Goal: Task Accomplishment & Management: Manage account settings

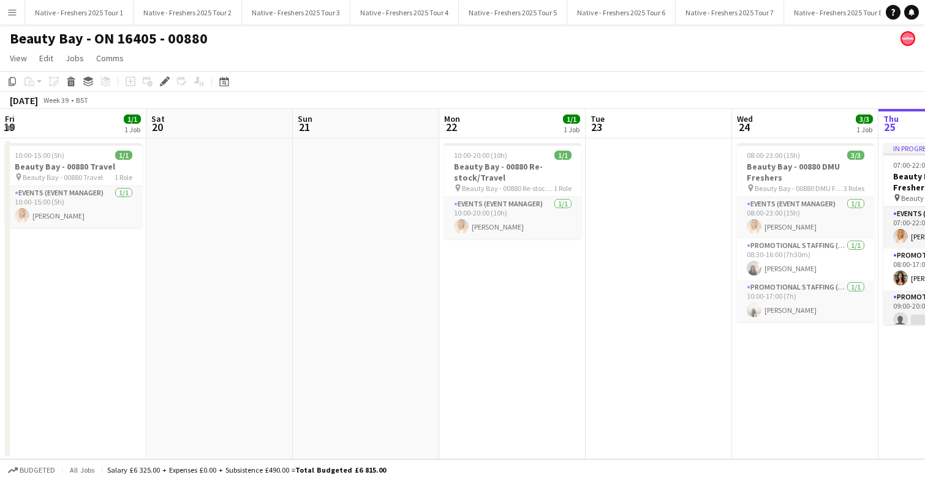
scroll to position [0, 497]
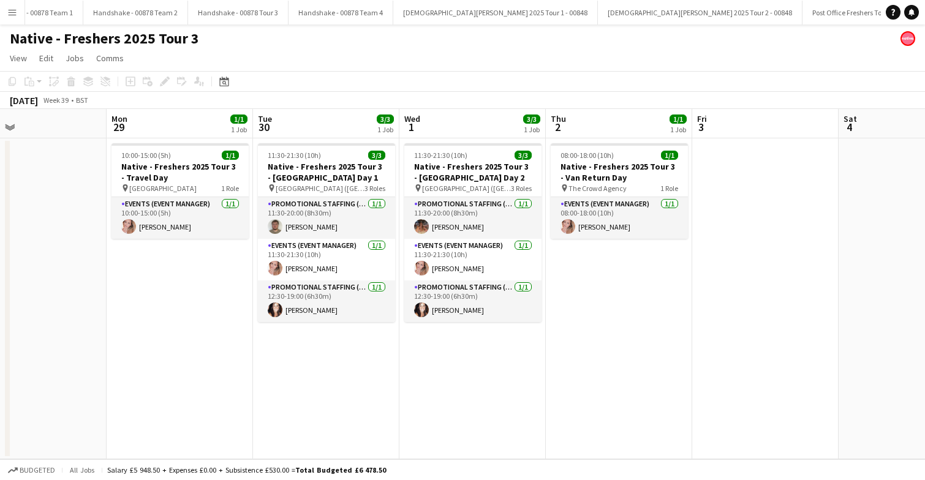
scroll to position [0, 1706]
click at [591, 13] on button "Lady Garden 2025 Tour 2 - 00848 Close" at bounding box center [693, 13] width 205 height 24
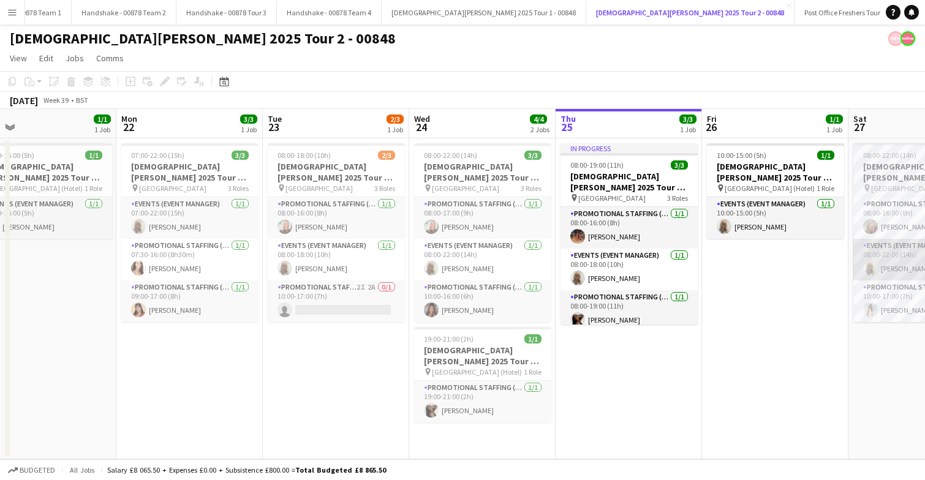
scroll to position [0, 306]
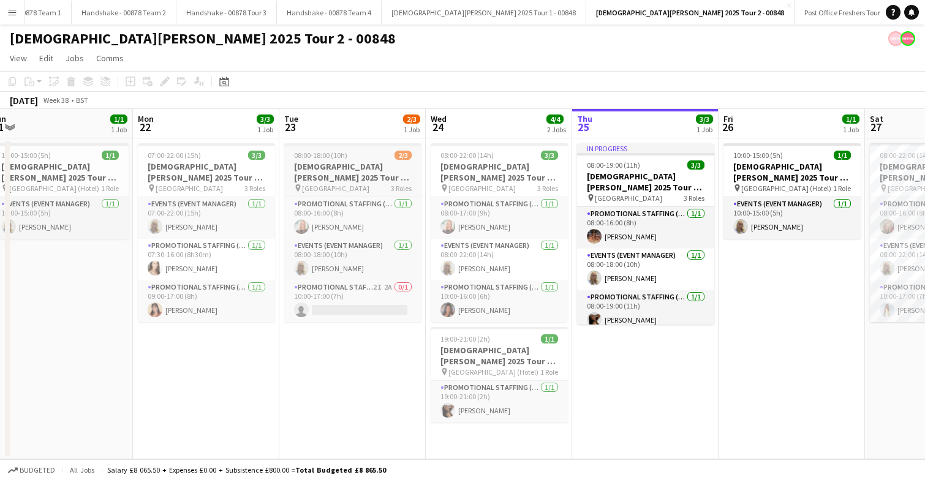
click at [358, 168] on h3 "Lady Garden 2025 Tour 2 - 00848 - University of Manchester" at bounding box center [352, 172] width 137 height 22
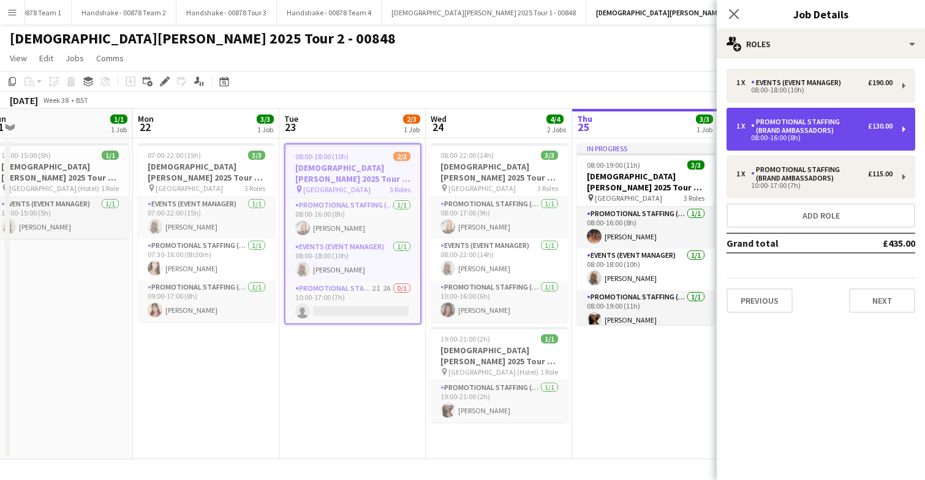
click at [832, 129] on div "Promotional Staffing (Brand Ambassadors)" at bounding box center [809, 126] width 117 height 17
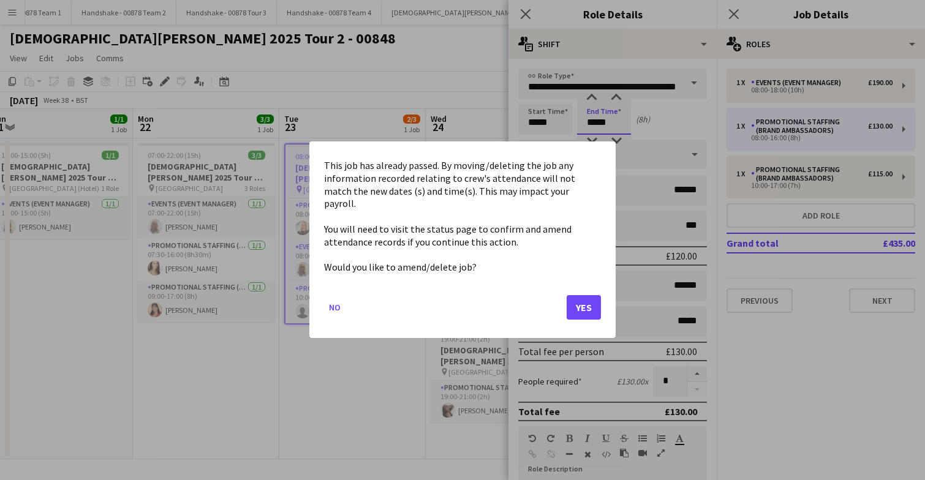
click at [617, 111] on body "Menu Boards Boards Boards All jobs Status Workforce Workforce My Workforce Recr…" at bounding box center [462, 240] width 925 height 480
click at [585, 309] on button "Yes" at bounding box center [584, 308] width 34 height 24
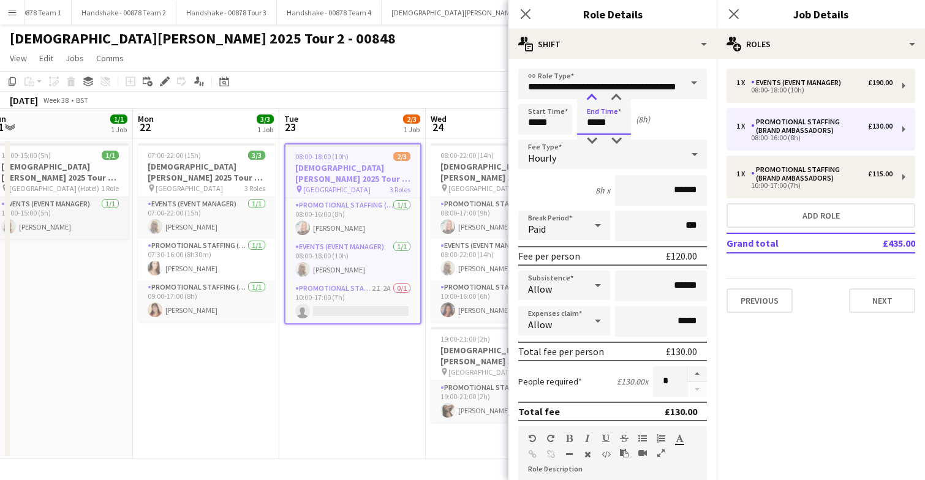
type input "*****"
click at [592, 97] on div at bounding box center [591, 98] width 24 height 12
click at [699, 196] on input "******" at bounding box center [661, 190] width 92 height 31
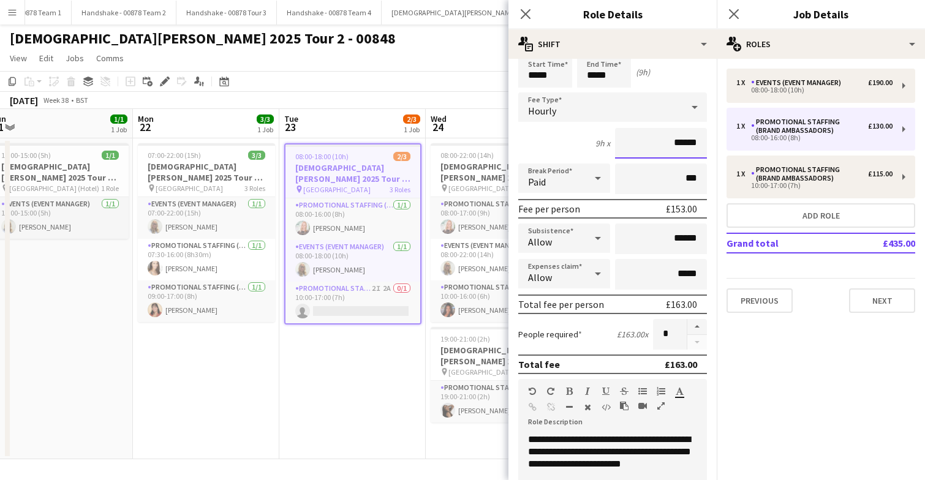
scroll to position [54, 0]
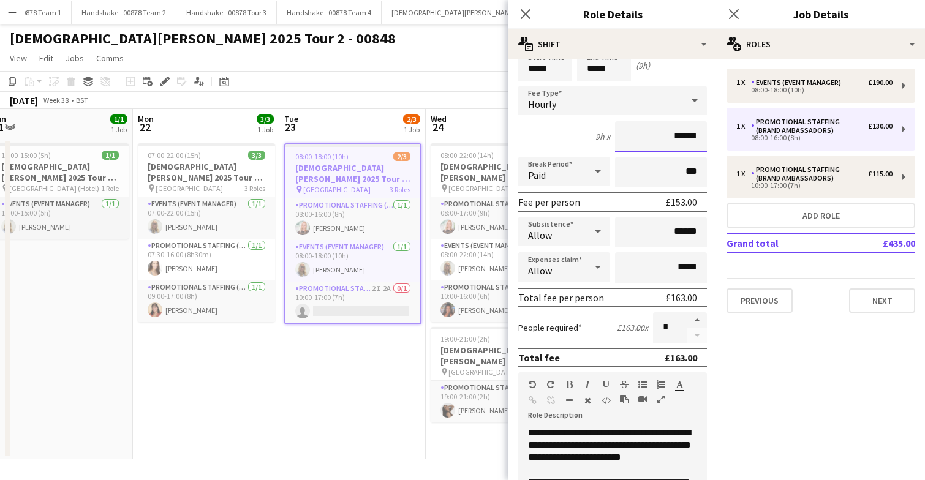
type input "******"
click at [680, 235] on input "******" at bounding box center [661, 232] width 92 height 31
type input "**"
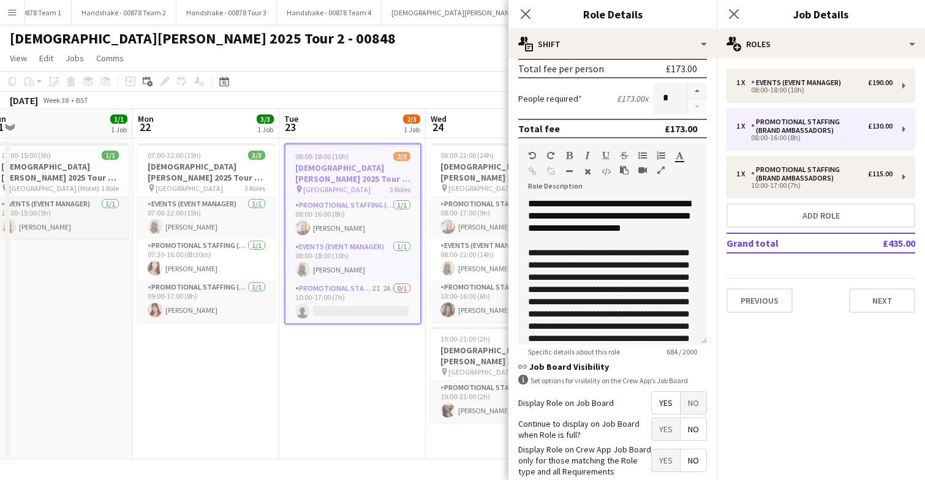
scroll to position [349, 0]
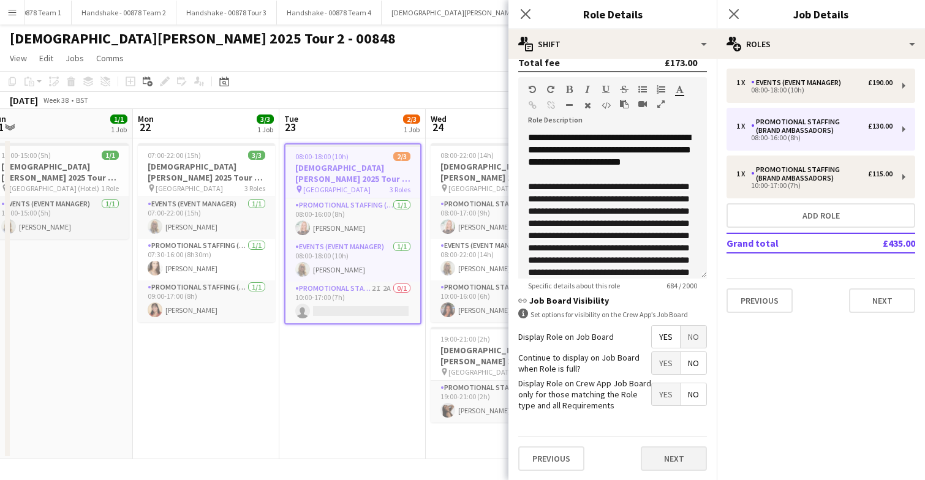
type input "******"
click at [663, 451] on button "Next" at bounding box center [674, 459] width 66 height 24
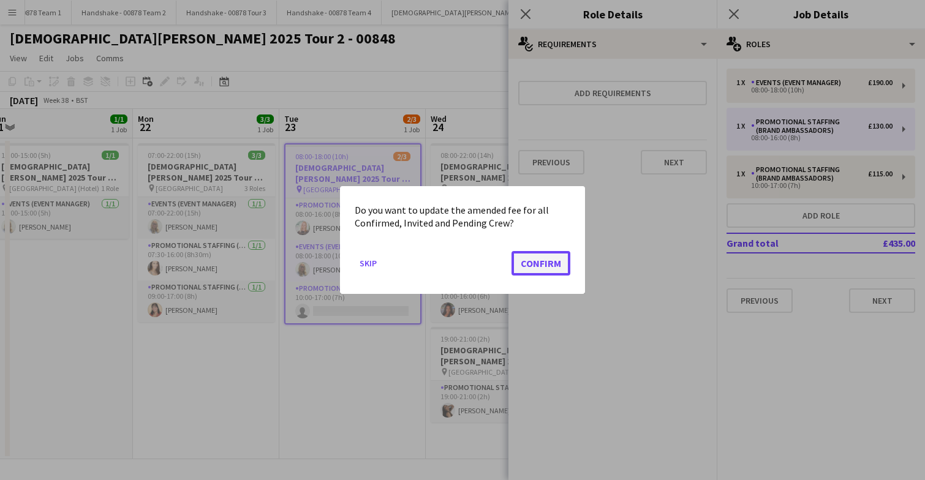
click at [524, 270] on button "Confirm" at bounding box center [540, 263] width 59 height 24
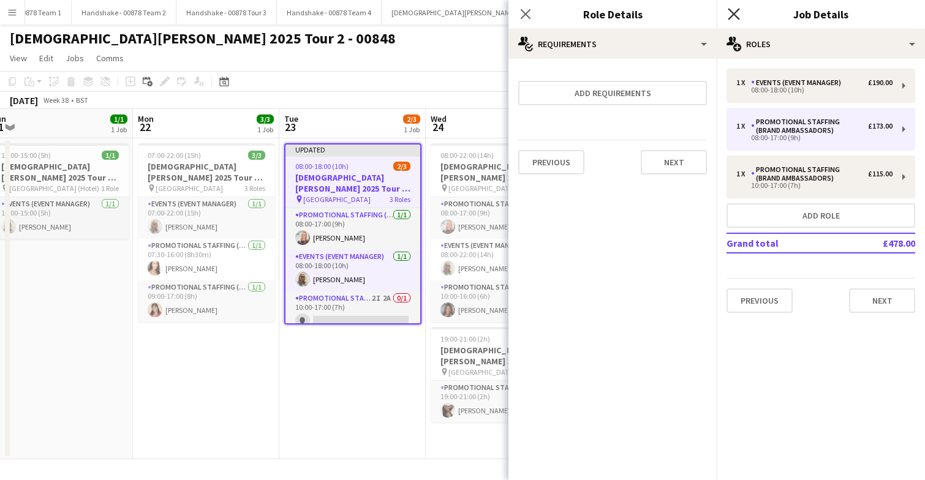
click at [737, 13] on icon "Close pop-in" at bounding box center [734, 14] width 12 height 12
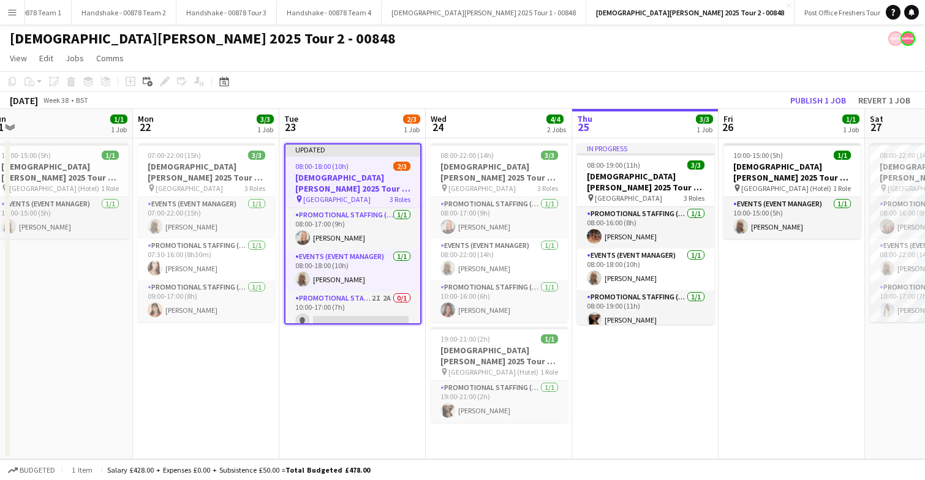
click at [331, 384] on app-date-cell "Updated 08:00-18:00 (10h) 2/3 Lady Garden 2025 Tour 2 - 00848 - University of M…" at bounding box center [352, 298] width 146 height 321
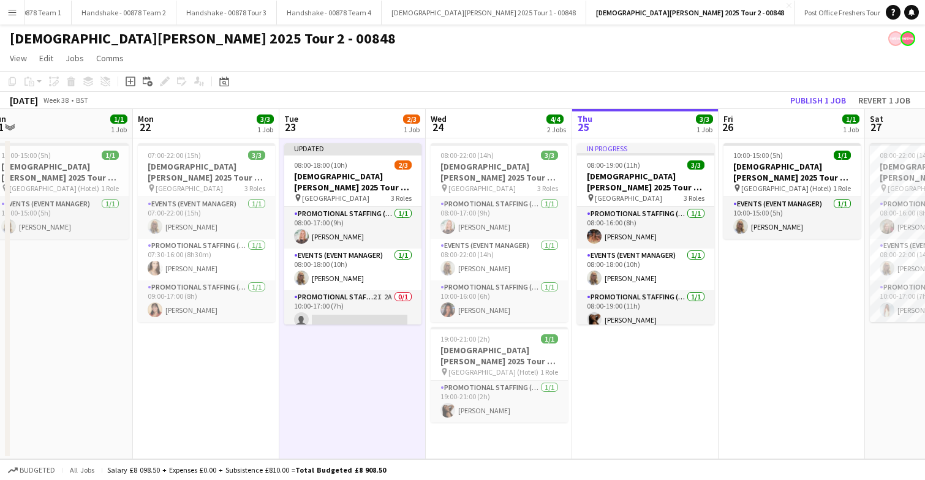
click at [825, 89] on app-toolbar "Copy Paste Paste Command V Paste with crew Command Shift V Paste linked Job Del…" at bounding box center [462, 81] width 925 height 21
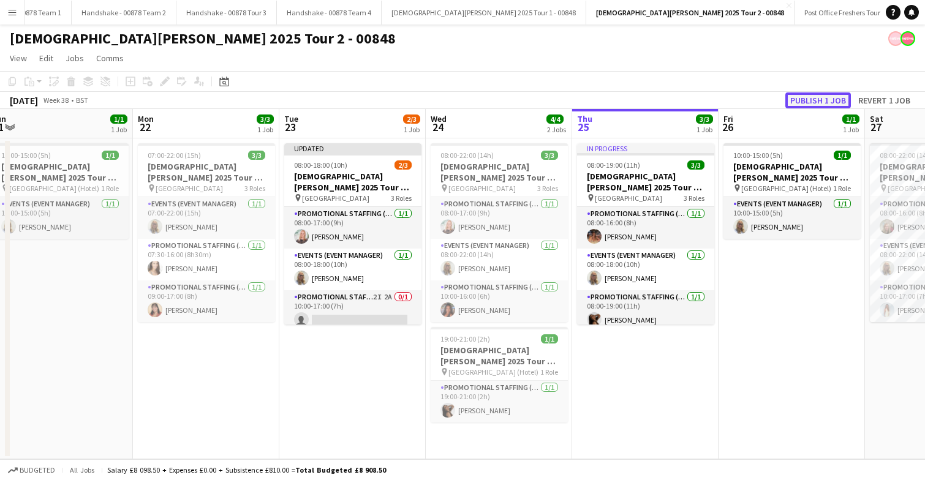
click at [823, 95] on button "Publish 1 job" at bounding box center [818, 100] width 66 height 16
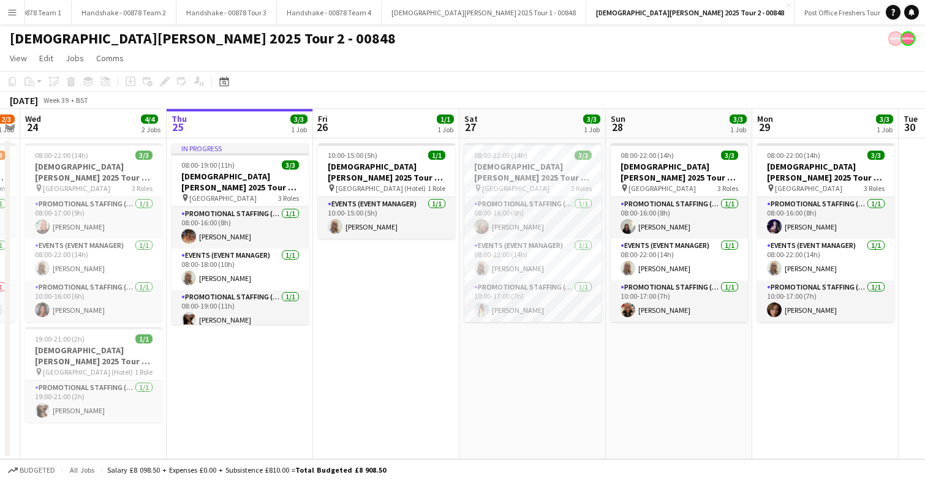
scroll to position [0, 421]
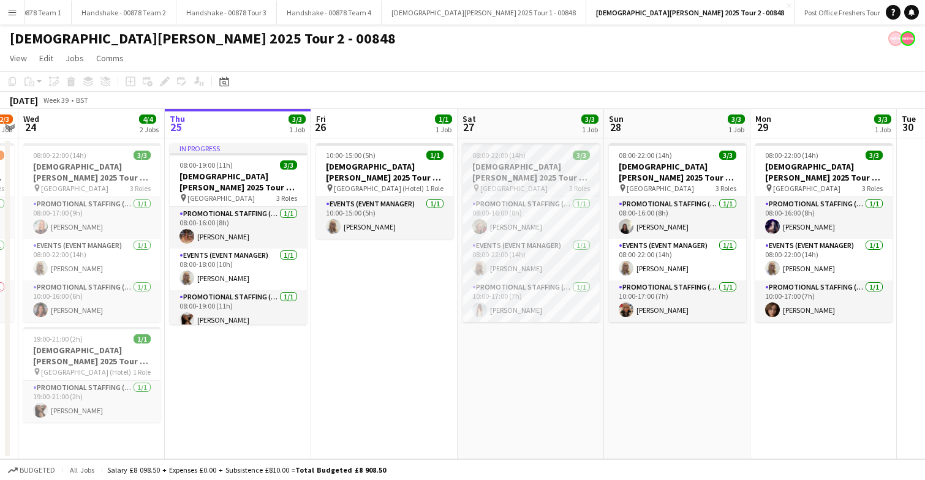
click at [553, 162] on h3 "[DEMOGRAPHIC_DATA][PERSON_NAME] 2025 Tour 2 - 00848 - [GEOGRAPHIC_DATA]" at bounding box center [530, 172] width 137 height 22
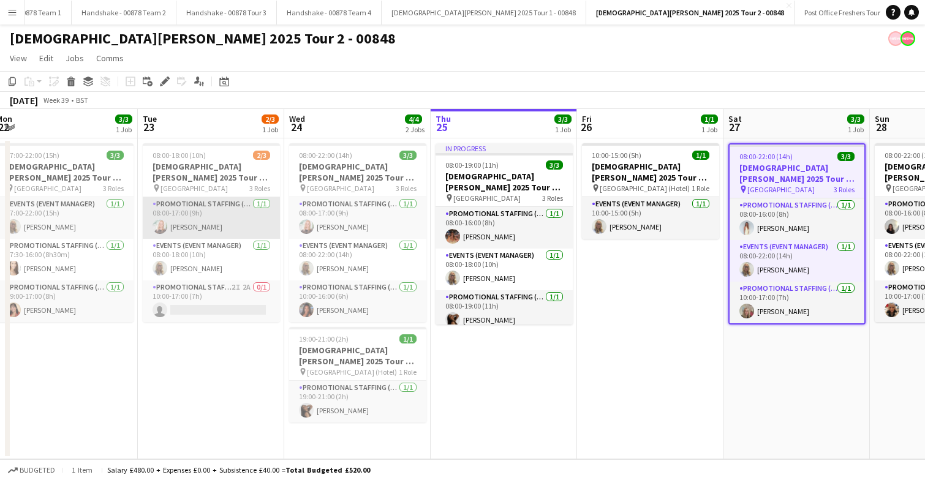
scroll to position [0, 302]
click at [226, 217] on app-card-role "Promotional Staffing (Brand Ambassadors) 1/1 08:00-17:00 (9h) April Barton" at bounding box center [210, 218] width 137 height 42
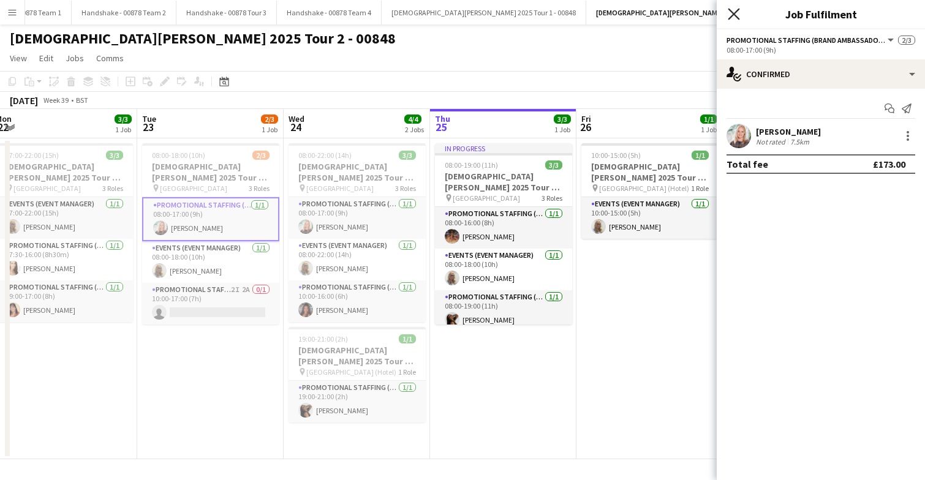
click at [731, 15] on icon at bounding box center [734, 14] width 12 height 12
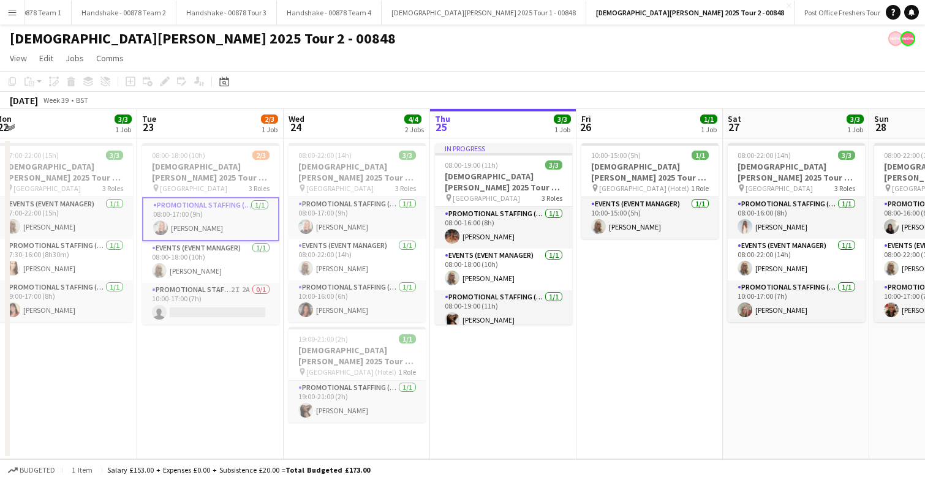
click at [507, 362] on app-date-cell "In progress 08:00-19:00 (11h) 3/3 Lady Garden 2025 Tour 2 - 00848 - Newcastle U…" at bounding box center [503, 298] width 146 height 321
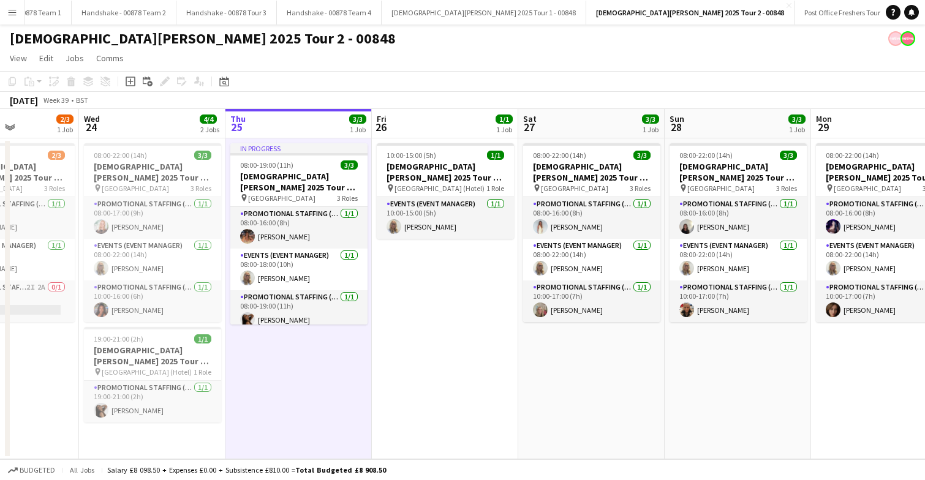
scroll to position [0, 358]
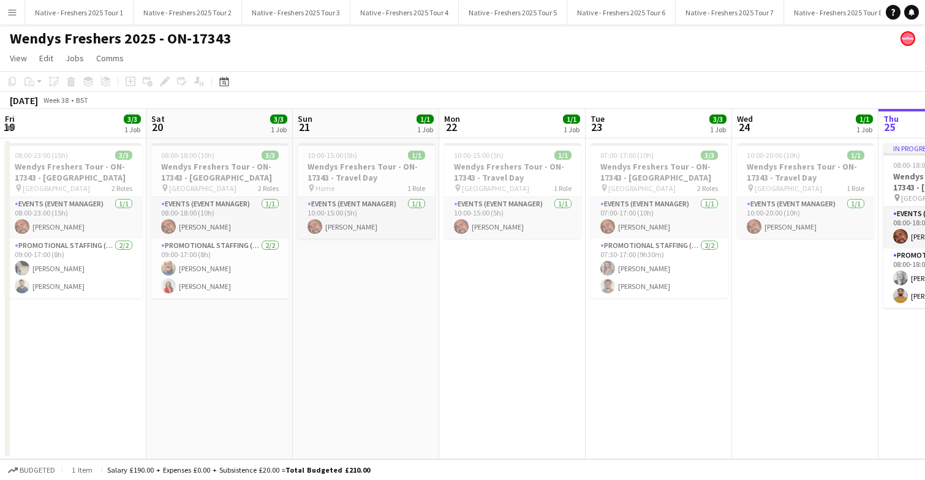
scroll to position [0, 424]
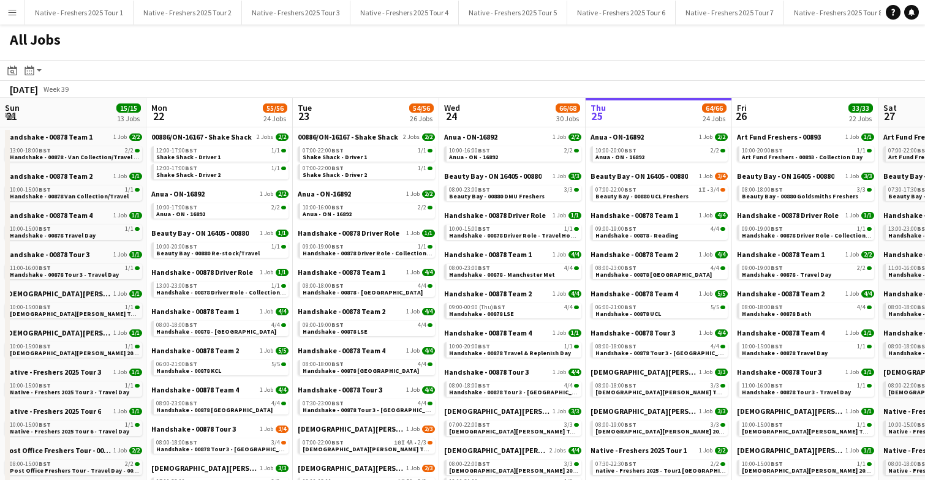
scroll to position [0, 293]
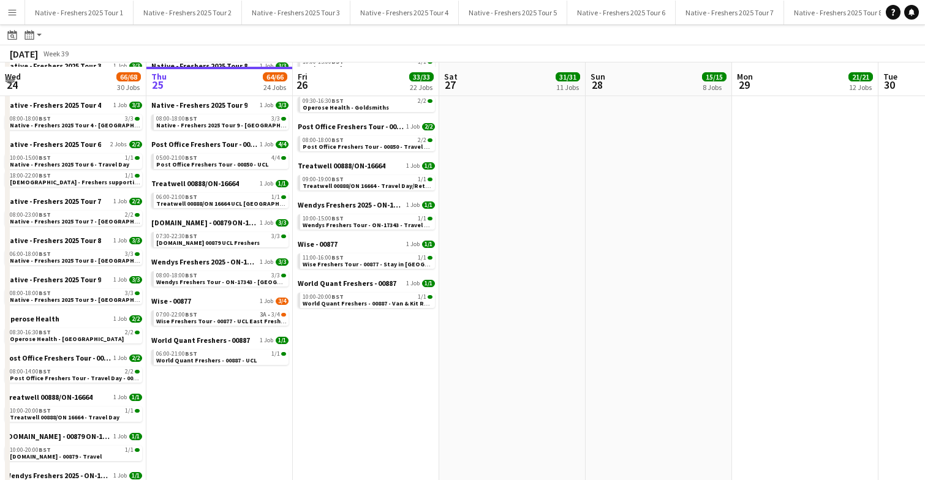
scroll to position [682, 0]
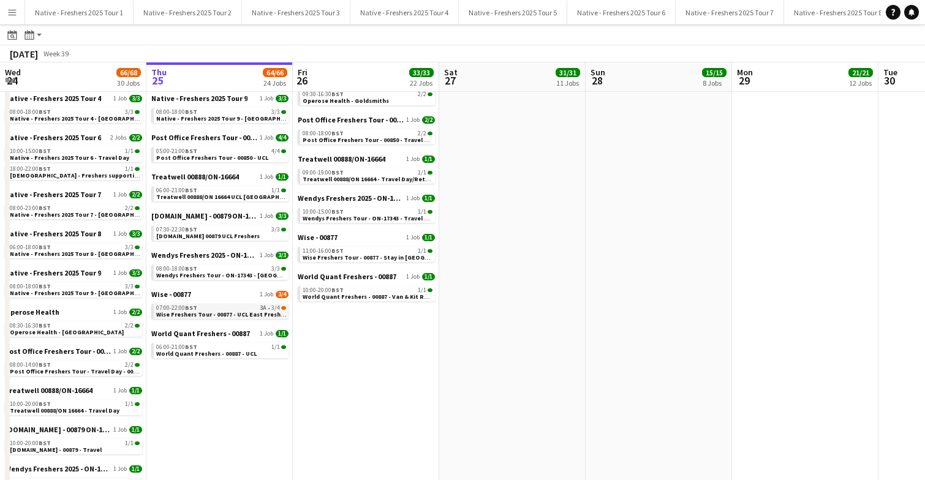
click at [232, 309] on div "07:00-22:00 BST 3A • 3/4" at bounding box center [221, 308] width 130 height 6
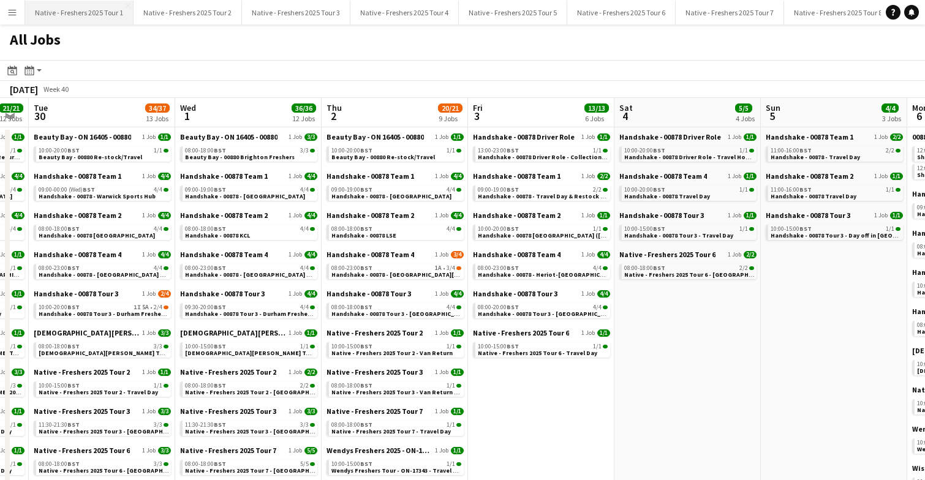
scroll to position [0, 399]
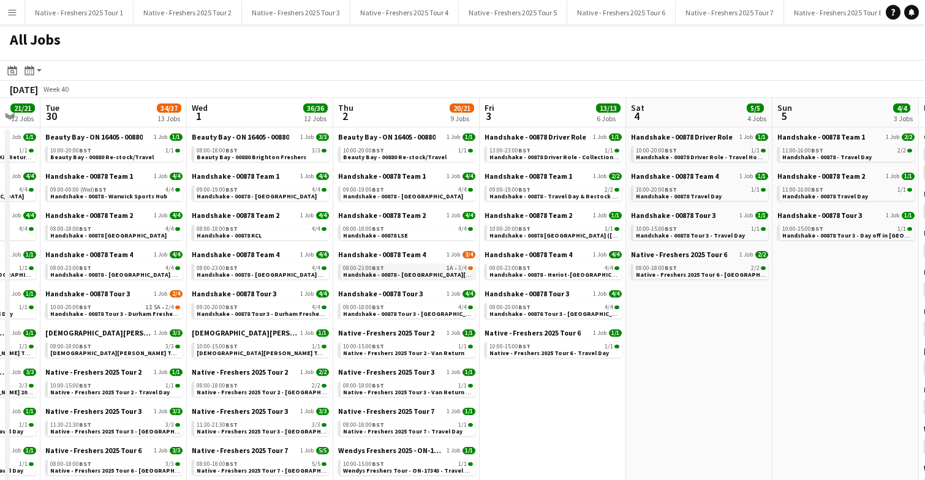
click at [414, 272] on span "Handshake - 00878 - University of St Andrews On Site Day" at bounding box center [445, 275] width 205 height 8
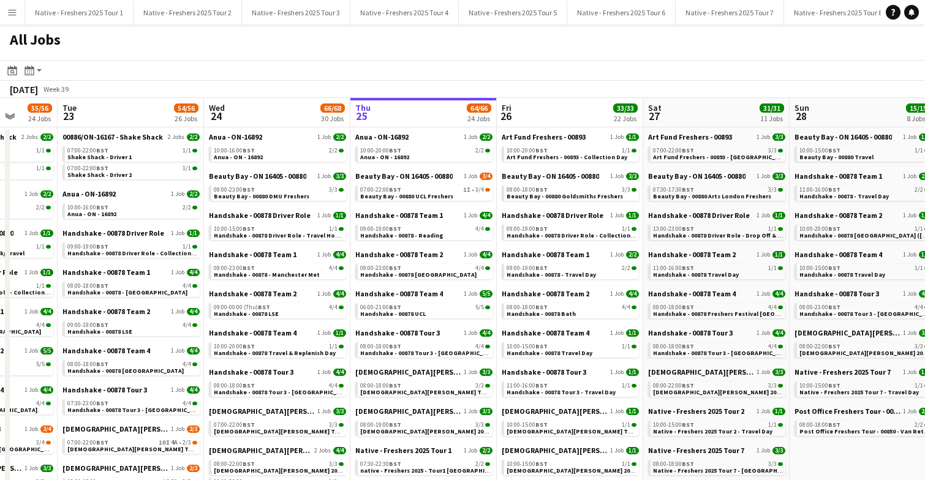
scroll to position [0, 392]
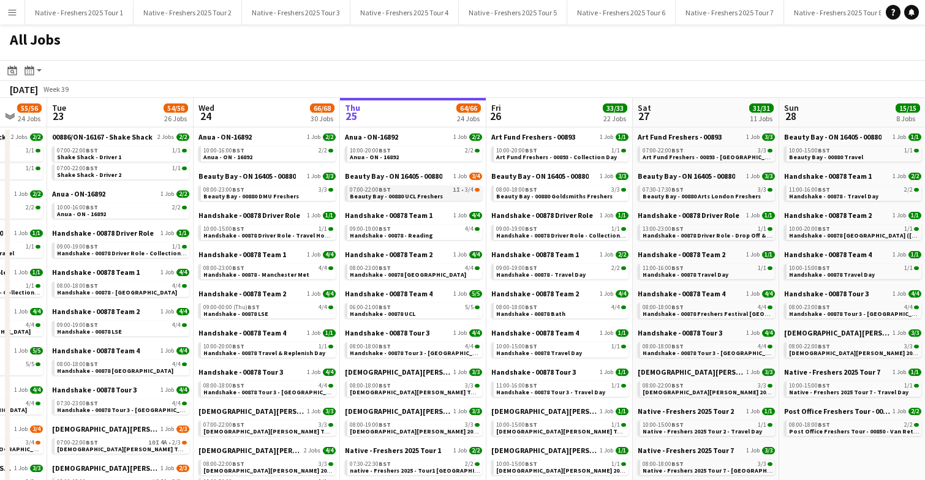
click at [426, 194] on span "Beauty Bay - 00880 UCL Freshers" at bounding box center [396, 196] width 93 height 8
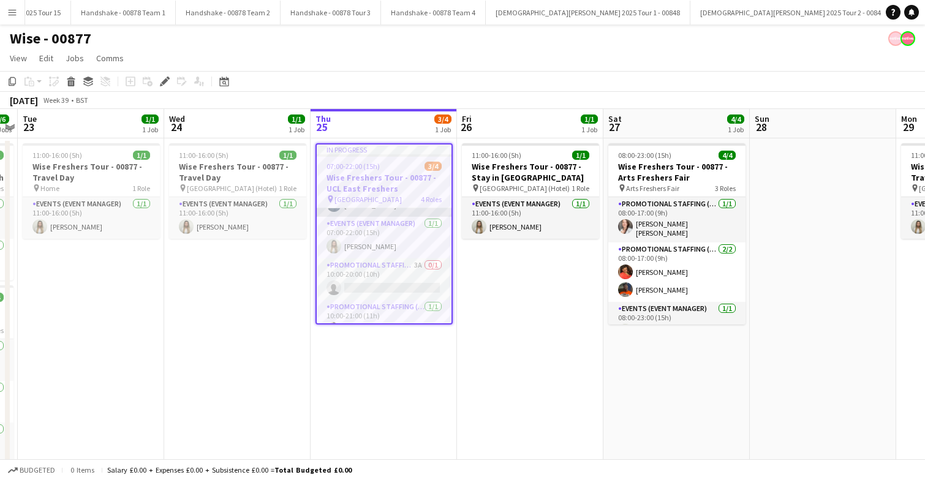
scroll to position [51, 0]
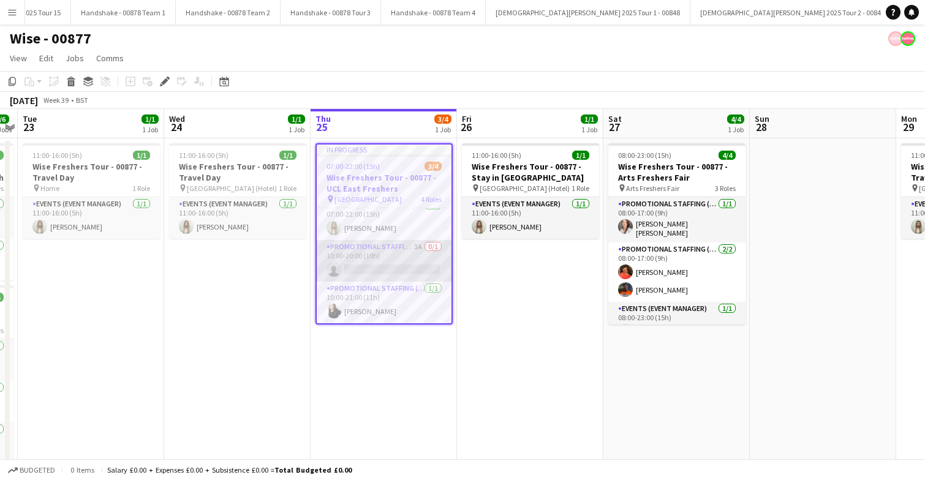
click at [407, 267] on app-card-role "Promotional Staffing (Brand Ambassadors) 3A 0/1 10:00-20:00 (10h) single-neutra…" at bounding box center [384, 261] width 135 height 42
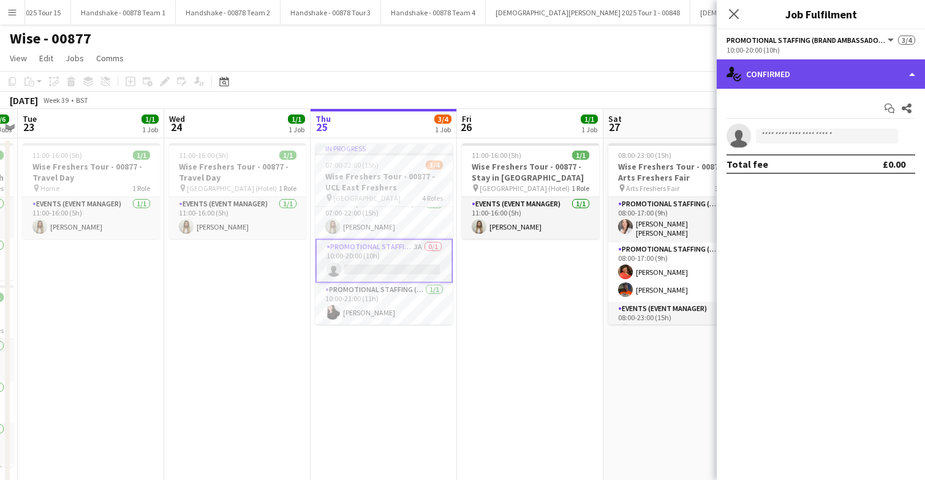
click at [838, 79] on div "single-neutral-actions-check-2 Confirmed" at bounding box center [821, 73] width 208 height 29
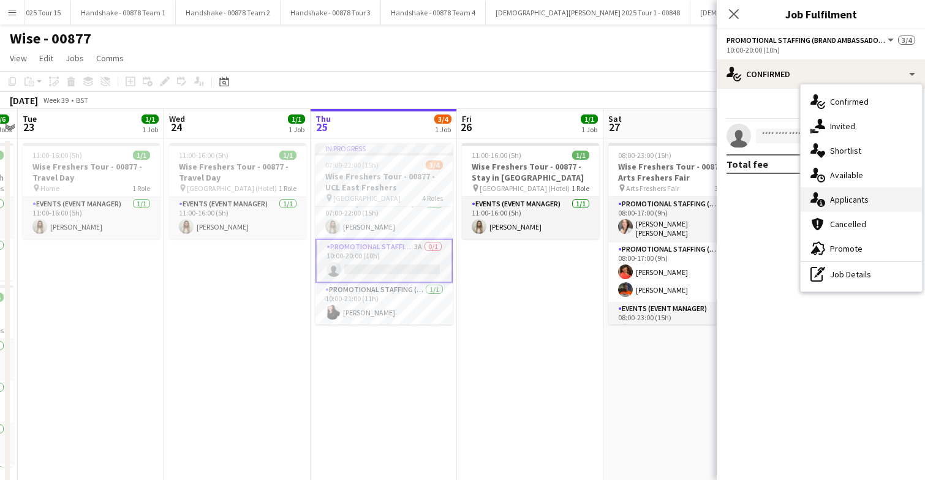
click at [853, 203] on span "Applicants" at bounding box center [849, 199] width 39 height 11
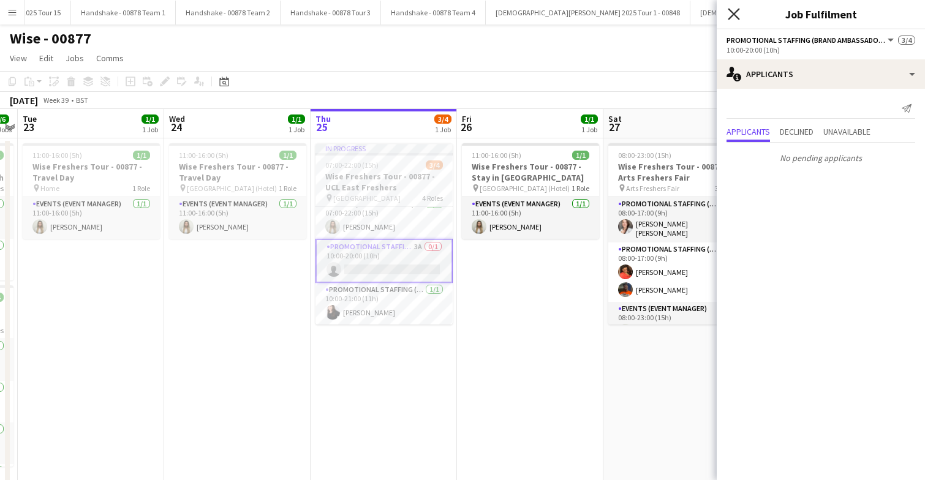
click at [731, 15] on icon at bounding box center [734, 14] width 12 height 12
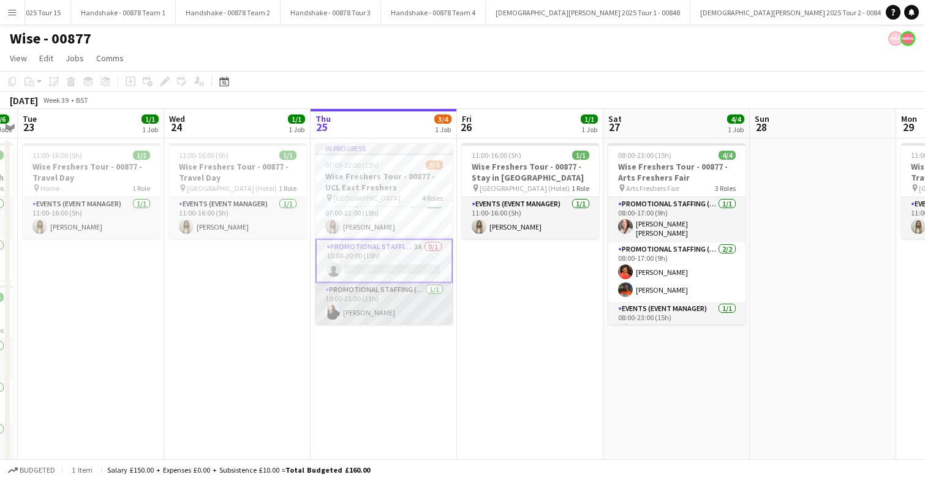
scroll to position [0, 0]
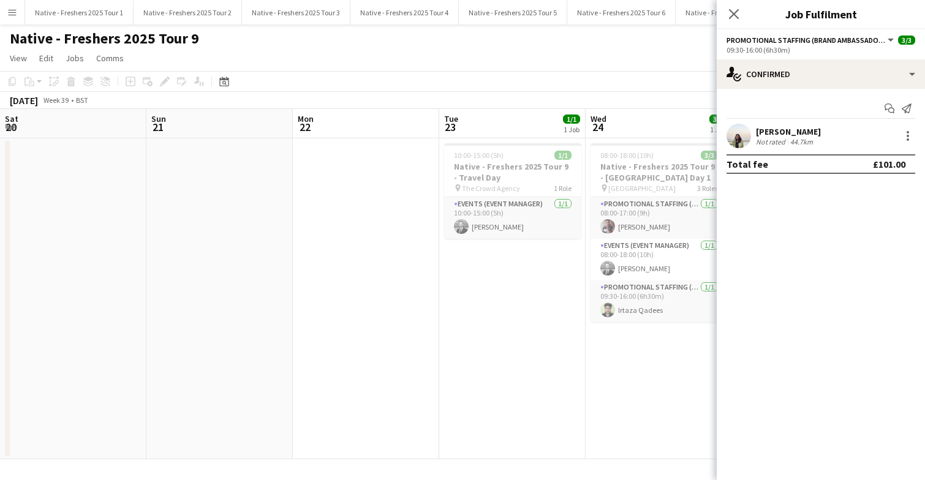
scroll to position [0, 421]
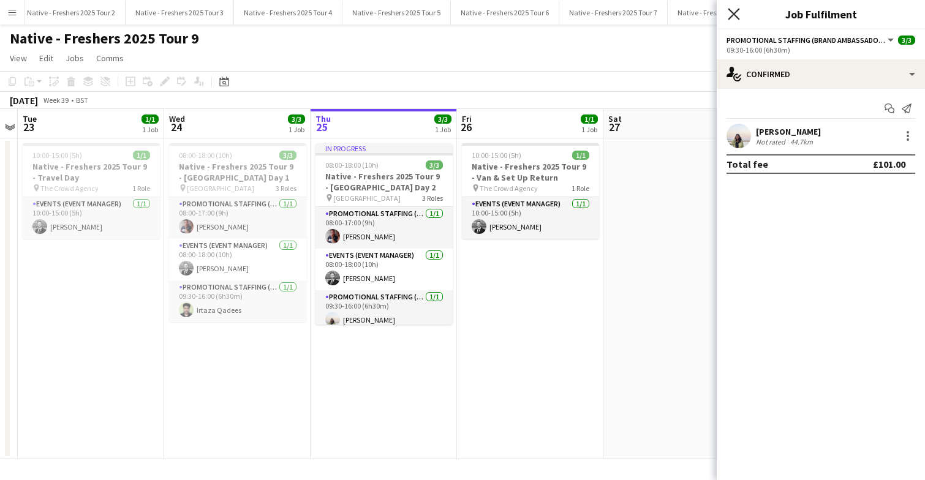
click at [736, 15] on icon "Close pop-in" at bounding box center [734, 14] width 12 height 12
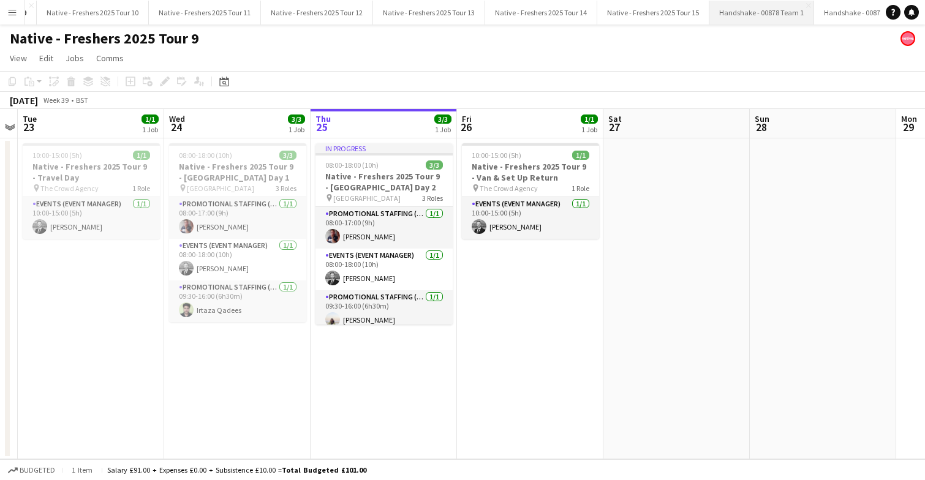
scroll to position [0, 992]
click at [722, 17] on button "Handshake - 00878 Team 1 Close" at bounding box center [739, 13] width 105 height 24
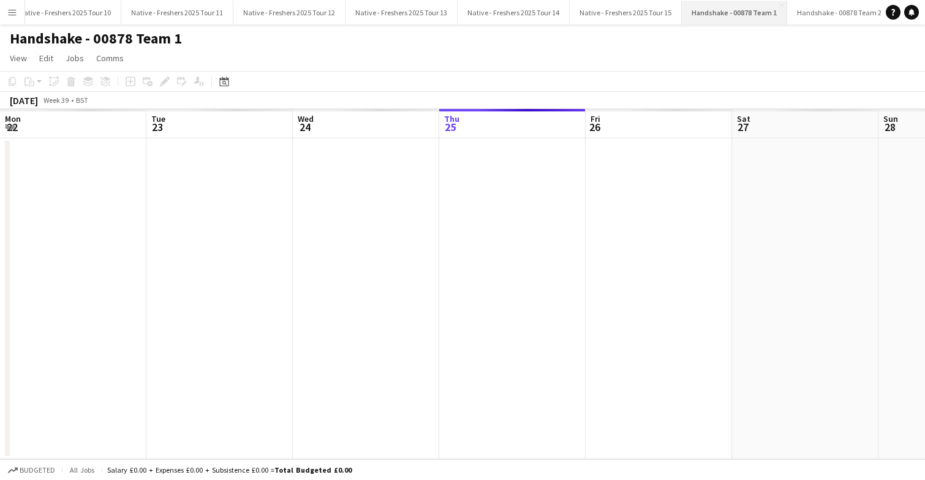
scroll to position [0, 293]
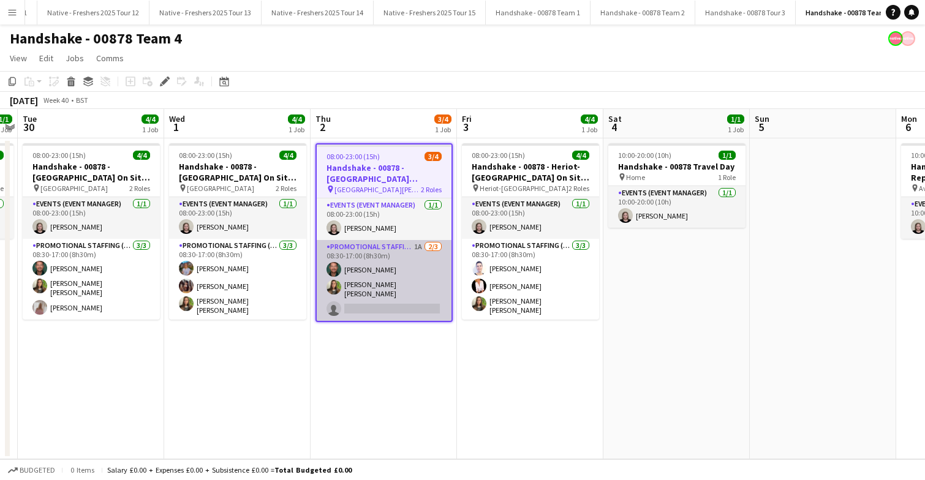
scroll to position [0, 1188]
click at [386, 297] on app-card-role "Promotional Staffing (Brand Ambassadors) 1A [DATE] 08:30-17:00 (8h30m) [PERSON_…" at bounding box center [384, 280] width 135 height 81
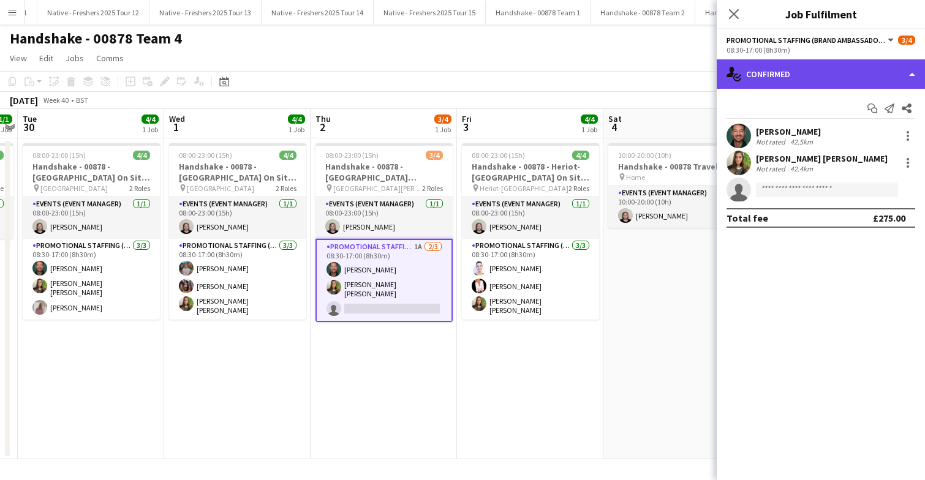
click at [858, 71] on div "single-neutral-actions-check-2 Confirmed" at bounding box center [821, 73] width 208 height 29
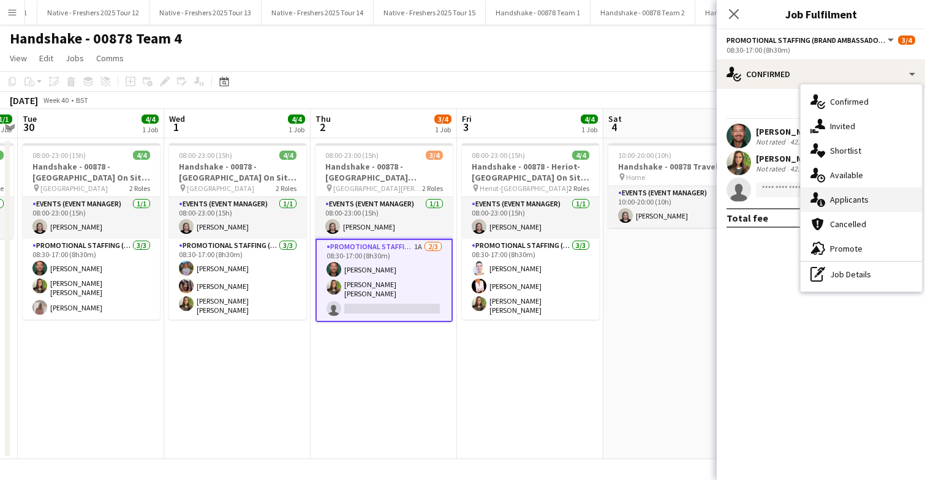
click at [857, 202] on span "Applicants" at bounding box center [849, 199] width 39 height 11
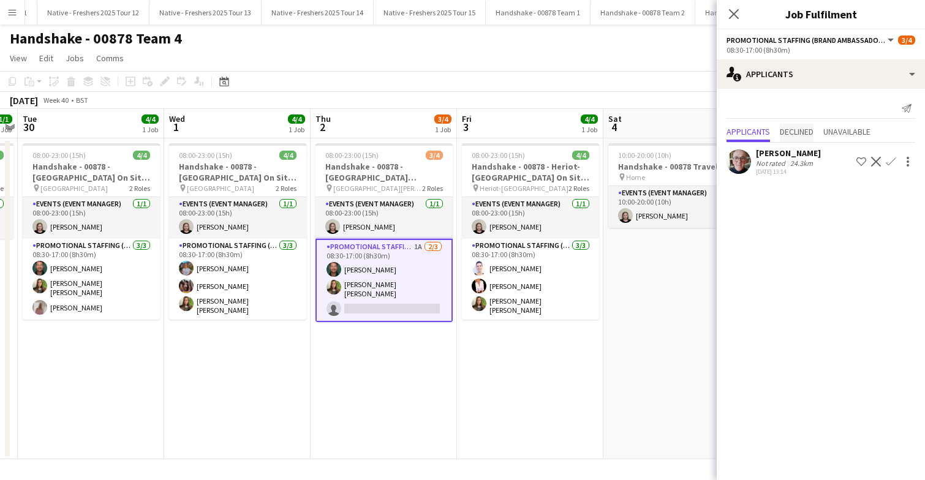
click at [809, 130] on span "Declined" at bounding box center [797, 131] width 34 height 9
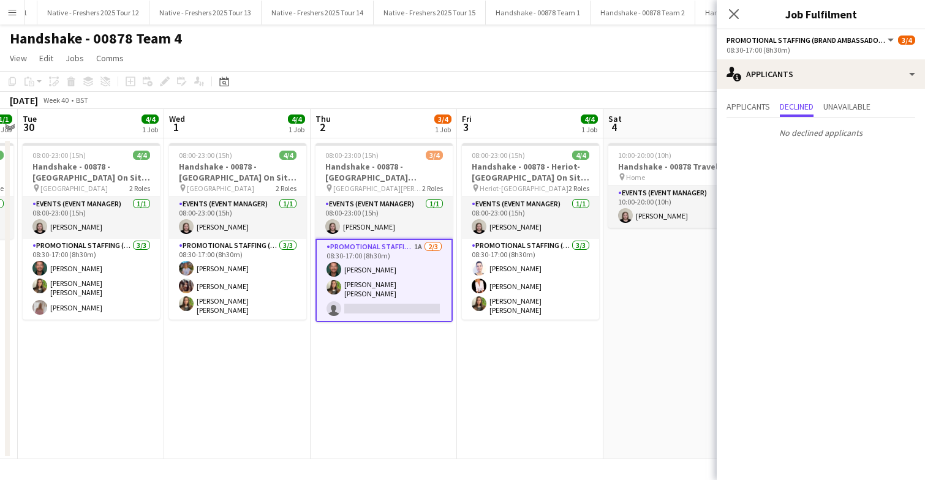
click at [854, 118] on div "No declined applicants" at bounding box center [821, 131] width 208 height 26
click at [856, 109] on span "Unavailable" at bounding box center [846, 106] width 47 height 9
click at [747, 108] on span "Applicants" at bounding box center [747, 106] width 43 height 9
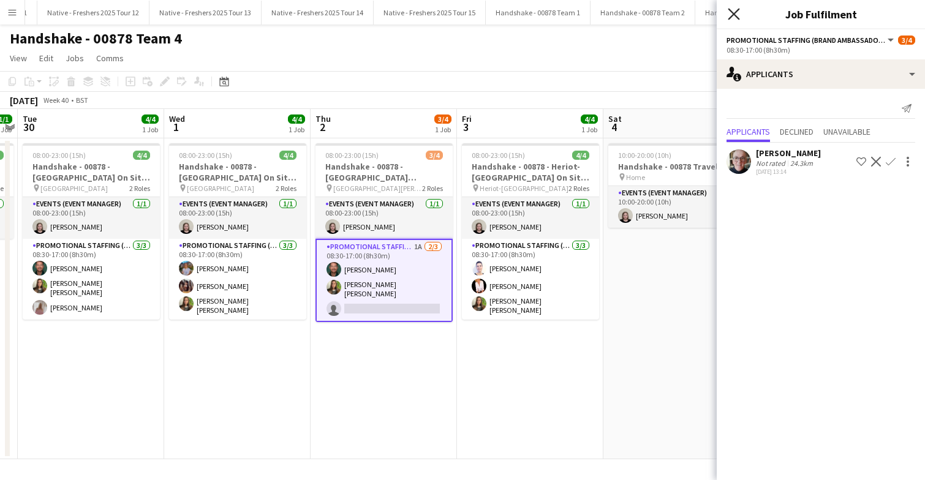
click at [736, 10] on icon "Close pop-in" at bounding box center [734, 14] width 12 height 12
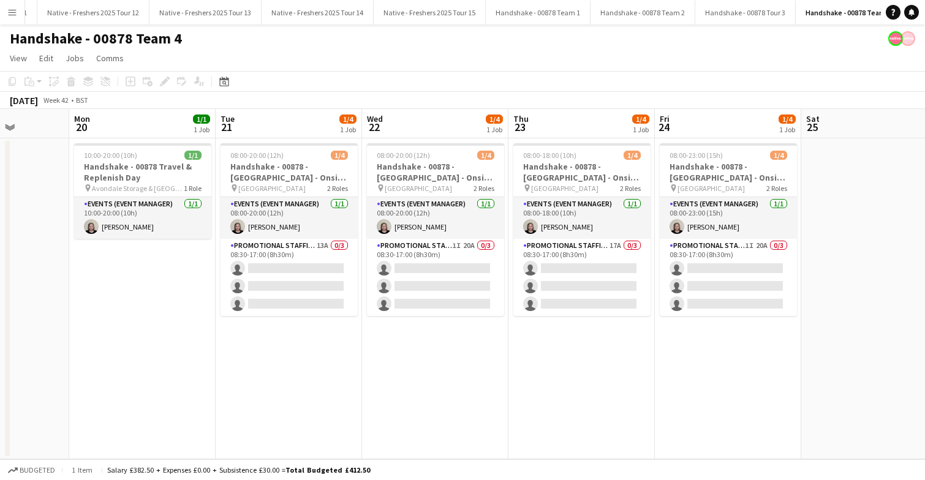
scroll to position [0, 382]
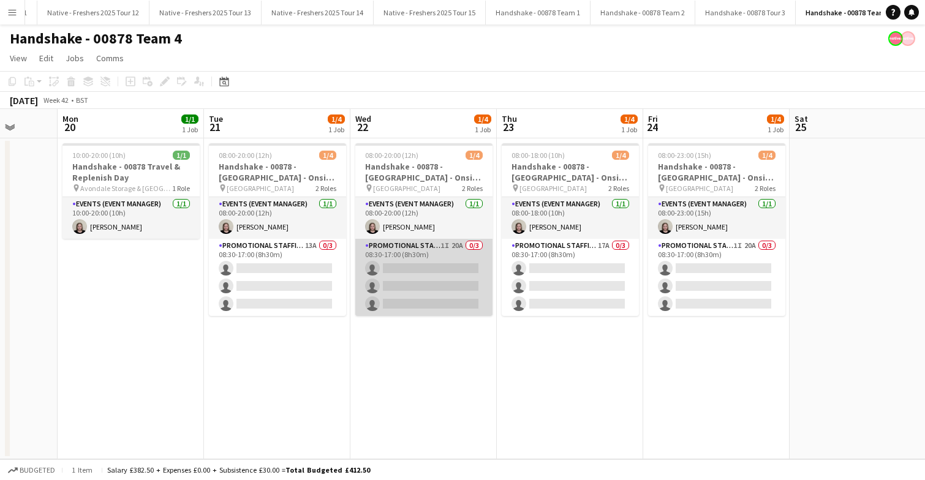
click at [416, 279] on app-card-role "Promotional Staffing (Brand Ambassadors) 1I 20A 0/3 08:30-17:00 (8h30m) single-…" at bounding box center [423, 277] width 137 height 77
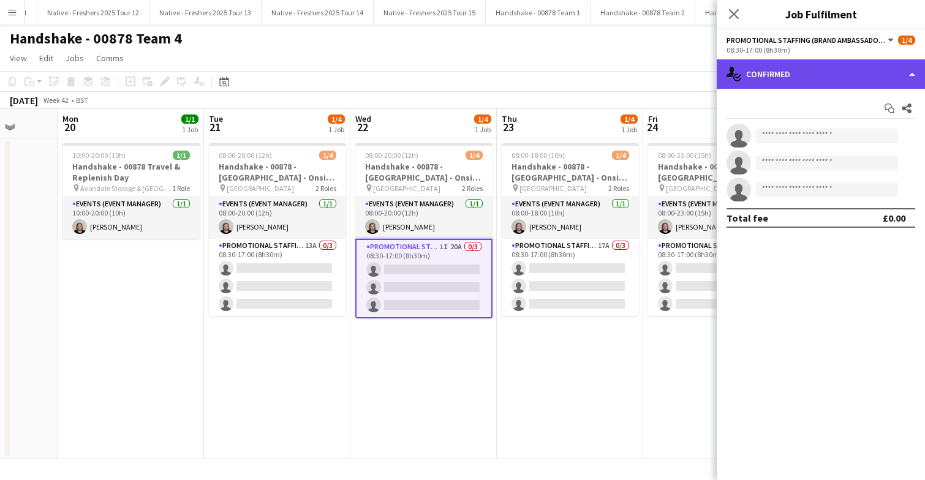
click at [834, 75] on div "single-neutral-actions-check-2 Confirmed" at bounding box center [821, 73] width 208 height 29
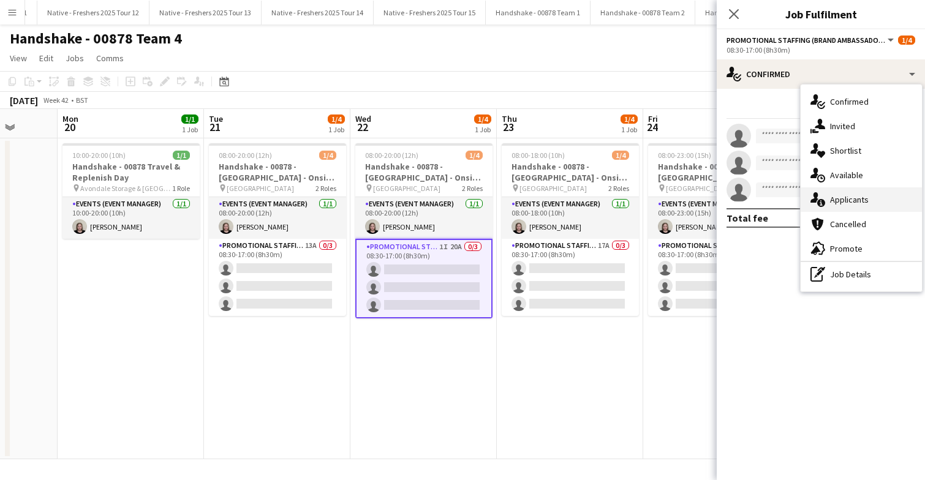
click at [854, 202] on span "Applicants" at bounding box center [849, 199] width 39 height 11
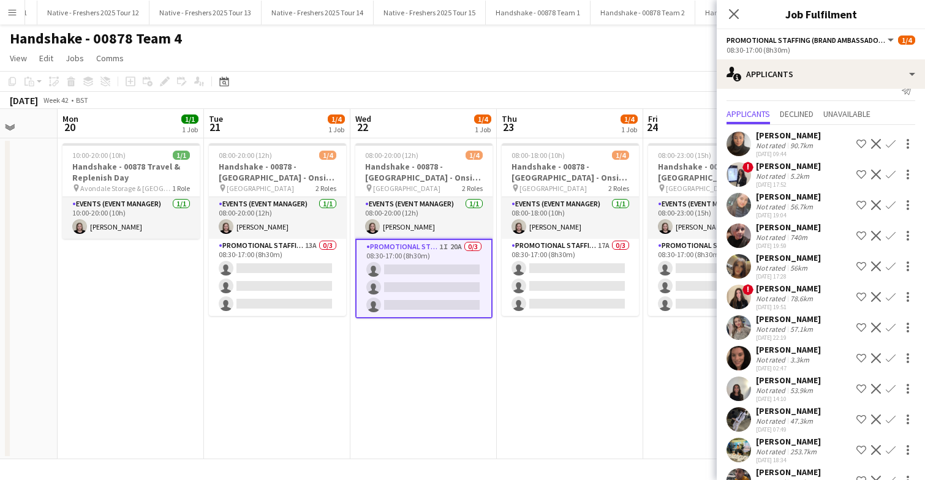
scroll to position [0, 0]
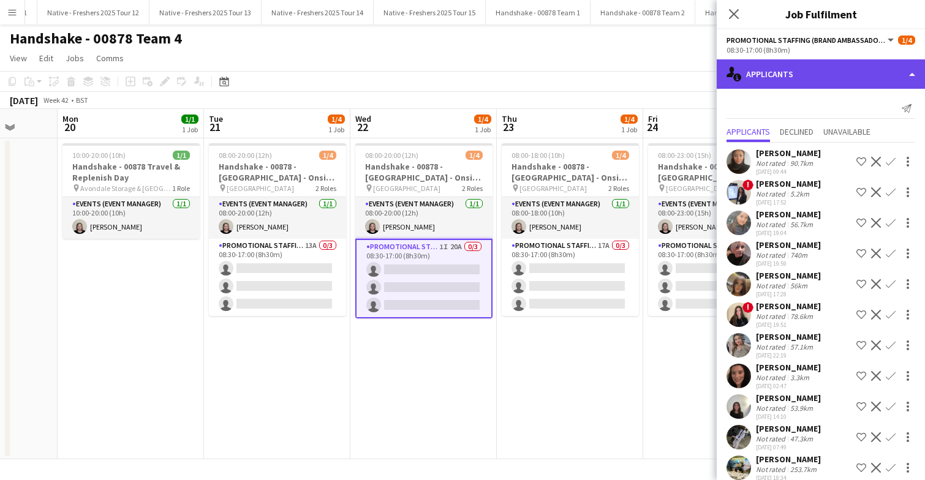
click at [834, 76] on div "single-neutral-actions-information Applicants" at bounding box center [821, 73] width 208 height 29
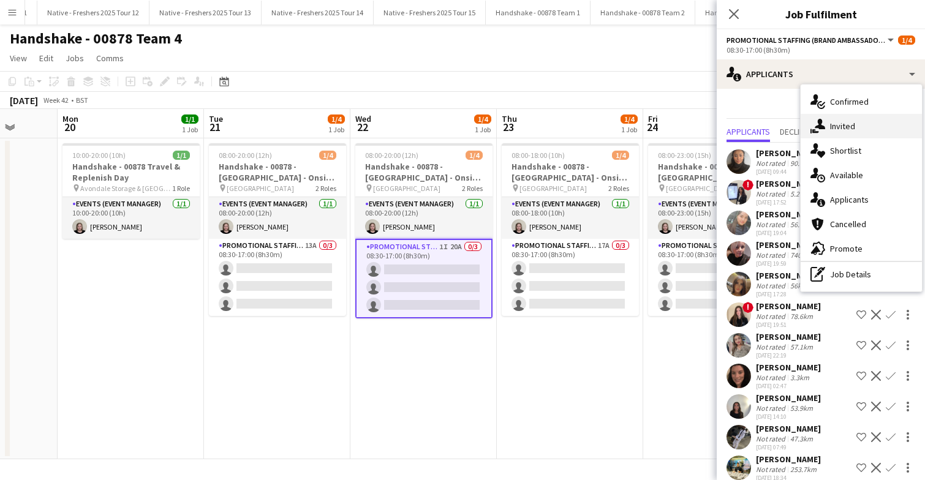
click at [851, 128] on span "Invited" at bounding box center [842, 126] width 25 height 11
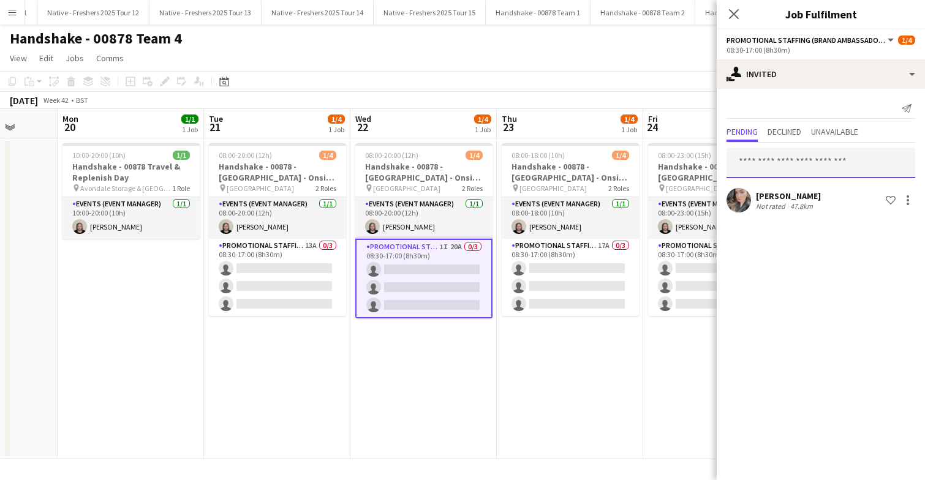
click at [790, 165] on input "text" at bounding box center [820, 163] width 189 height 31
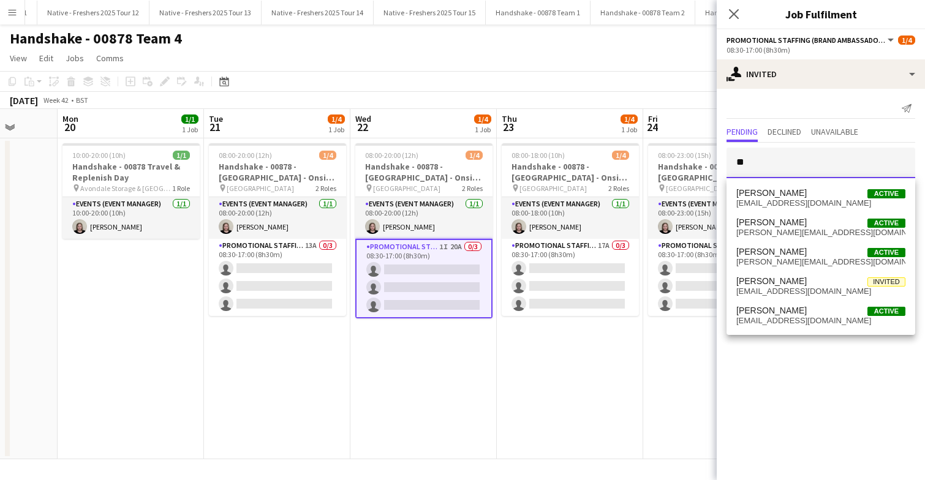
type input "*"
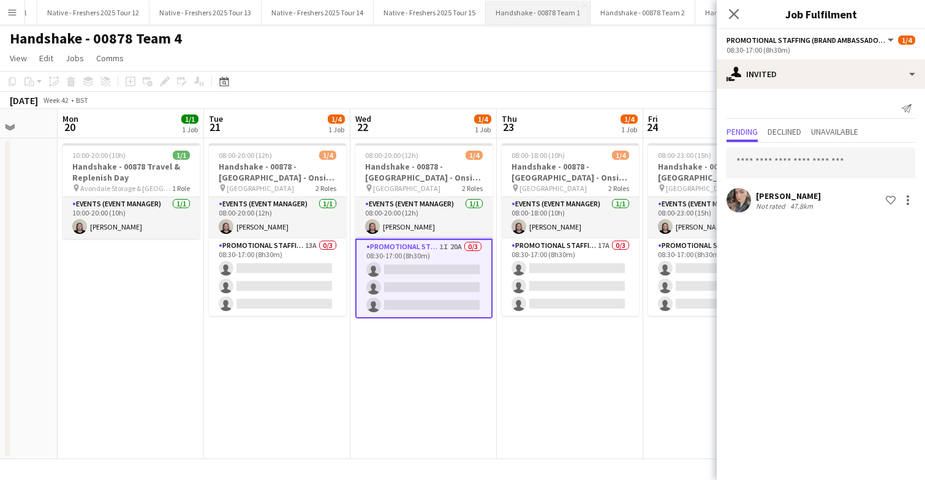
click at [514, 13] on button "Handshake - 00878 Team 1 Close" at bounding box center [538, 13] width 105 height 24
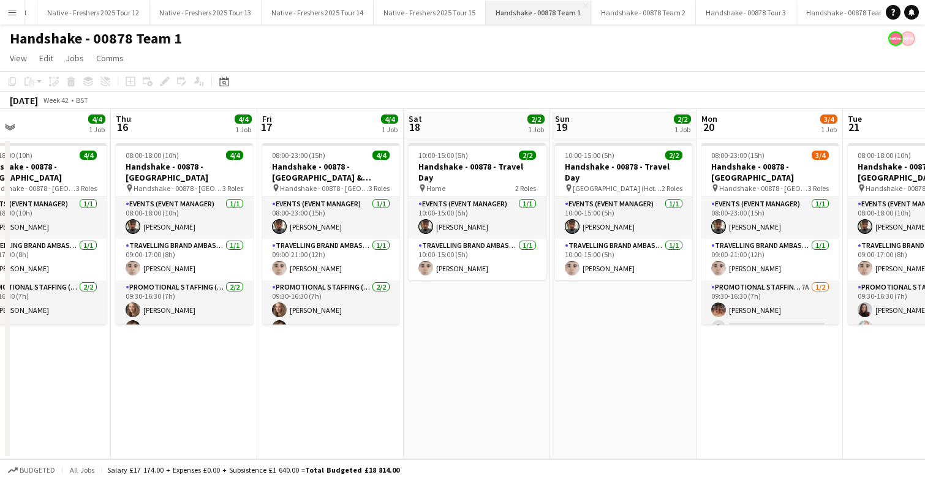
scroll to position [0, 273]
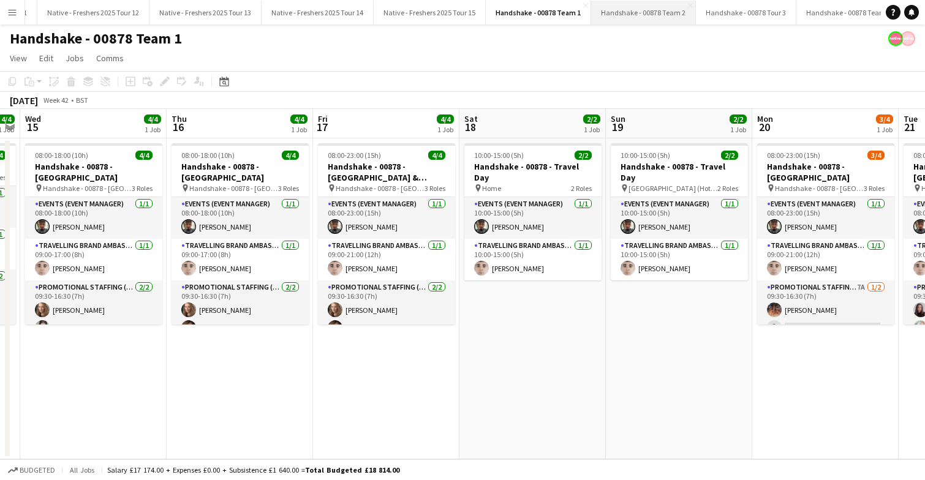
click at [636, 4] on button "Handshake - 00878 Team 2 Close" at bounding box center [643, 13] width 105 height 24
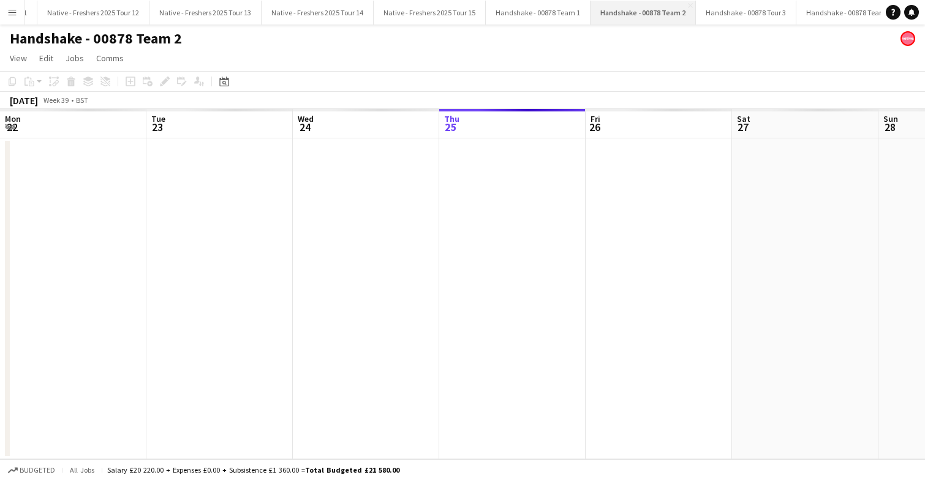
scroll to position [0, 293]
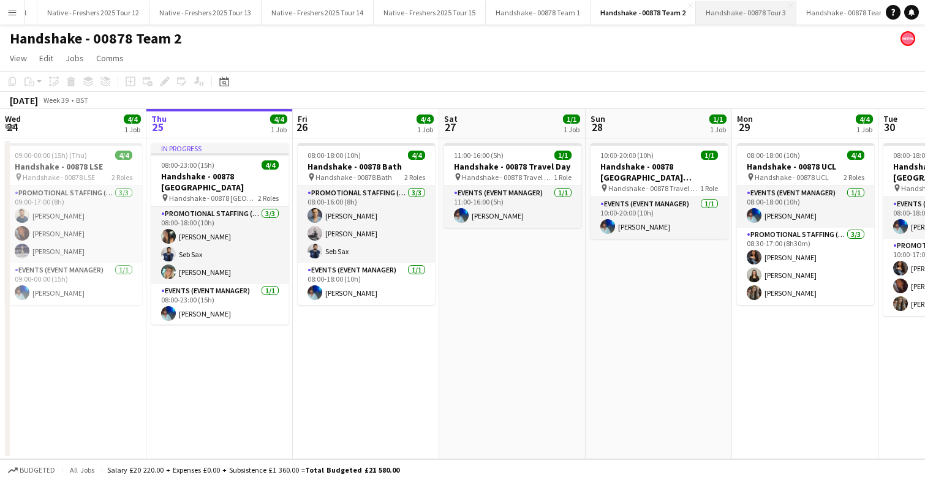
click at [745, 18] on button "Handshake - 00878 Tour 3 Close" at bounding box center [746, 13] width 100 height 24
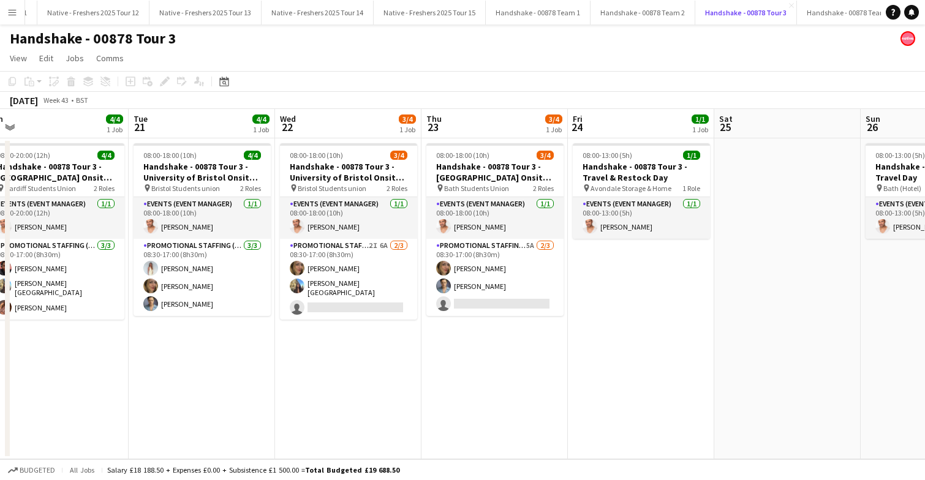
scroll to position [0, 307]
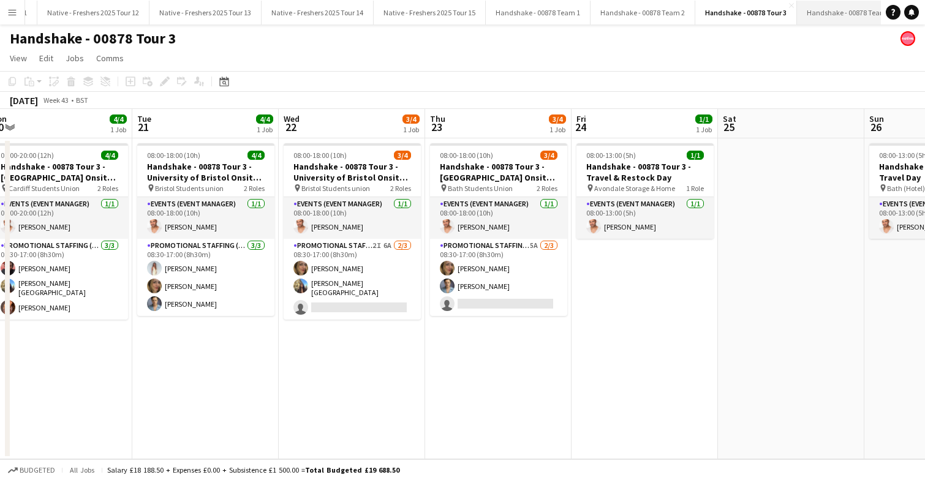
click at [830, 8] on button "Handshake - 00878 Team 4 Close" at bounding box center [849, 13] width 105 height 24
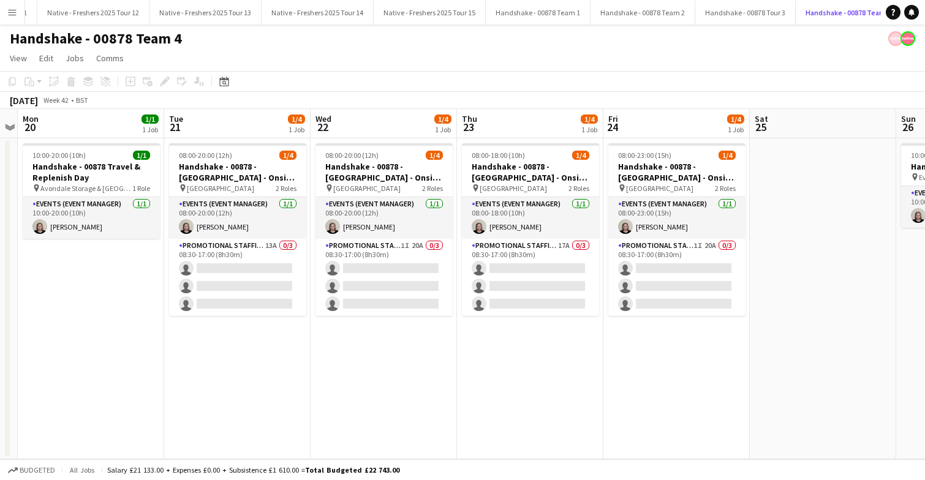
scroll to position [0, 272]
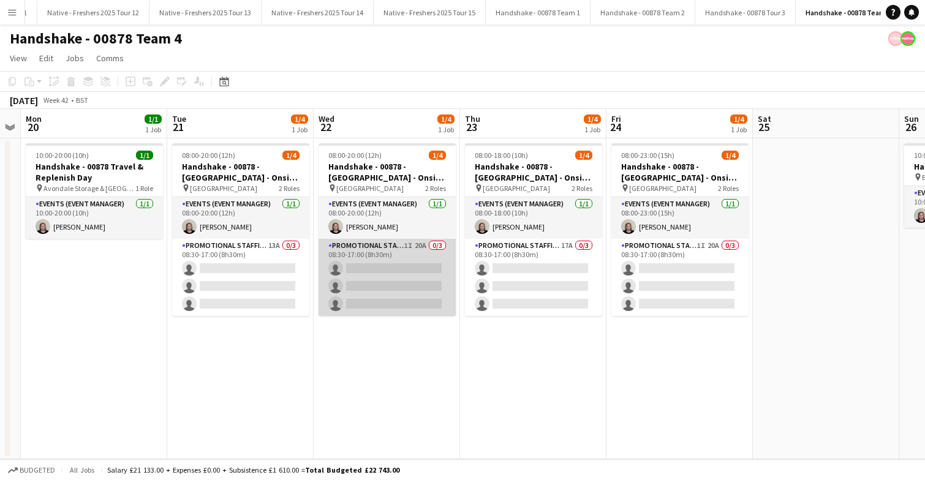
click at [401, 277] on app-card-role "Promotional Staffing (Brand Ambassadors) 1I 20A 0/3 08:30-17:00 (8h30m) single-…" at bounding box center [386, 277] width 137 height 77
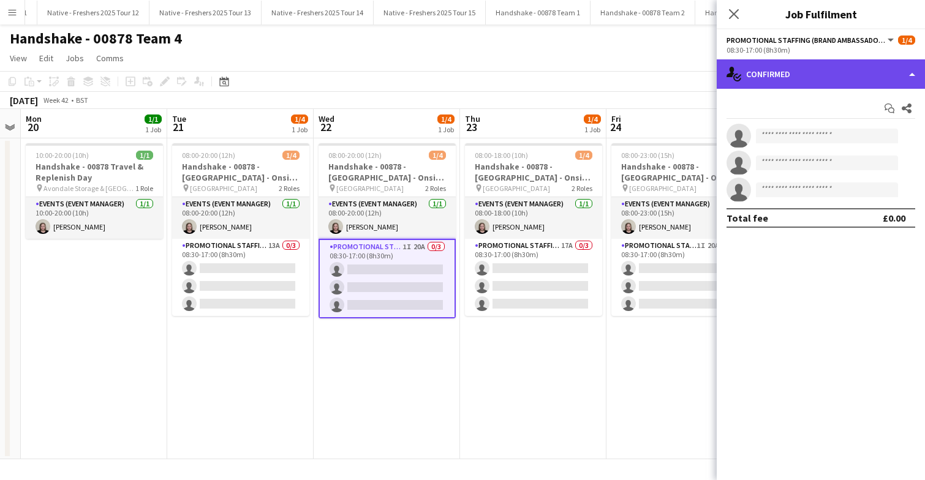
click at [818, 69] on div "single-neutral-actions-check-2 Confirmed" at bounding box center [821, 73] width 208 height 29
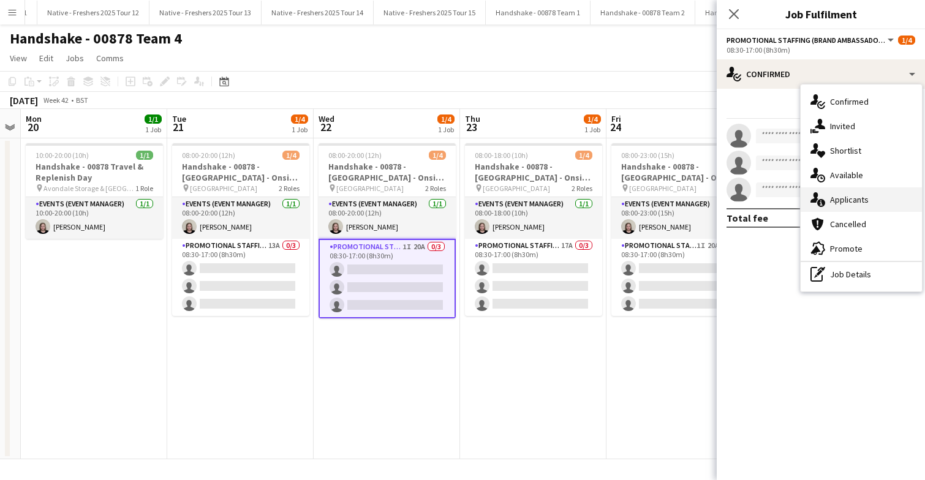
click at [851, 200] on span "Applicants" at bounding box center [849, 199] width 39 height 11
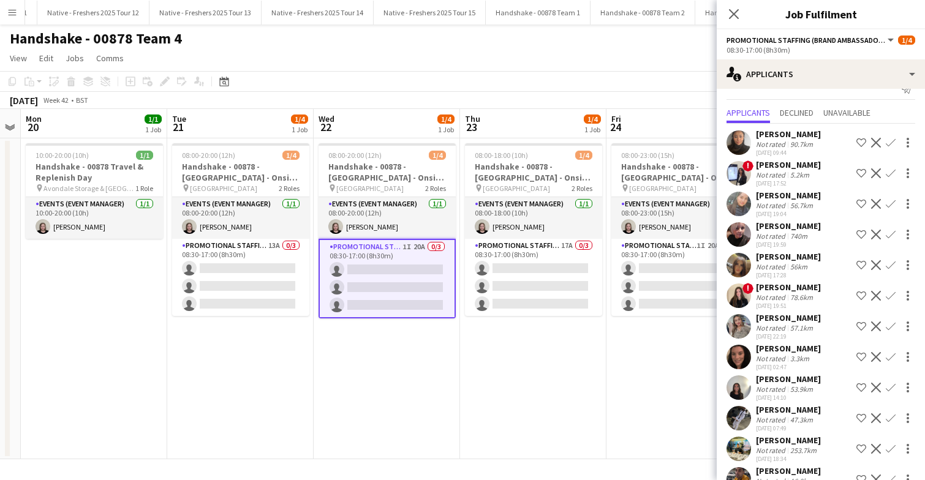
scroll to position [0, 0]
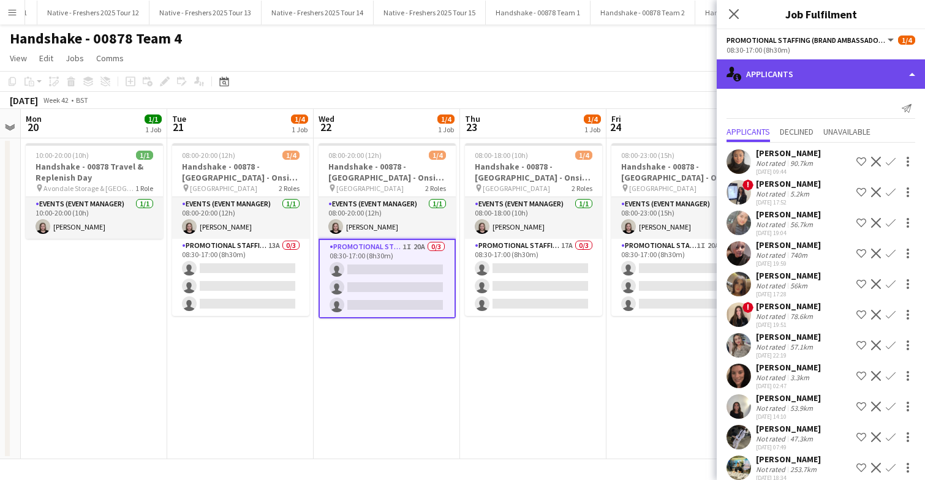
click at [837, 75] on div "single-neutral-actions-information Applicants" at bounding box center [821, 73] width 208 height 29
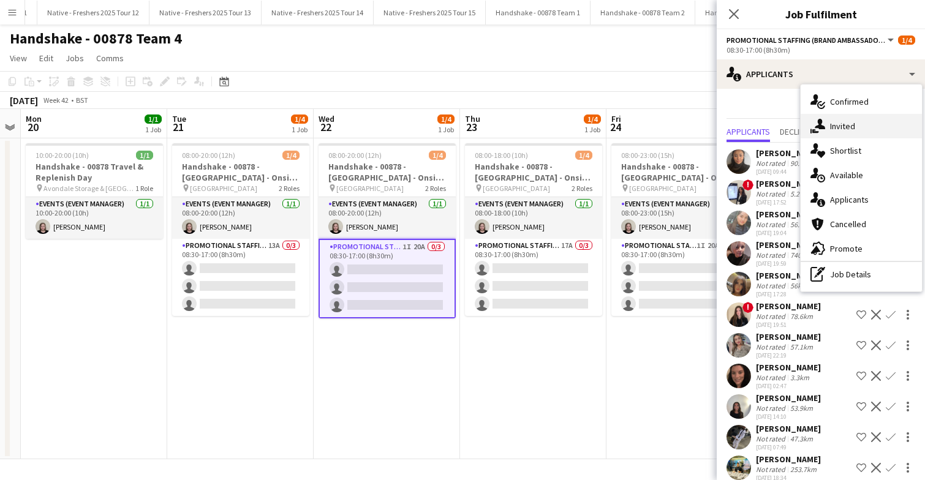
click at [859, 125] on div "single-neutral-actions-share-1 Invited" at bounding box center [861, 126] width 121 height 24
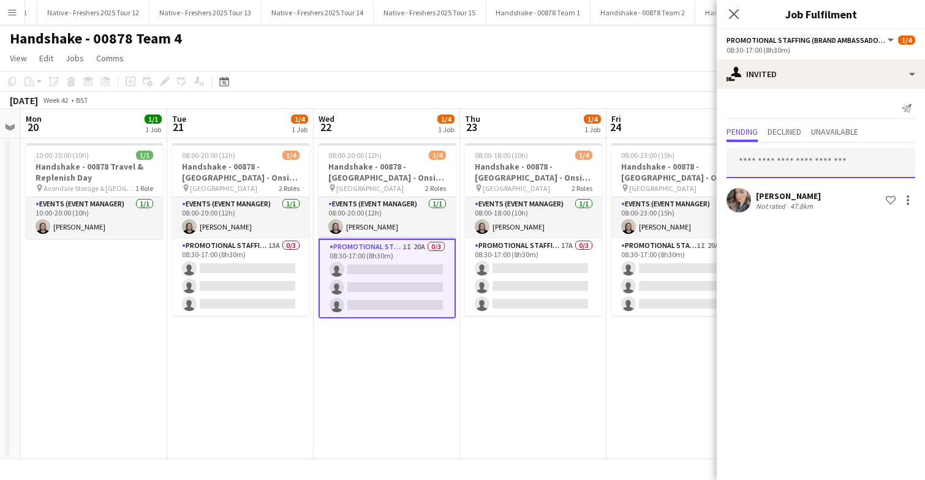
click at [802, 167] on input "text" at bounding box center [820, 163] width 189 height 31
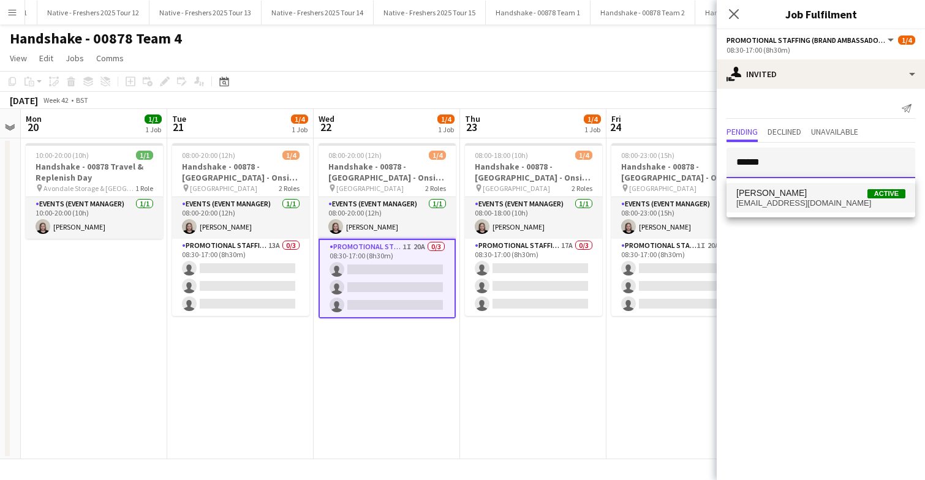
type input "******"
click at [787, 205] on span "lilliehowes@me.com" at bounding box center [820, 203] width 169 height 10
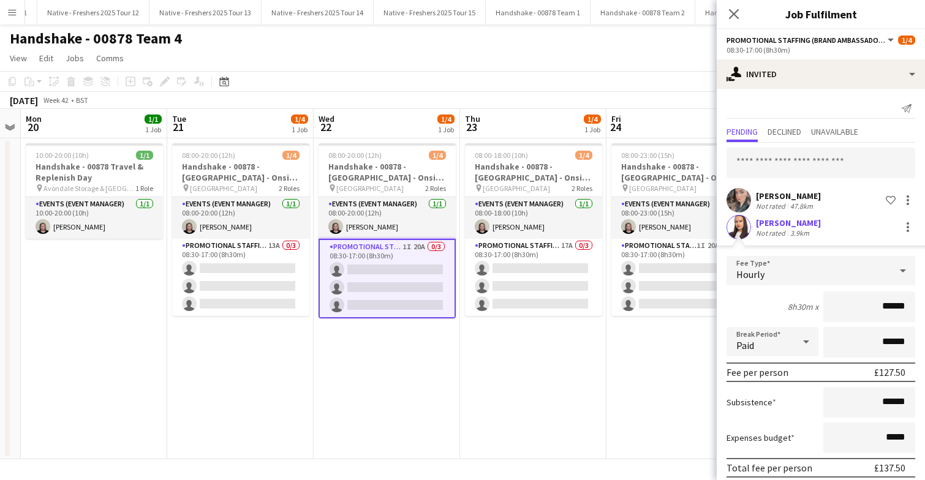
scroll to position [50, 0]
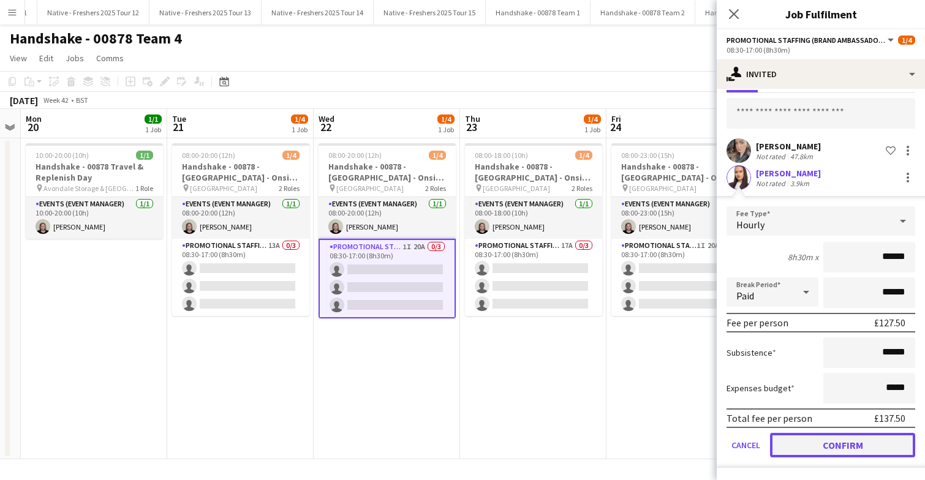
click at [812, 445] on button "Confirm" at bounding box center [842, 445] width 145 height 24
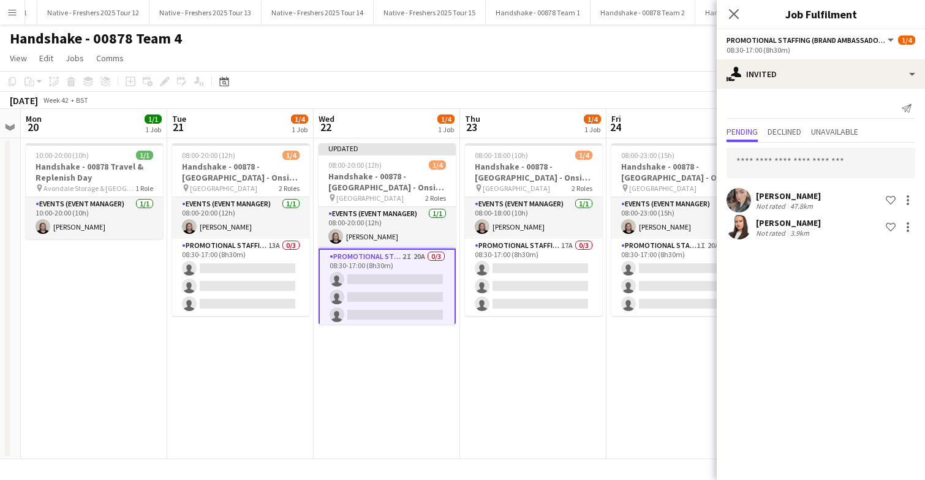
scroll to position [0, 0]
click at [497, 369] on app-date-cell "08:00-18:00 (10h) 1/4 Handshake - 00878 - Aston University - Onsite Day pin Ast…" at bounding box center [533, 298] width 146 height 321
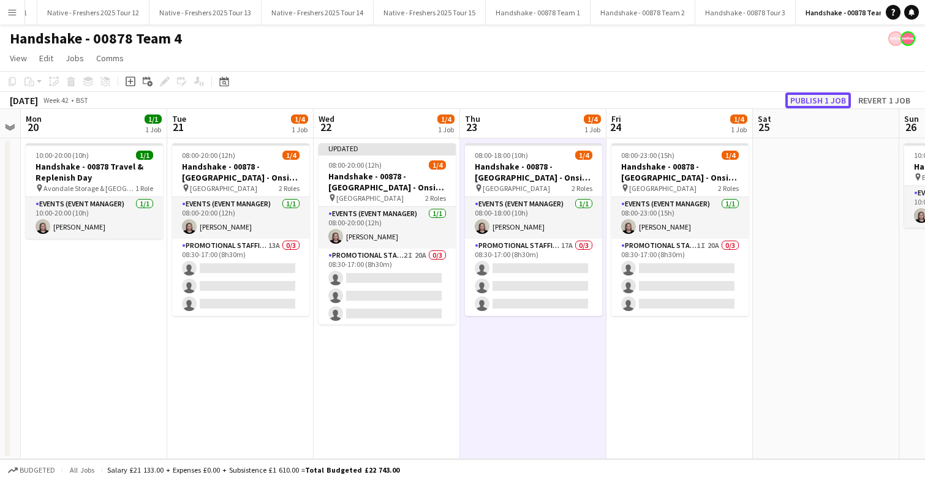
click at [821, 94] on button "Publish 1 job" at bounding box center [818, 100] width 66 height 16
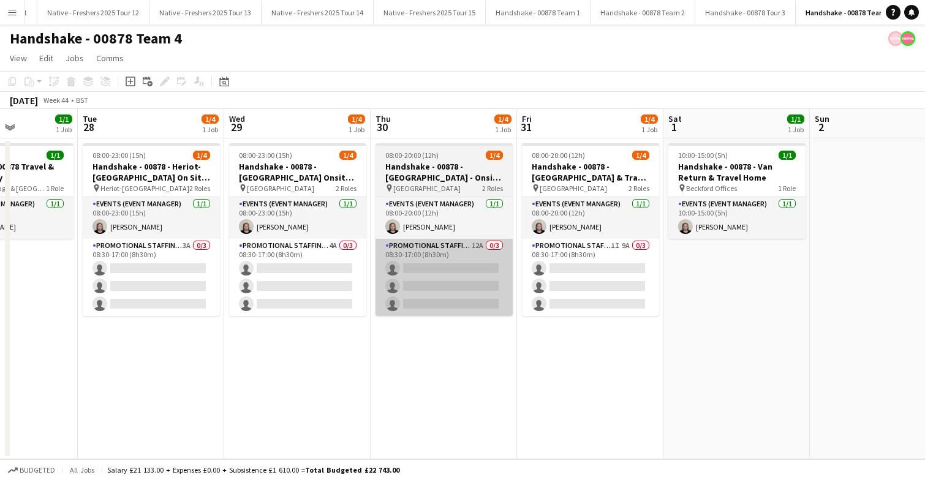
scroll to position [0, 512]
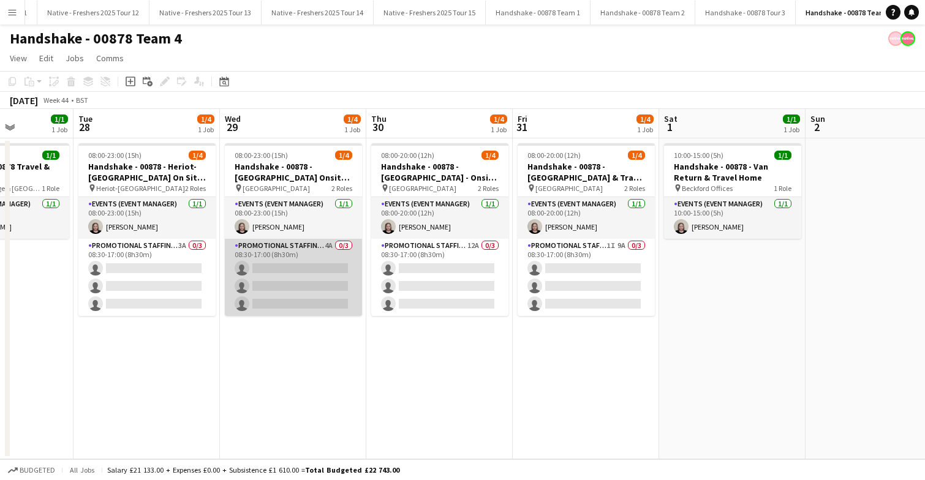
click at [292, 273] on app-card-role "Promotional Staffing (Brand Ambassadors) 4A 0/3 08:30-17:00 (8h30m) single-neut…" at bounding box center [293, 277] width 137 height 77
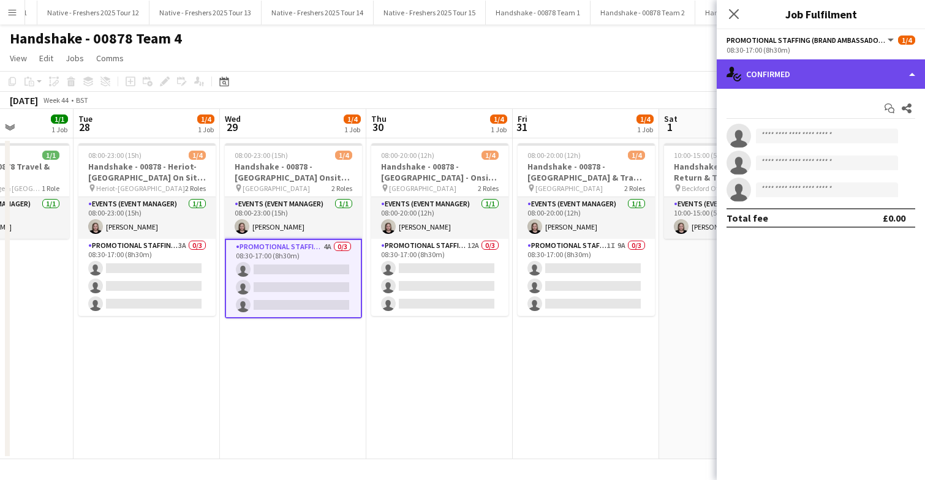
click at [883, 69] on div "single-neutral-actions-check-2 Confirmed" at bounding box center [821, 73] width 208 height 29
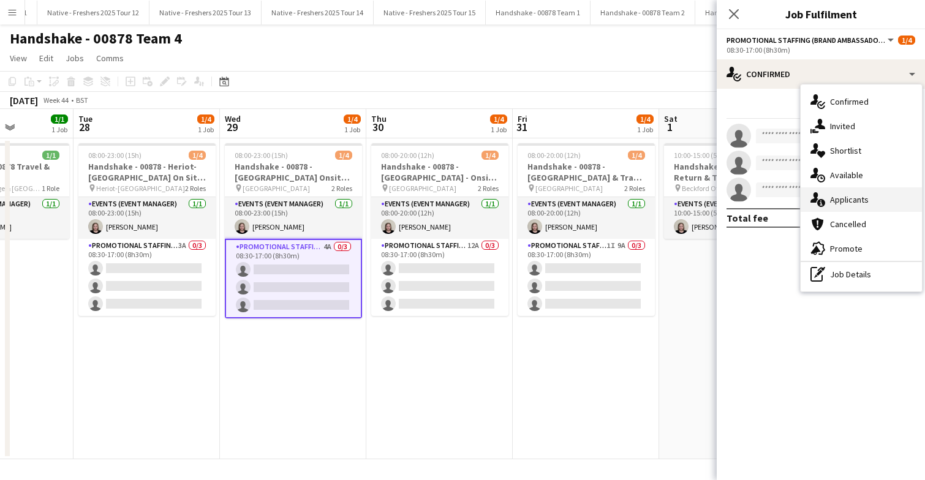
click at [856, 205] on span "Applicants" at bounding box center [849, 199] width 39 height 11
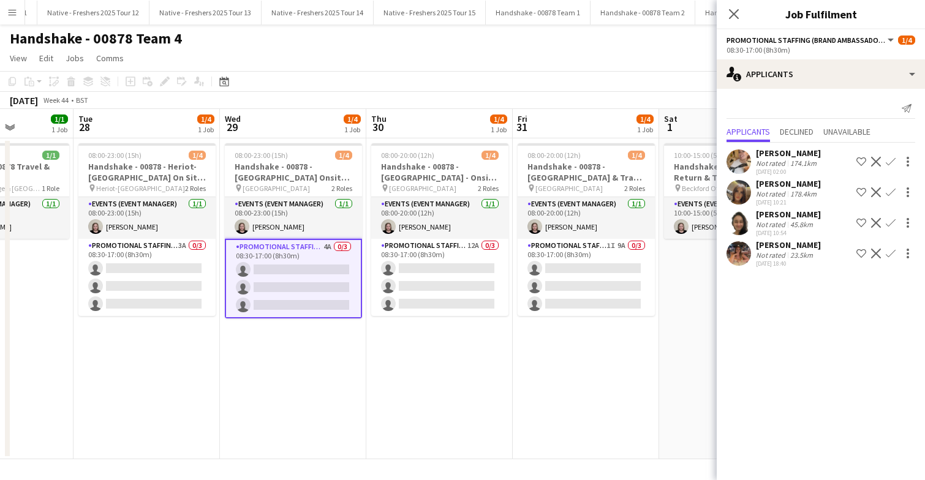
click at [739, 255] on app-user-avatar at bounding box center [738, 253] width 24 height 24
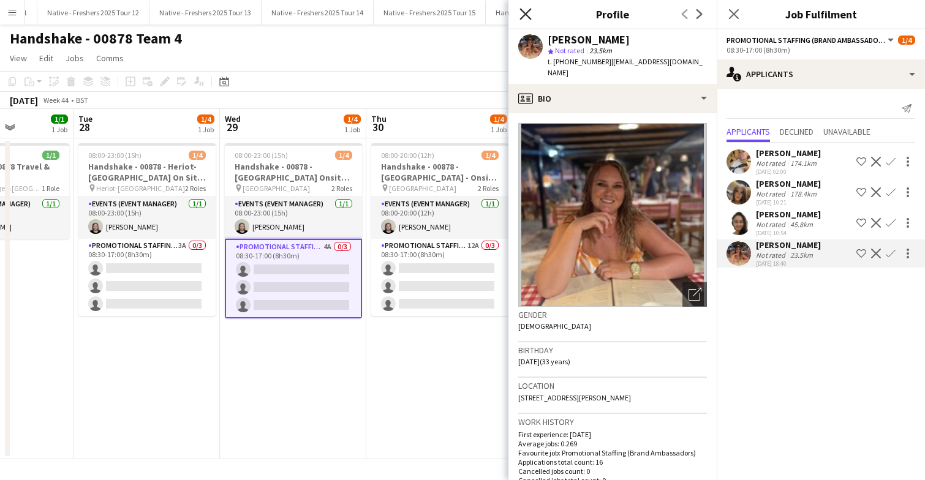
click at [525, 13] on icon at bounding box center [525, 14] width 12 height 12
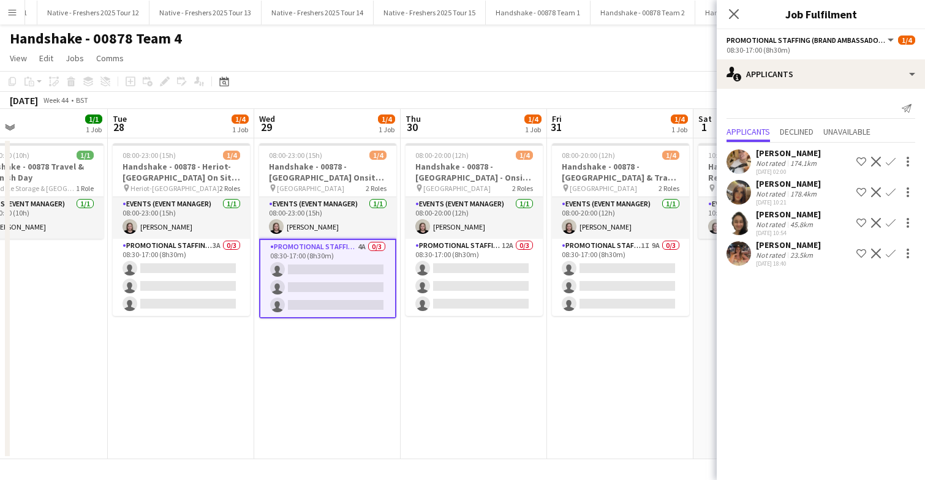
scroll to position [0, 477]
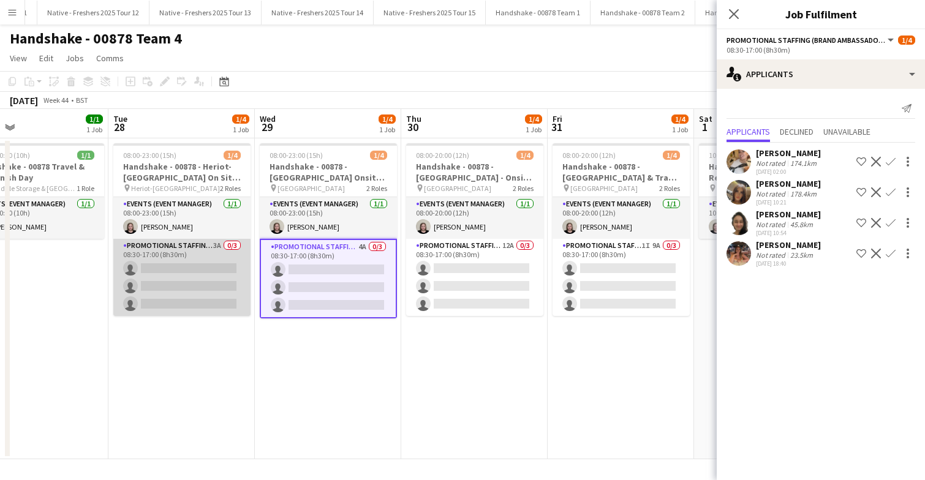
click at [212, 271] on app-card-role "Promotional Staffing (Brand Ambassadors) 3A 0/3 08:30-17:00 (8h30m) single-neut…" at bounding box center [181, 277] width 137 height 77
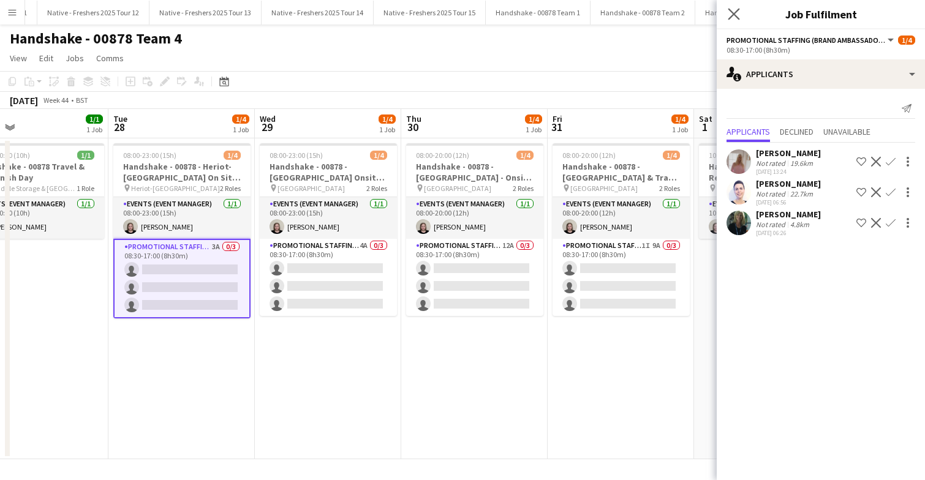
click at [738, 7] on app-icon "Close pop-in" at bounding box center [734, 15] width 18 height 18
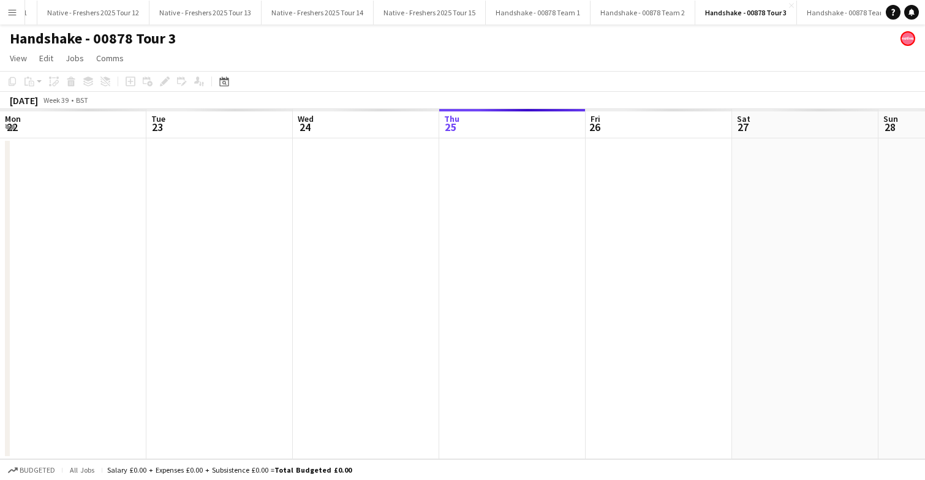
scroll to position [0, 293]
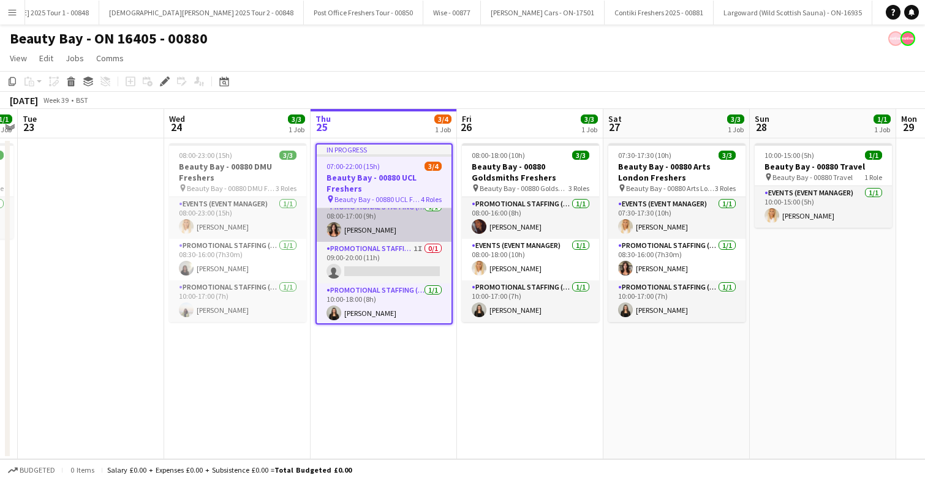
scroll to position [51, 0]
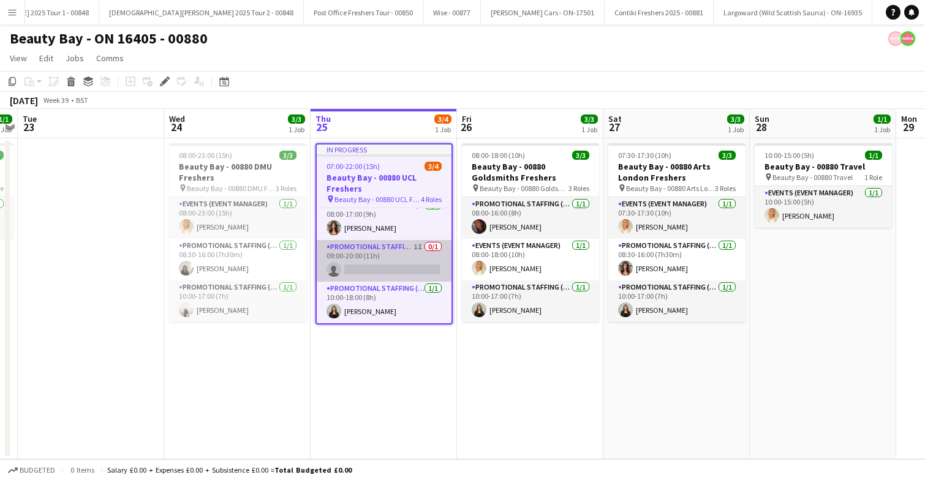
click at [396, 262] on app-card-role "Promotional Staffing (Brand Ambassadors) 1I 0/1 09:00-20:00 (11h) single-neutra…" at bounding box center [384, 261] width 135 height 42
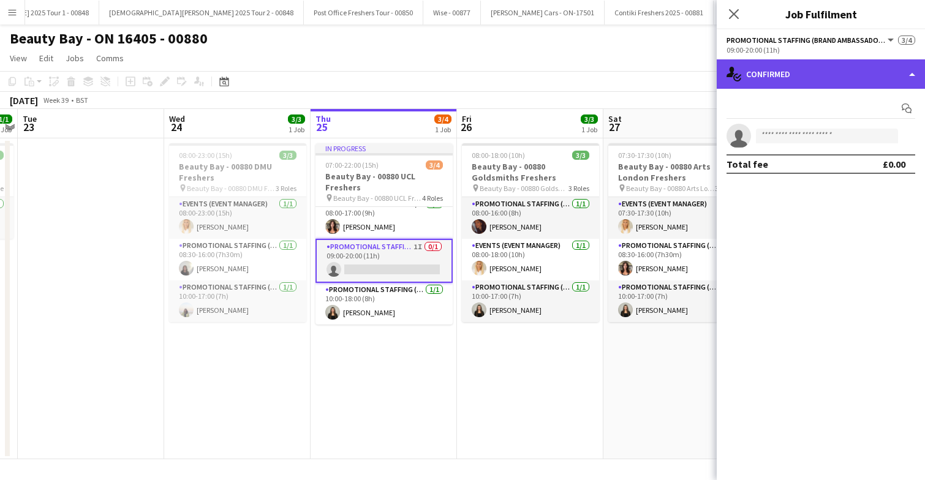
click at [838, 72] on div "single-neutral-actions-check-2 Confirmed" at bounding box center [821, 73] width 208 height 29
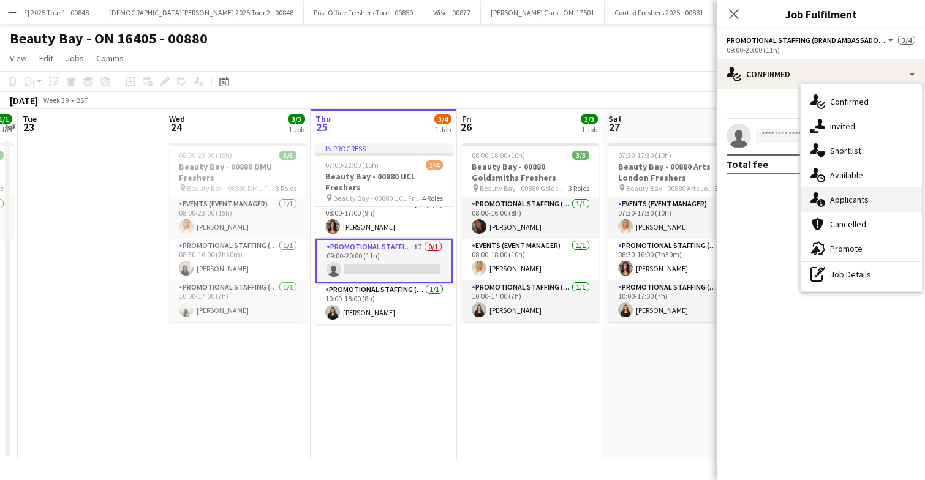
click at [861, 189] on div "single-neutral-actions-information Applicants" at bounding box center [861, 199] width 121 height 24
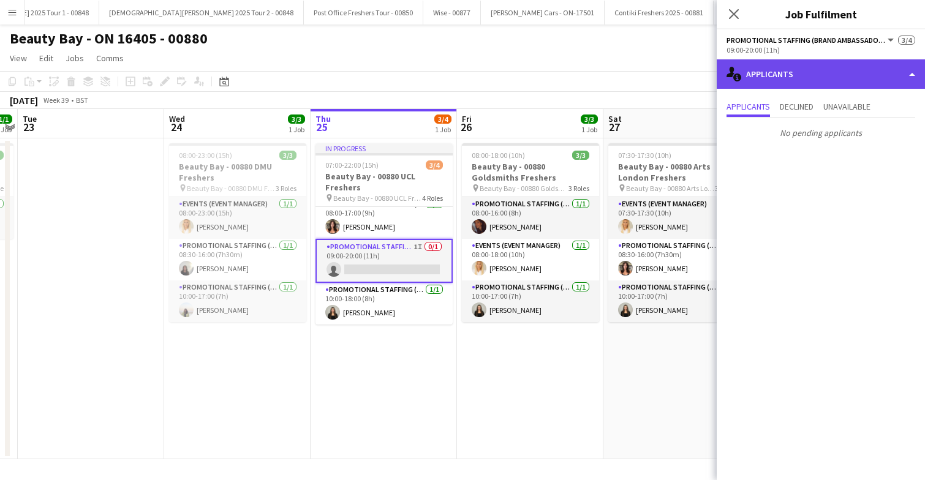
click at [829, 66] on div "single-neutral-actions-information Applicants" at bounding box center [821, 73] width 208 height 29
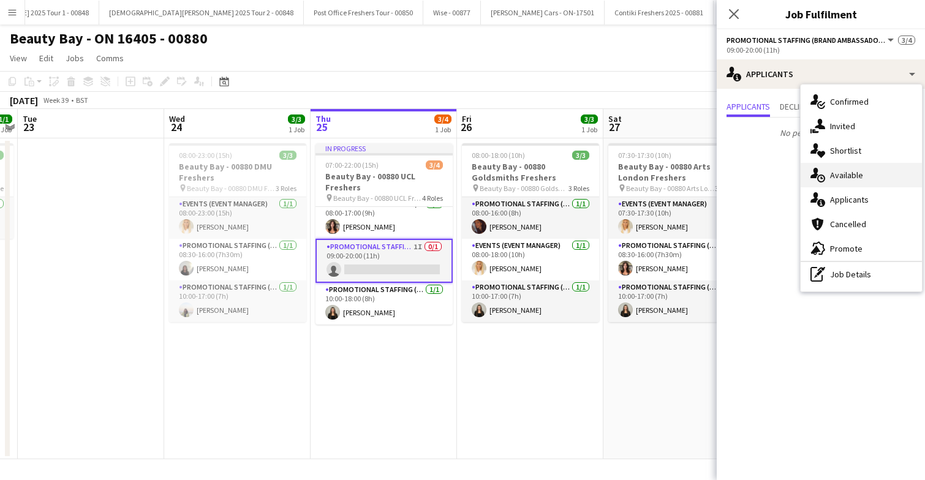
click at [851, 172] on span "Available" at bounding box center [846, 175] width 33 height 11
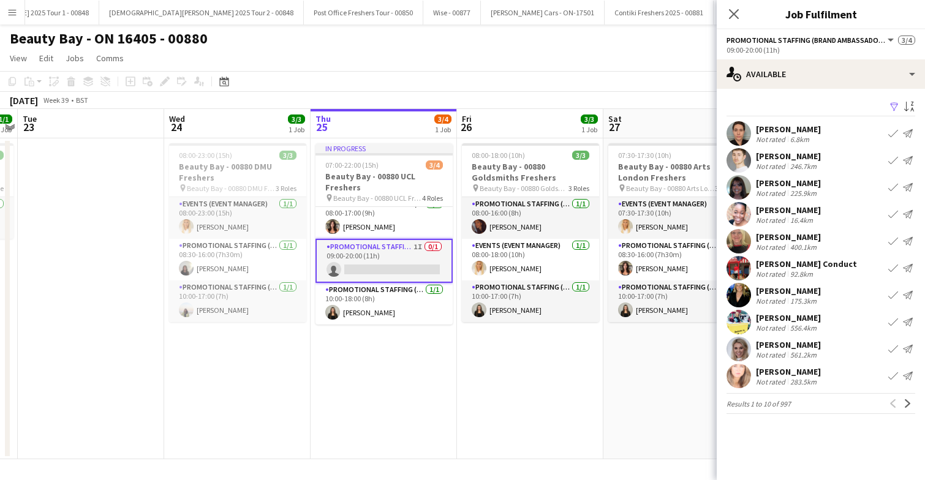
click at [893, 107] on app-icon "Filter" at bounding box center [894, 108] width 10 height 12
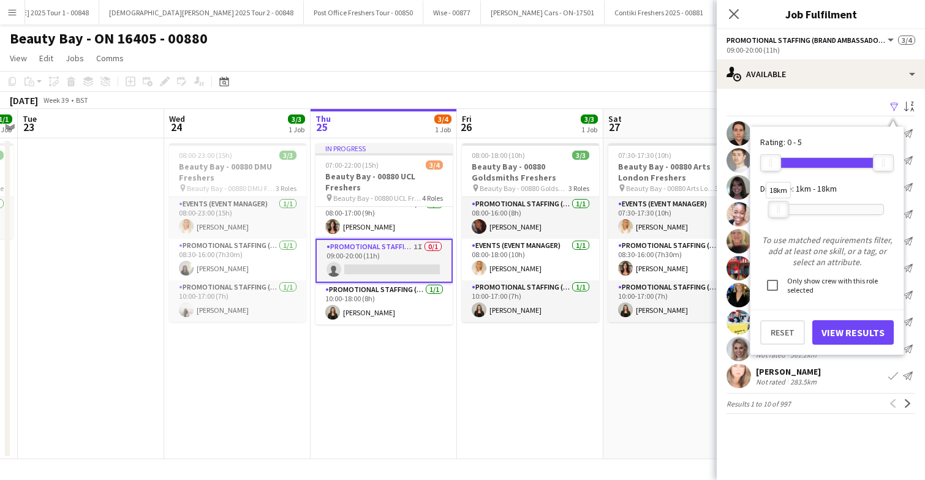
drag, startPoint x: 882, startPoint y: 210, endPoint x: 777, endPoint y: 211, distance: 104.7
click at [777, 211] on div "18km" at bounding box center [778, 209] width 21 height 17
click at [840, 331] on button "View Results" at bounding box center [852, 332] width 81 height 24
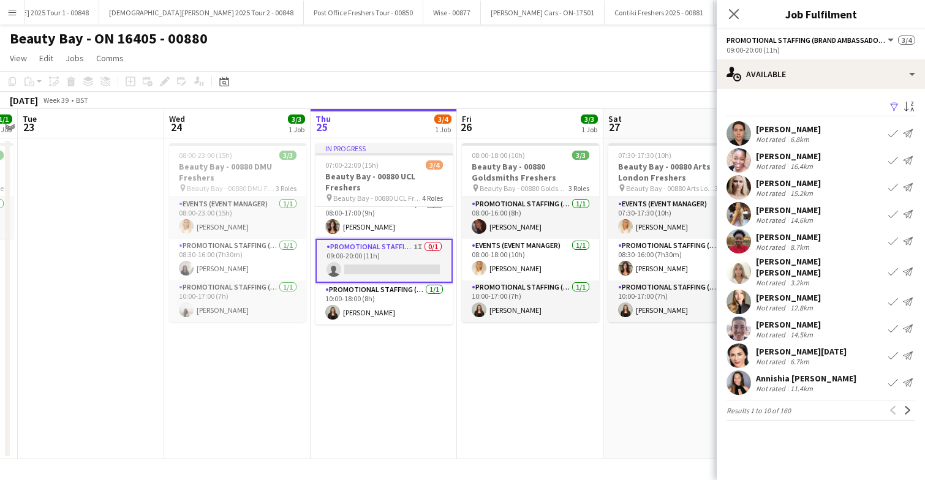
click at [737, 295] on app-user-avatar at bounding box center [738, 302] width 24 height 24
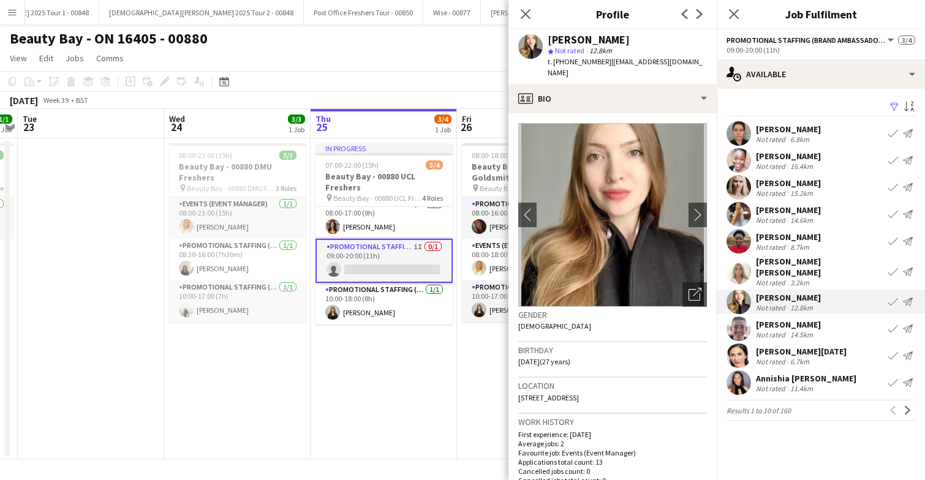
click at [737, 345] on app-user-avatar at bounding box center [738, 356] width 24 height 24
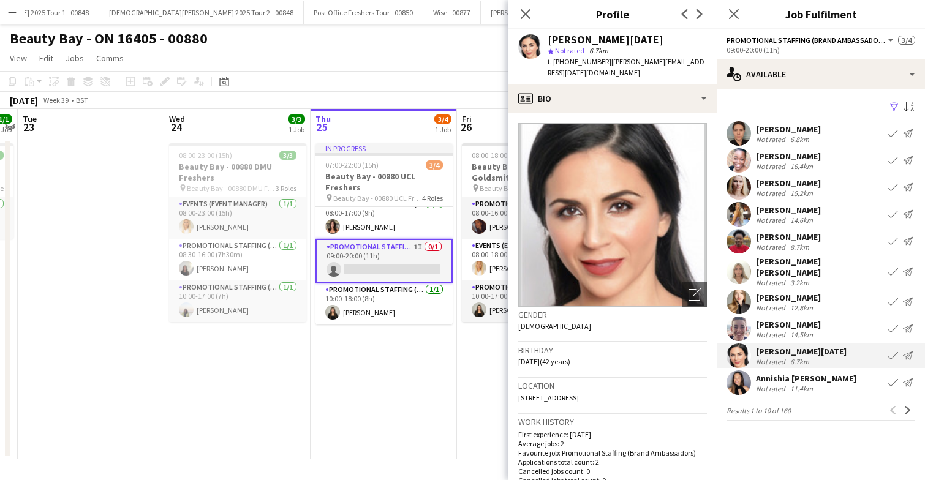
click at [737, 371] on app-user-avatar at bounding box center [738, 383] width 24 height 24
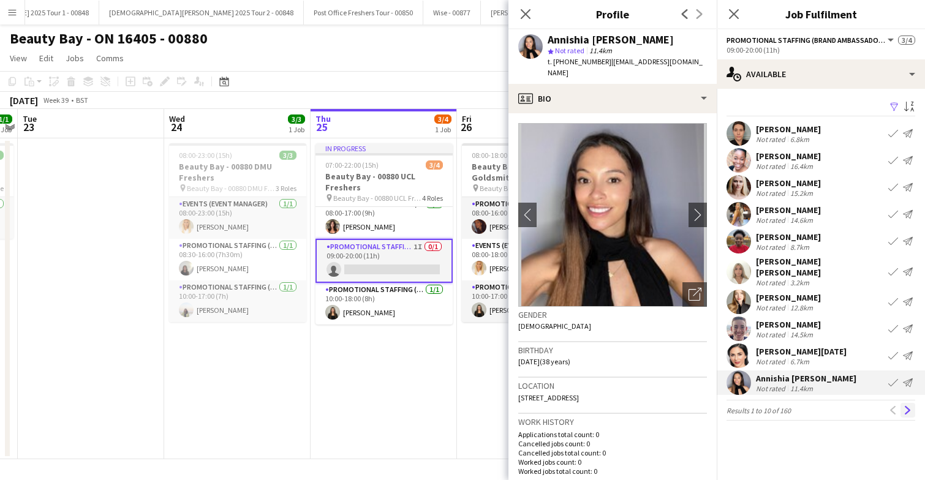
click at [908, 406] on app-icon "Next" at bounding box center [907, 410] width 9 height 9
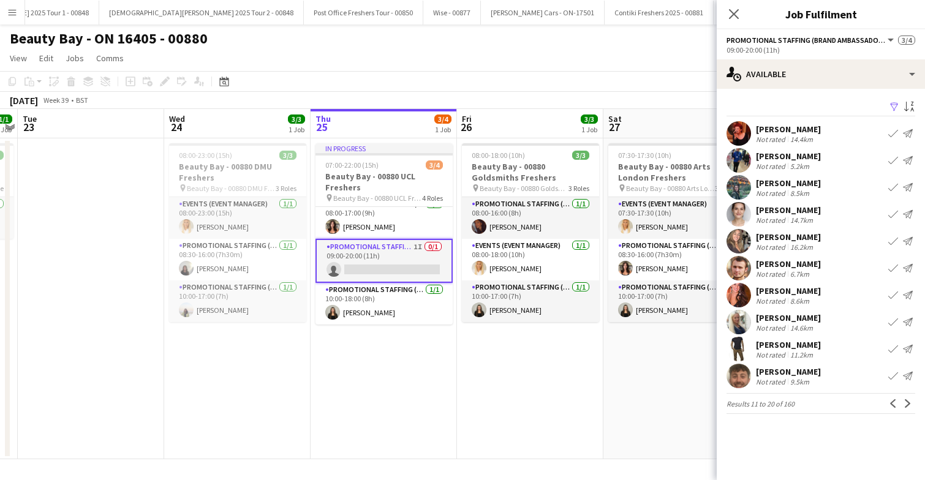
click at [738, 212] on app-user-avatar at bounding box center [738, 214] width 24 height 24
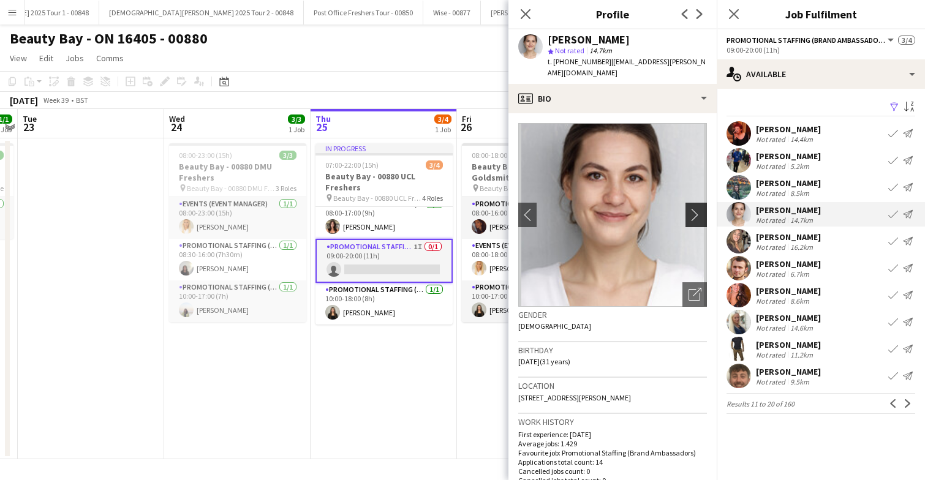
click at [691, 203] on button "chevron-right" at bounding box center [697, 215] width 24 height 24
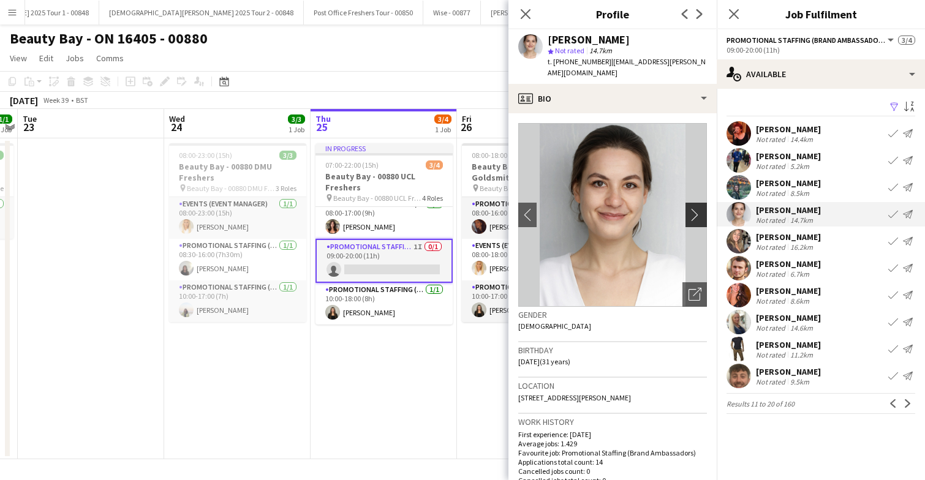
click at [691, 203] on button "chevron-right" at bounding box center [697, 215] width 24 height 24
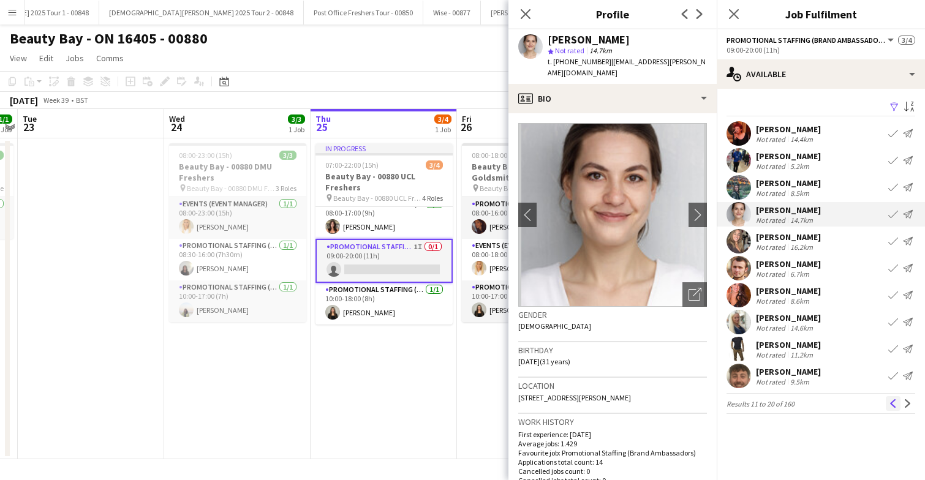
click at [892, 409] on button "Previous" at bounding box center [893, 403] width 15 height 15
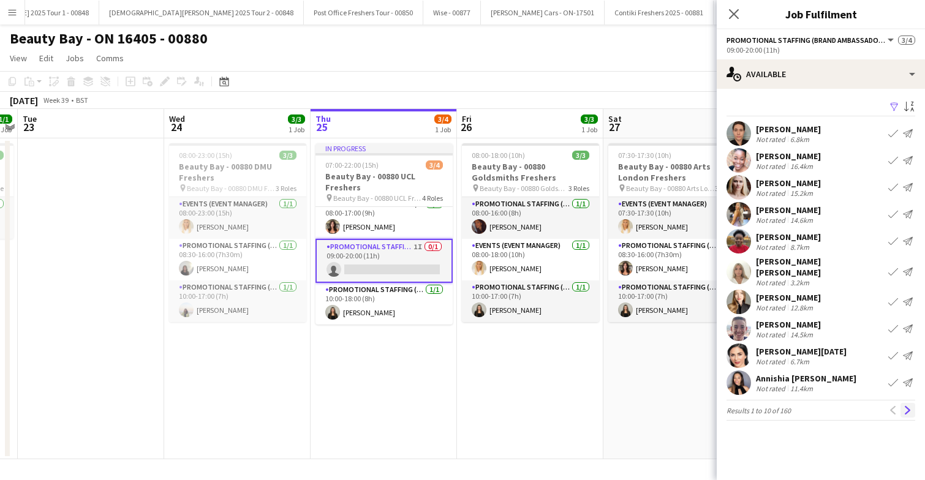
click at [908, 406] on app-icon "Next" at bounding box center [907, 410] width 9 height 9
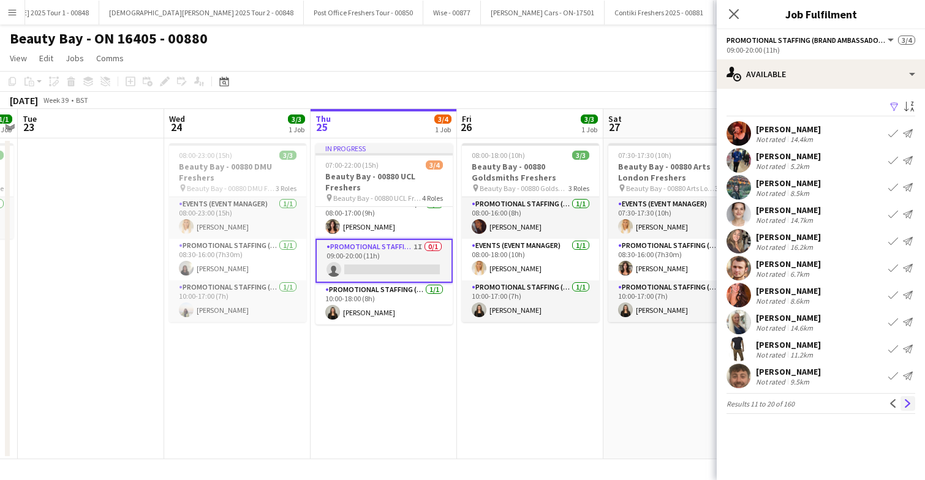
click at [906, 405] on app-icon "Next" at bounding box center [907, 403] width 9 height 9
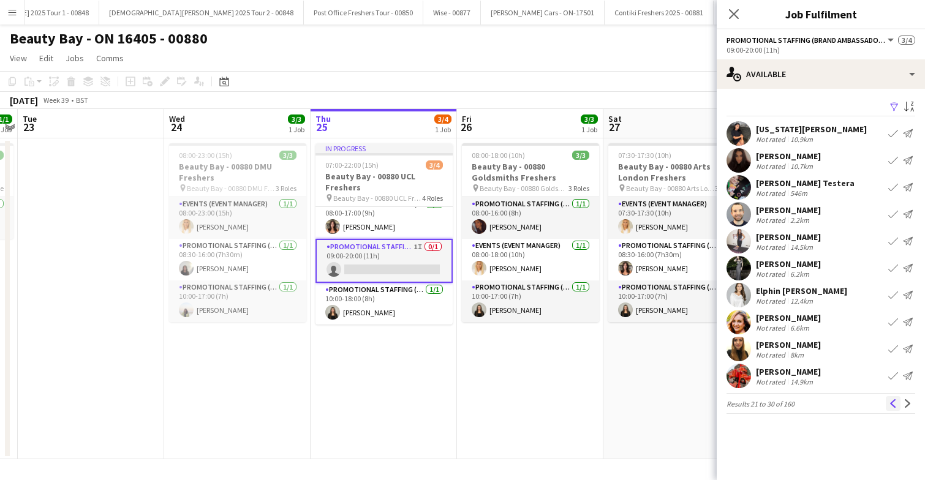
click at [897, 405] on app-icon "Previous" at bounding box center [893, 403] width 9 height 9
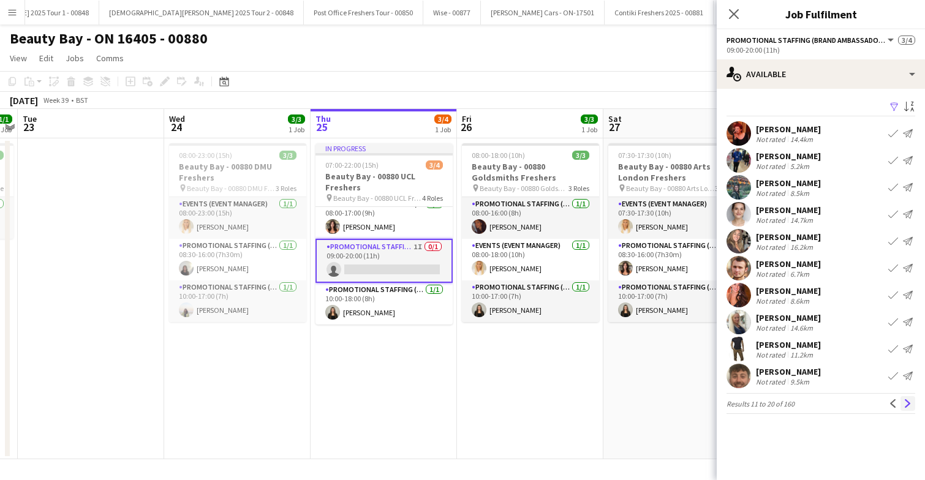
click at [906, 404] on app-icon "Next" at bounding box center [907, 403] width 9 height 9
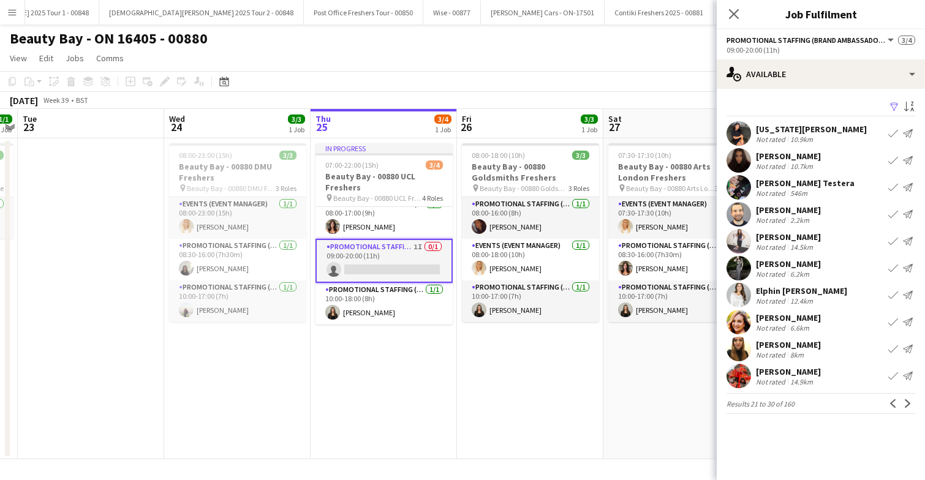
click at [741, 156] on app-user-avatar at bounding box center [738, 160] width 24 height 24
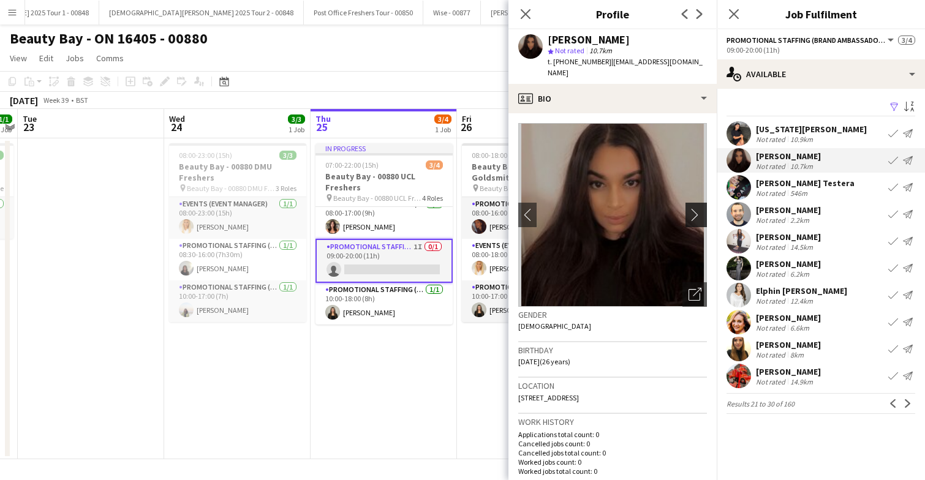
click at [695, 208] on app-icon "chevron-right" at bounding box center [697, 214] width 19 height 13
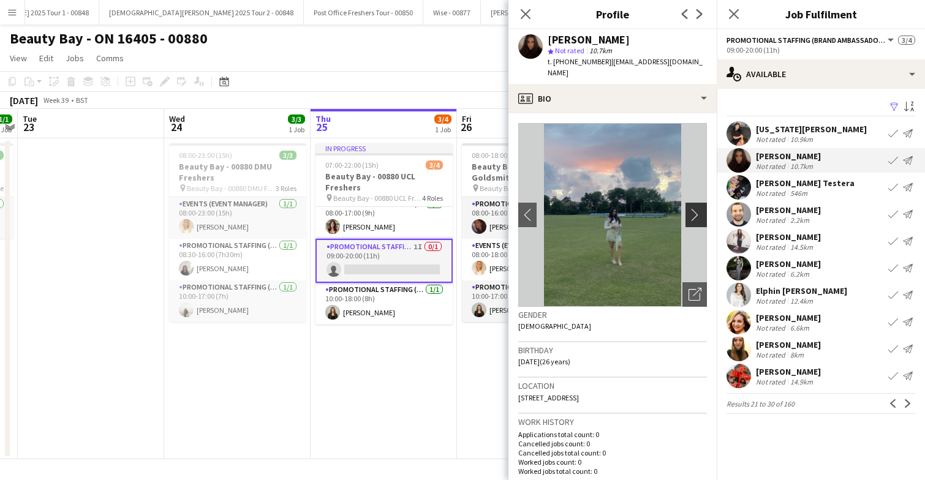
click at [695, 208] on app-icon "chevron-right" at bounding box center [697, 214] width 19 height 13
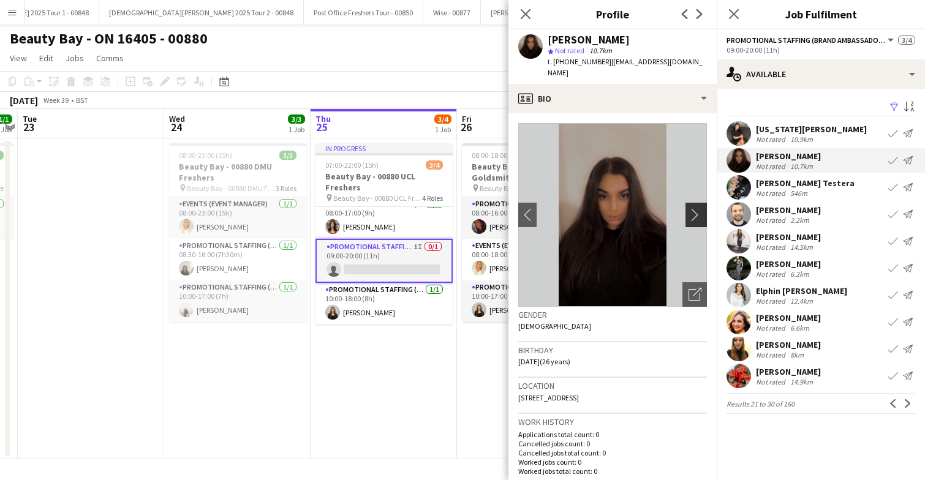
click at [695, 208] on app-icon "chevron-right" at bounding box center [697, 214] width 19 height 13
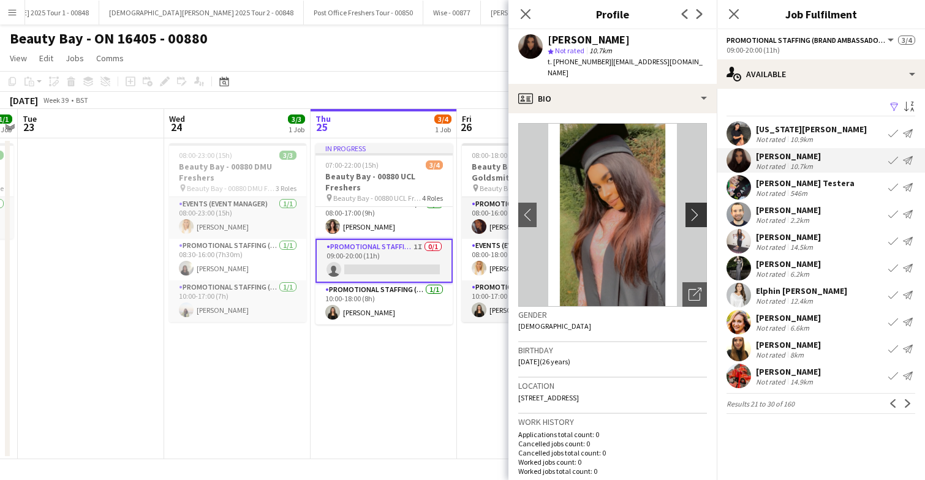
click at [695, 208] on app-icon "chevron-right" at bounding box center [697, 214] width 19 height 13
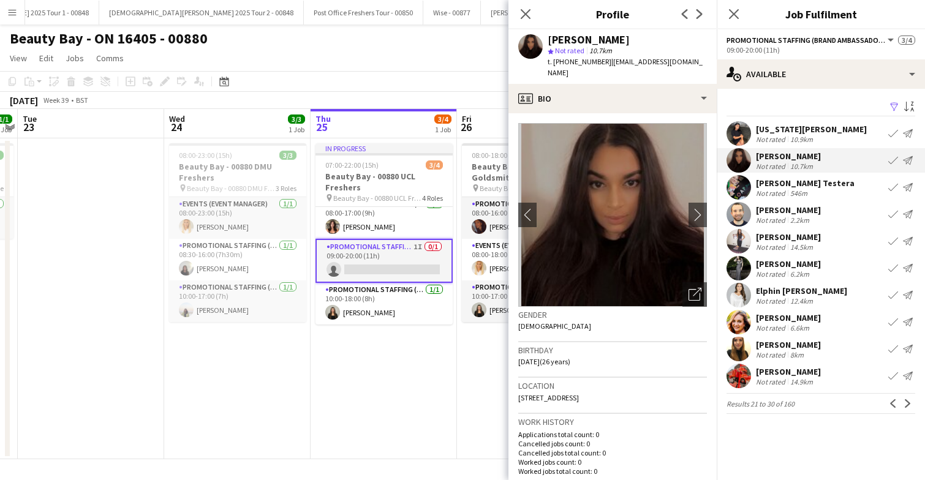
click at [736, 237] on app-user-avatar at bounding box center [738, 241] width 24 height 24
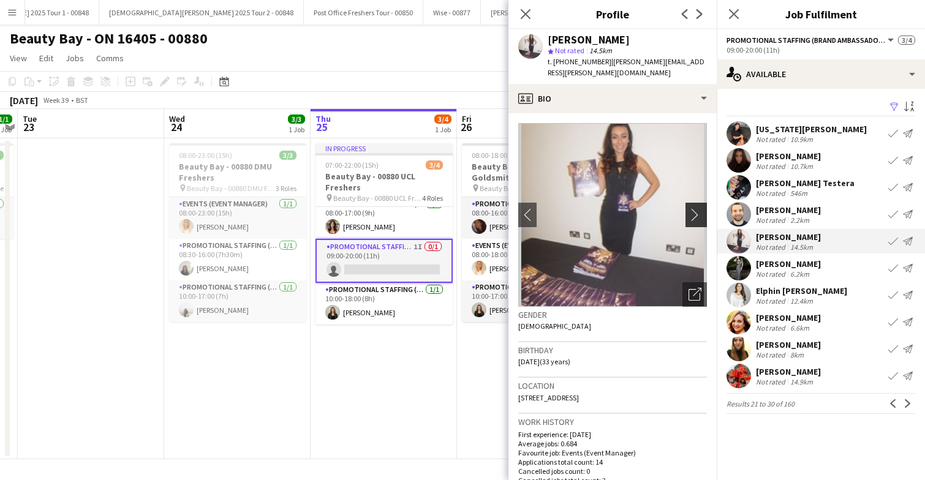
click at [695, 208] on app-icon "chevron-right" at bounding box center [697, 214] width 19 height 13
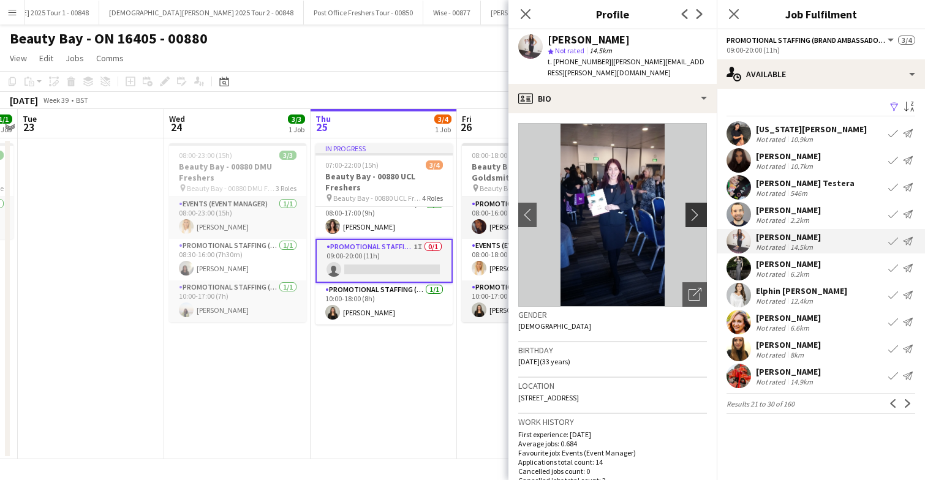
click at [695, 208] on app-icon "chevron-right" at bounding box center [697, 214] width 19 height 13
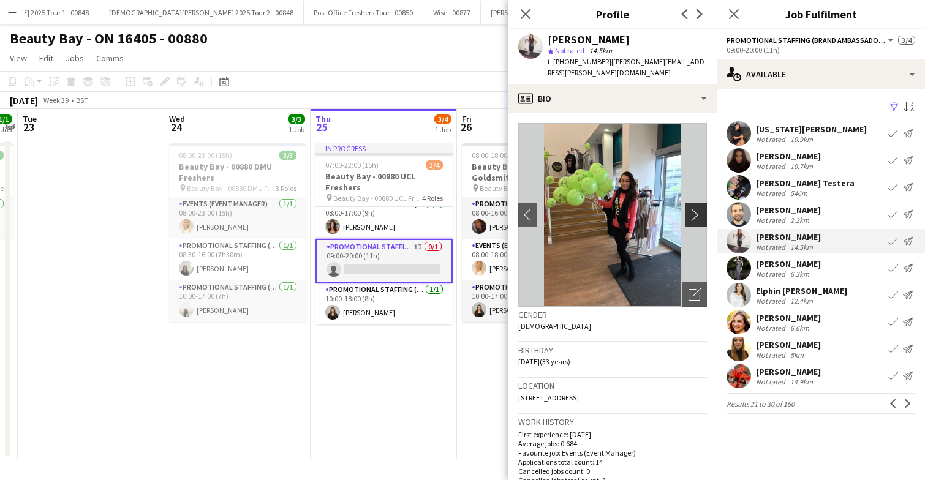
click at [695, 208] on app-icon "chevron-right" at bounding box center [697, 214] width 19 height 13
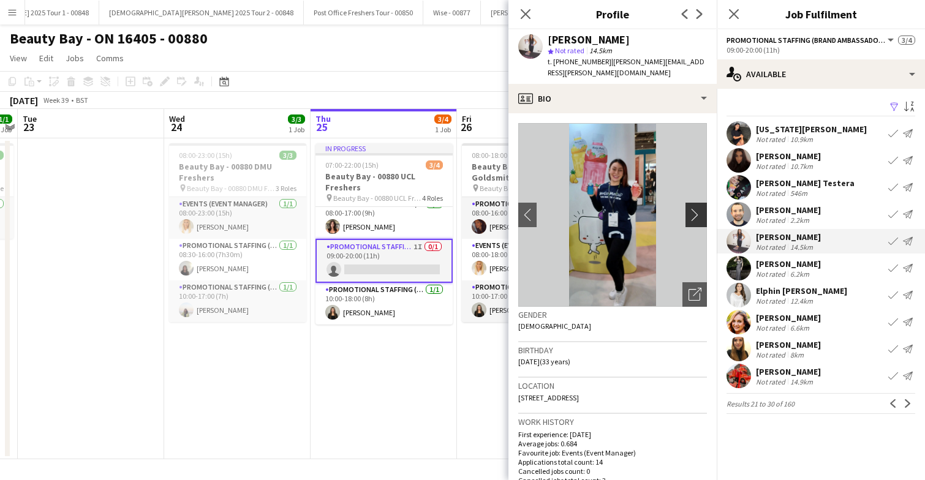
click at [695, 208] on app-icon "chevron-right" at bounding box center [697, 214] width 19 height 13
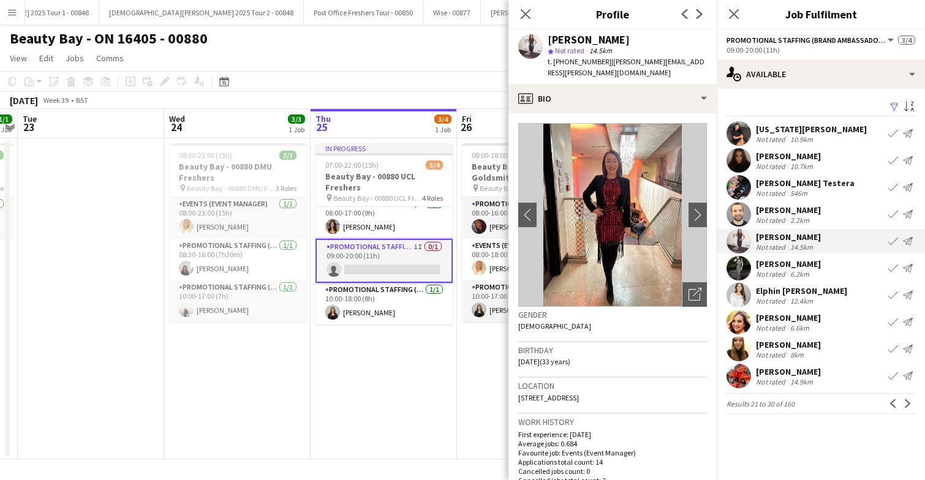
click at [741, 268] on app-user-avatar at bounding box center [738, 268] width 24 height 24
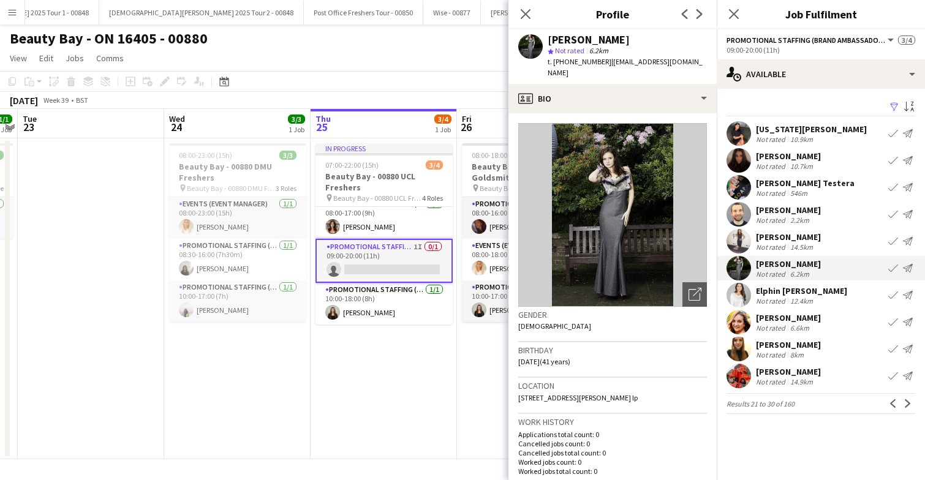
click at [743, 293] on app-user-avatar at bounding box center [738, 295] width 24 height 24
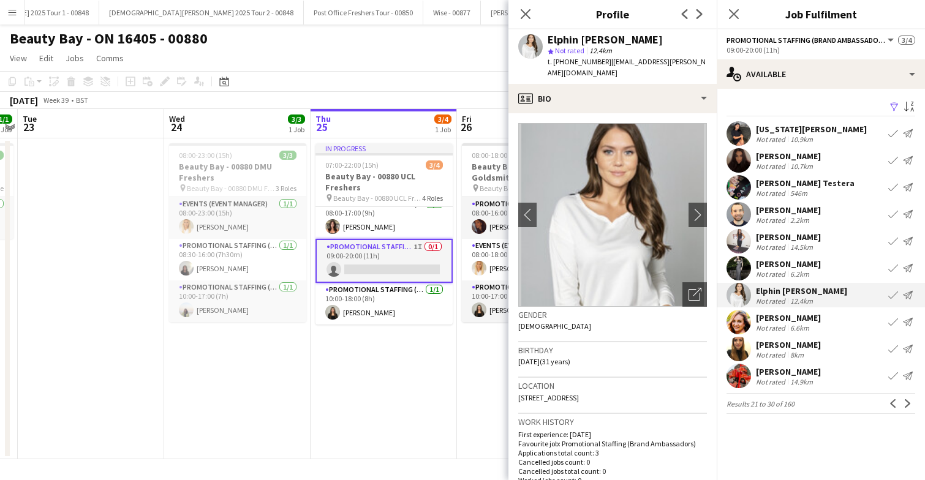
click at [738, 347] on app-user-avatar at bounding box center [738, 349] width 24 height 24
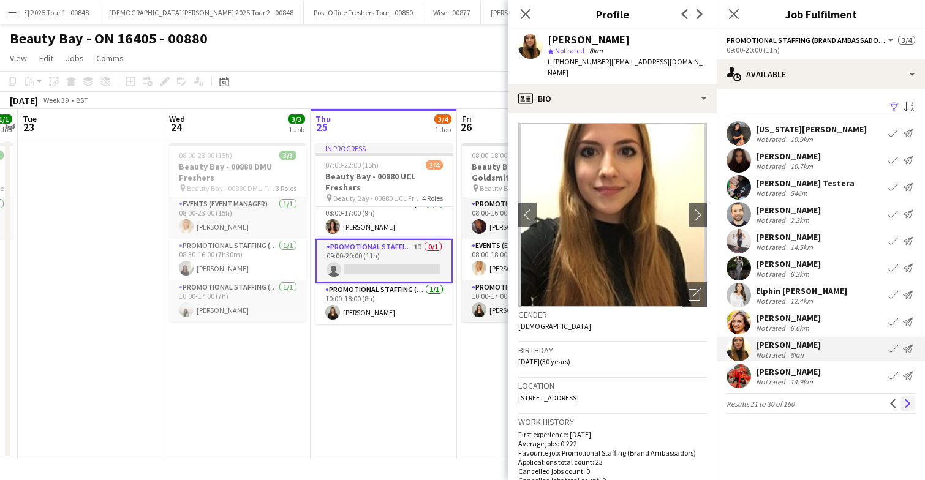
click at [911, 403] on app-icon "Next" at bounding box center [907, 403] width 9 height 9
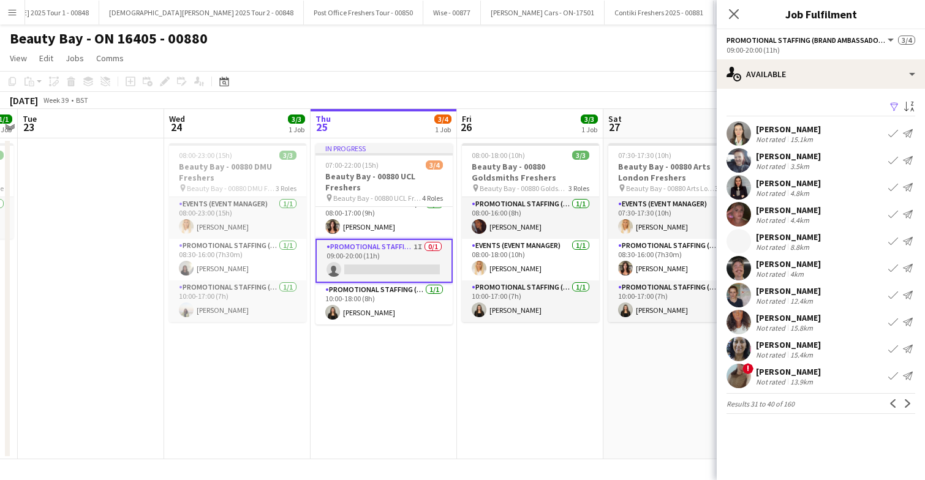
click at [734, 212] on app-user-avatar at bounding box center [738, 214] width 24 height 24
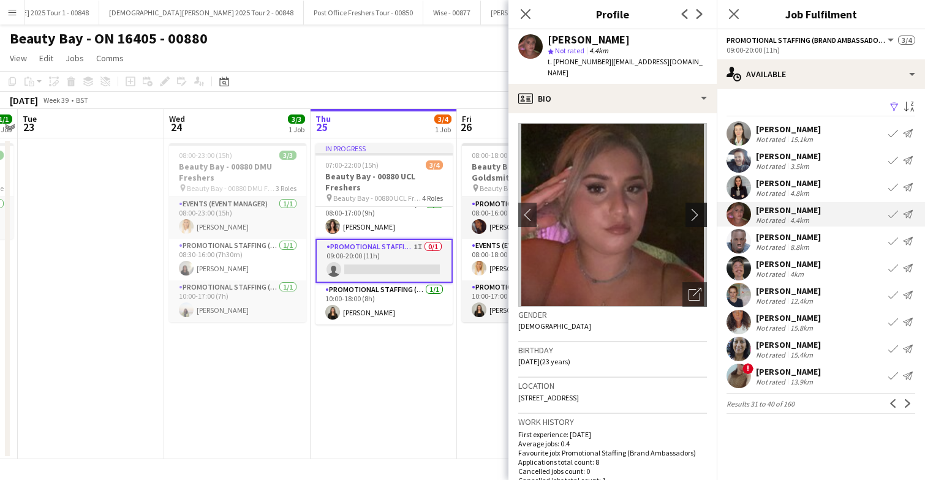
click at [698, 208] on app-icon "chevron-right" at bounding box center [697, 214] width 19 height 13
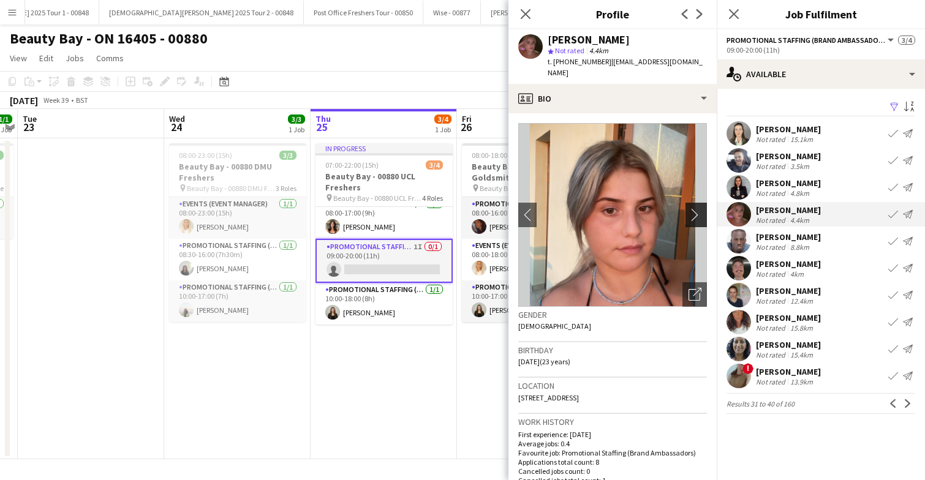
click at [698, 208] on app-icon "chevron-right" at bounding box center [697, 214] width 19 height 13
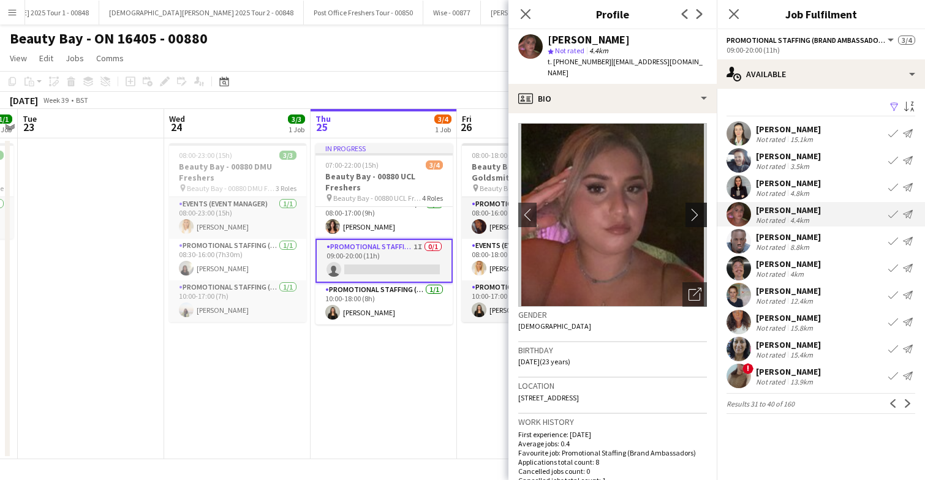
click at [698, 208] on app-icon "chevron-right" at bounding box center [697, 214] width 19 height 13
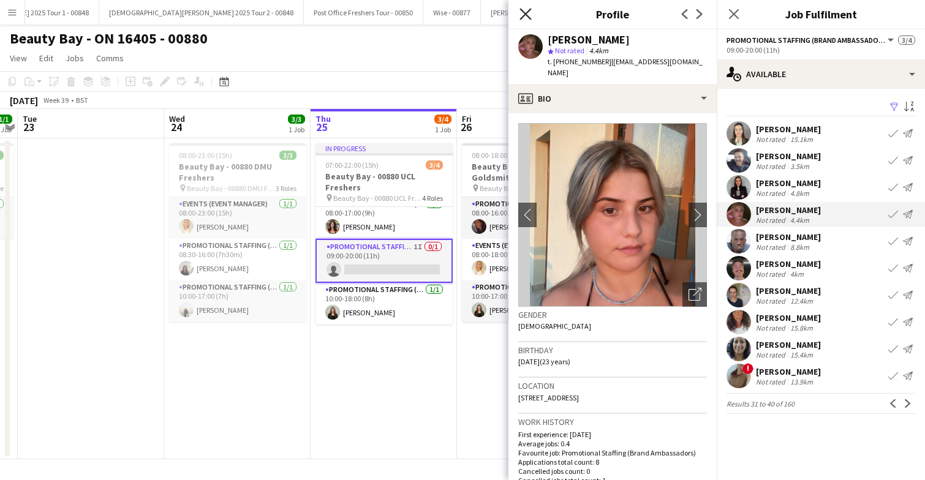
click at [529, 18] on icon at bounding box center [525, 14] width 12 height 12
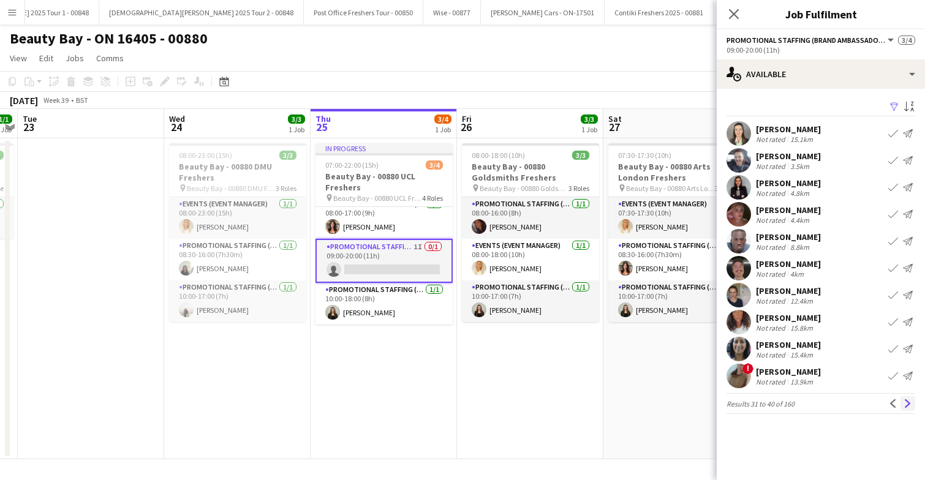
click at [904, 406] on app-icon "Next" at bounding box center [907, 403] width 9 height 9
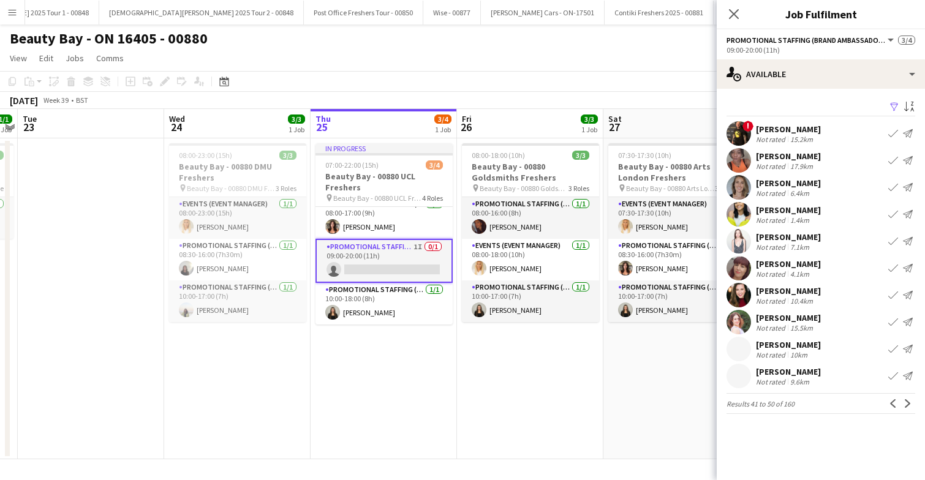
click at [742, 243] on app-user-avatar at bounding box center [738, 241] width 24 height 24
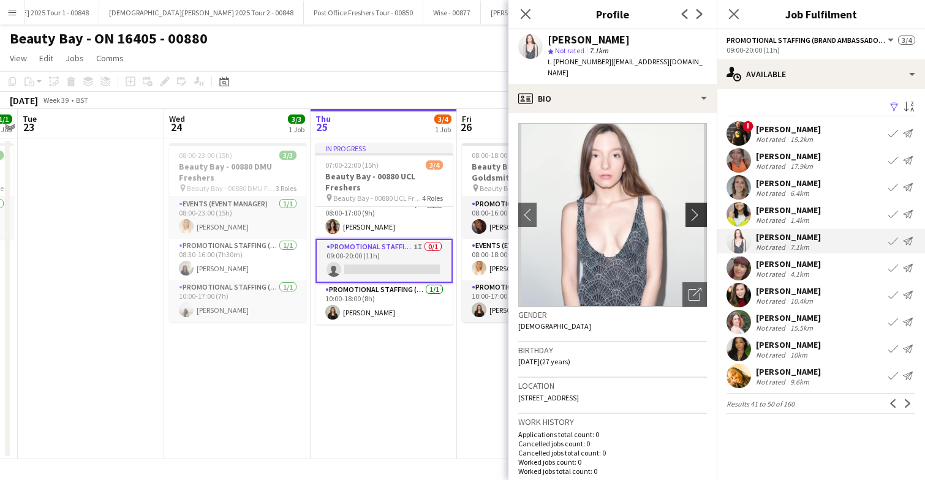
click at [690, 208] on app-icon "chevron-right" at bounding box center [697, 214] width 19 height 13
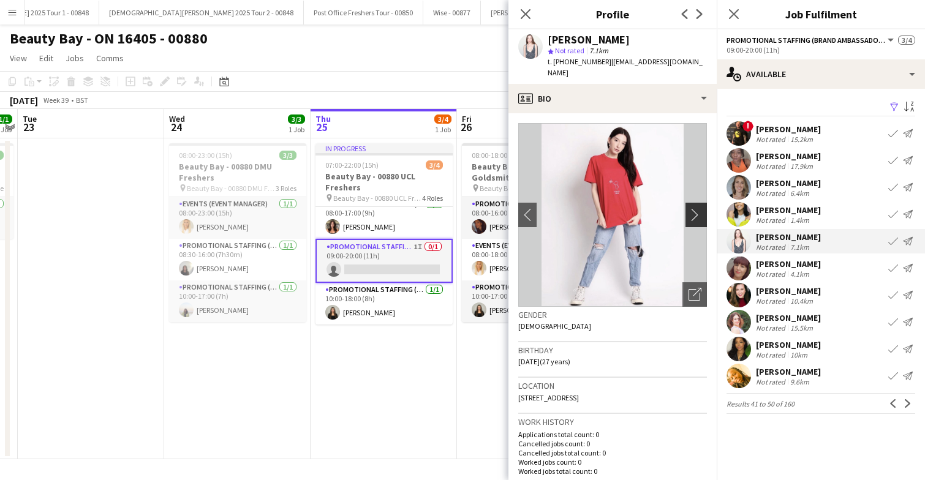
click at [690, 208] on app-icon "chevron-right" at bounding box center [697, 214] width 19 height 13
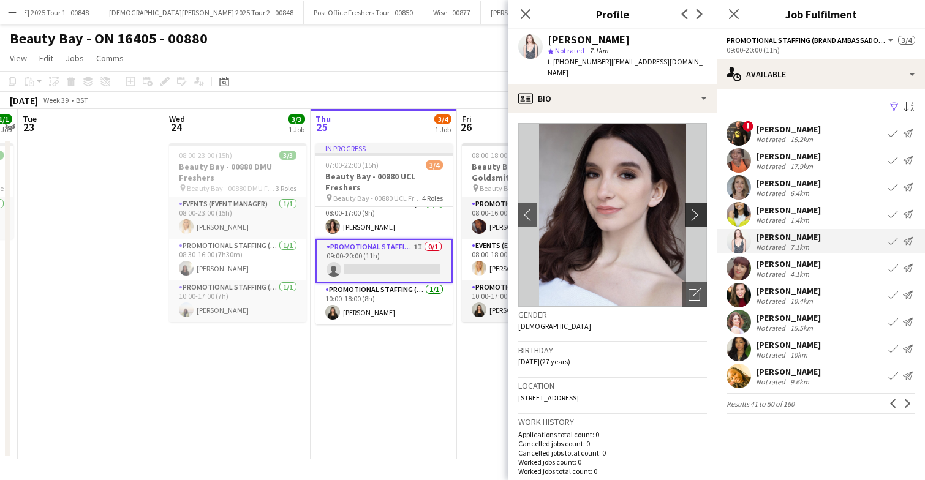
click at [690, 208] on app-icon "chevron-right" at bounding box center [697, 214] width 19 height 13
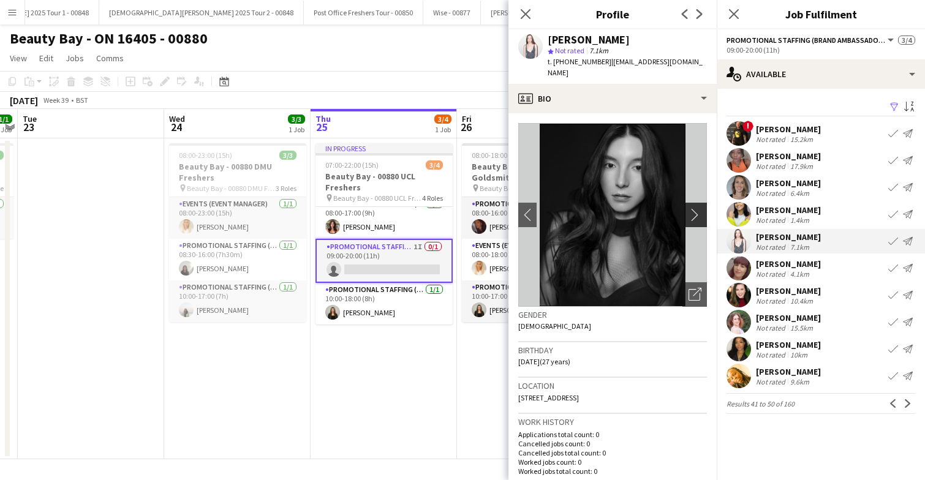
click at [690, 208] on app-icon "chevron-right" at bounding box center [697, 214] width 19 height 13
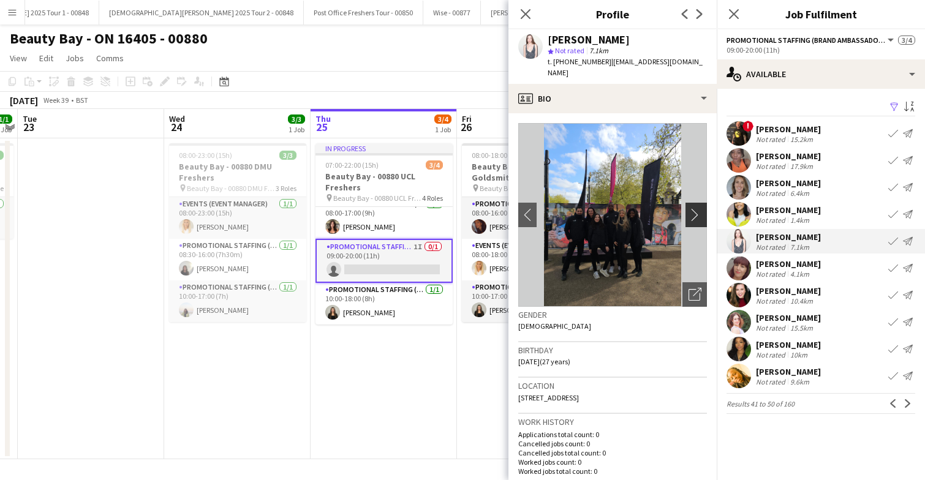
click at [690, 208] on app-icon "chevron-right" at bounding box center [697, 214] width 19 height 13
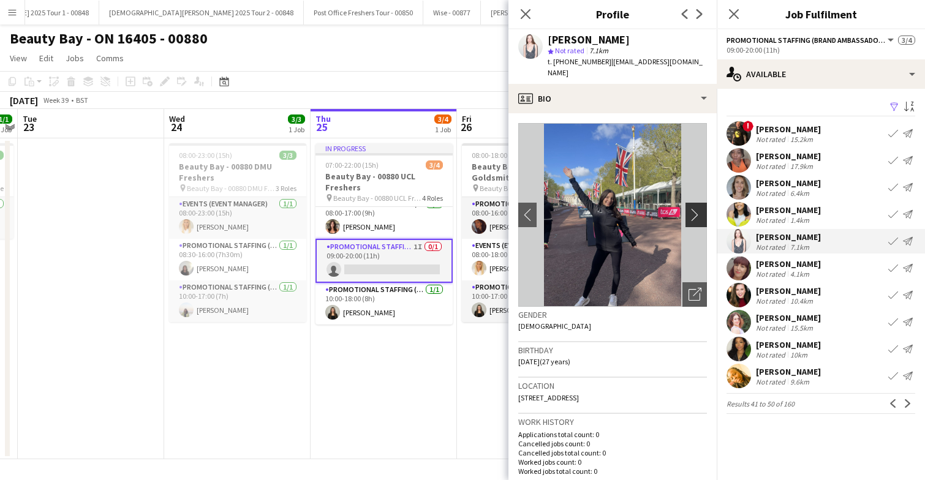
click at [690, 208] on app-icon "chevron-right" at bounding box center [697, 214] width 19 height 13
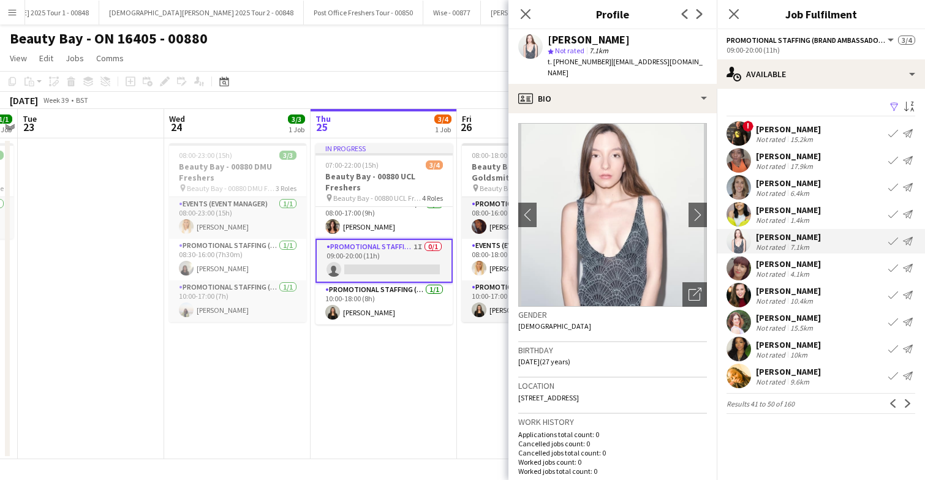
click at [741, 348] on app-user-avatar at bounding box center [738, 349] width 24 height 24
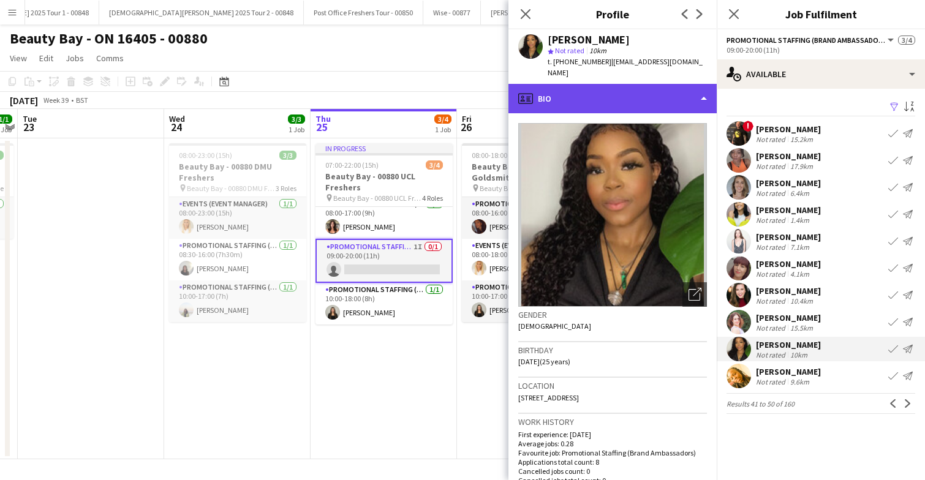
click at [625, 92] on div "profile Bio" at bounding box center [612, 98] width 208 height 29
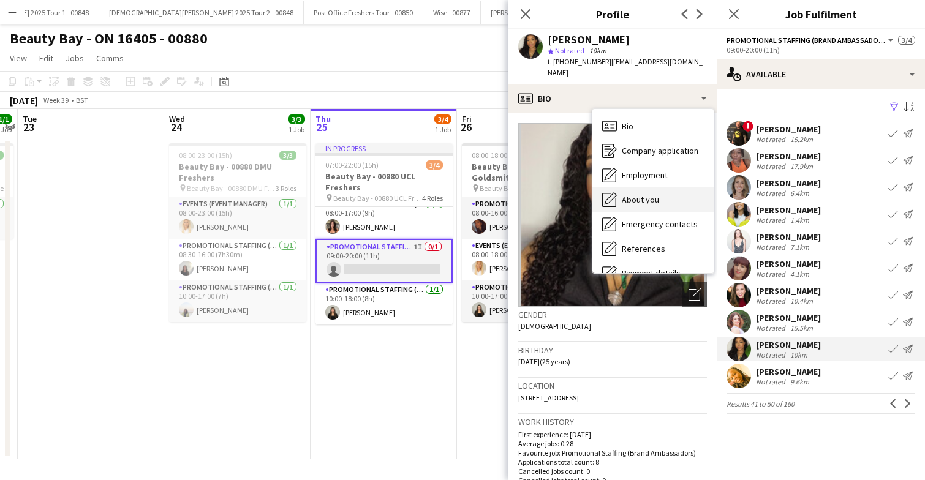
click at [636, 194] on span "About you" at bounding box center [640, 199] width 37 height 11
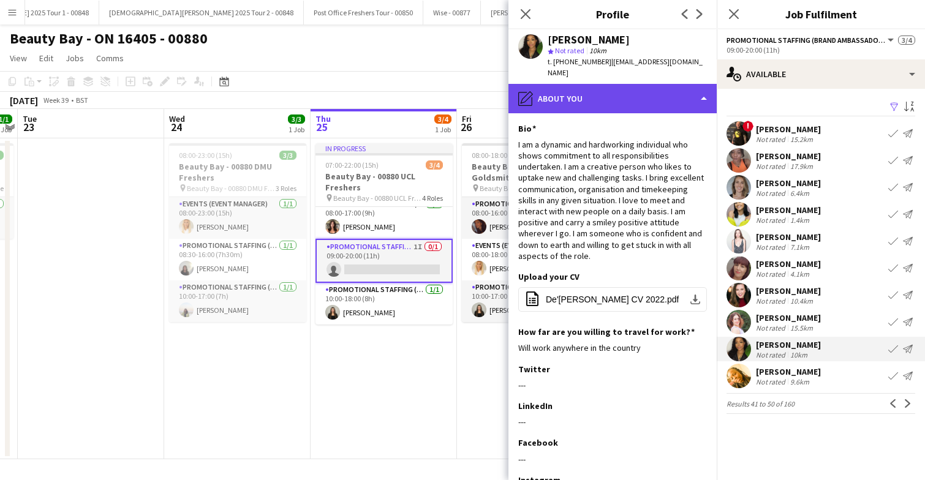
click at [612, 86] on div "pencil4 About you" at bounding box center [612, 98] width 208 height 29
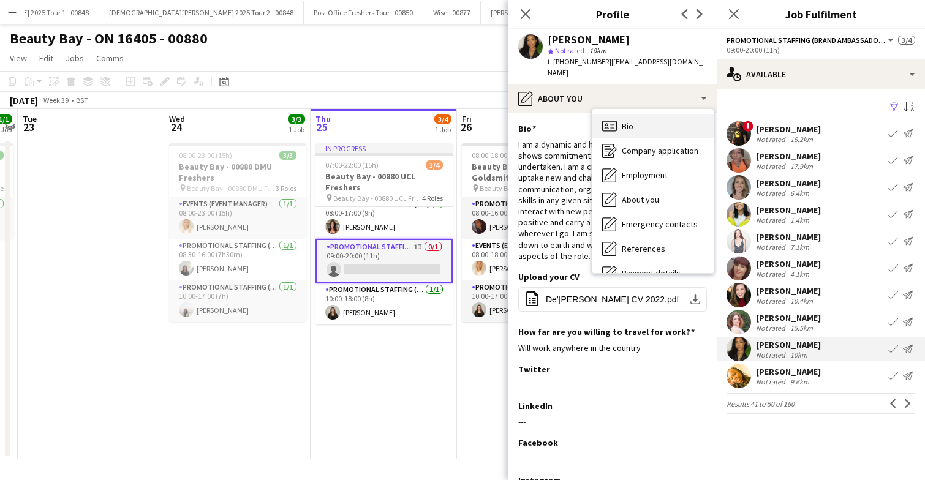
click at [625, 121] on span "Bio" at bounding box center [628, 126] width 12 height 11
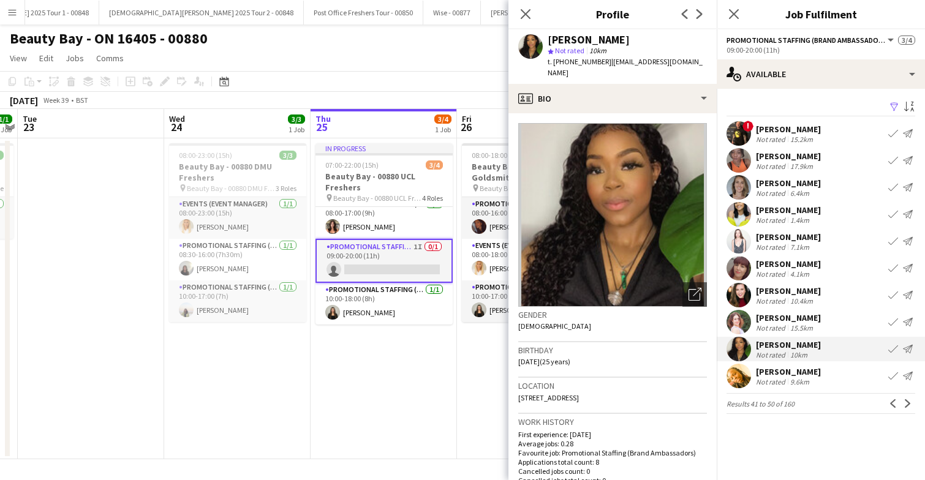
click at [743, 163] on app-user-avatar at bounding box center [738, 160] width 24 height 24
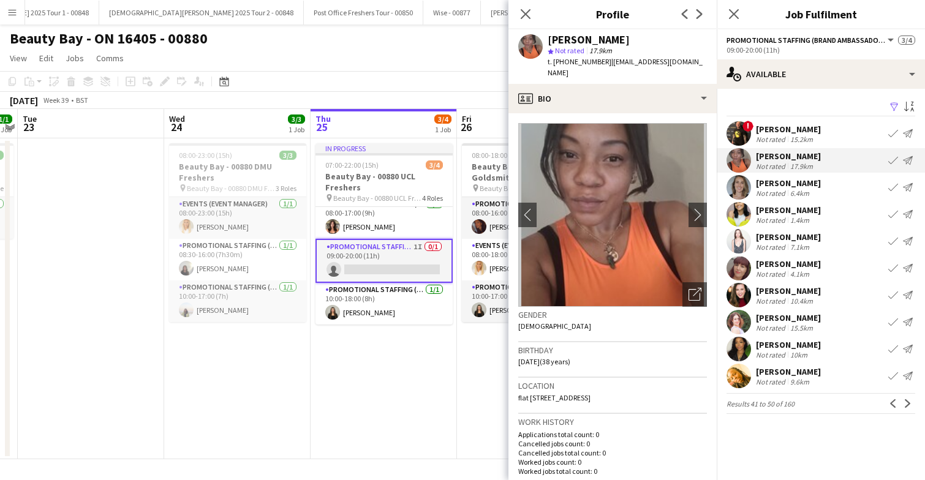
click at [738, 292] on app-user-avatar at bounding box center [738, 295] width 24 height 24
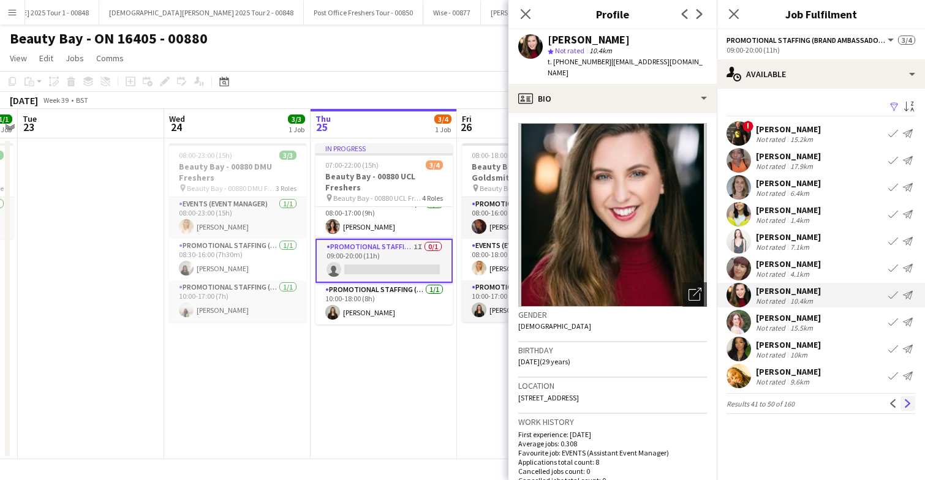
click at [910, 402] on app-icon "Next" at bounding box center [907, 403] width 9 height 9
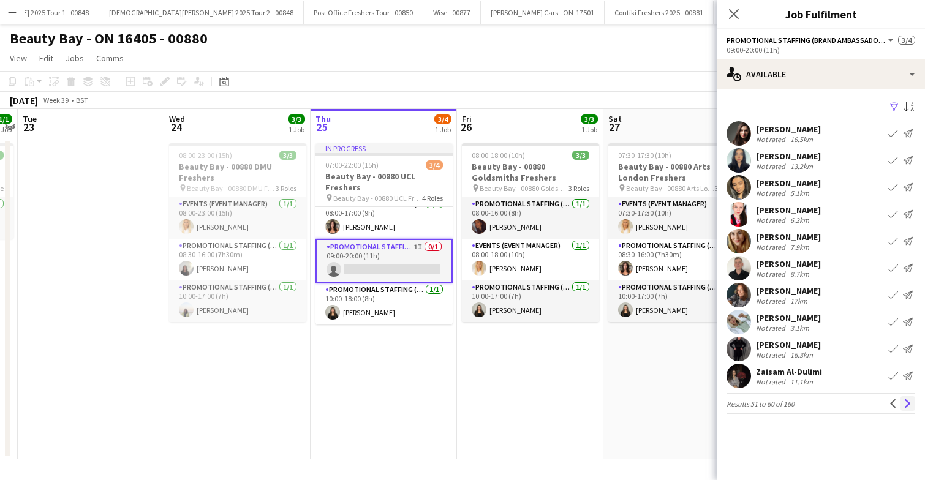
click at [910, 403] on app-icon "Next" at bounding box center [907, 403] width 9 height 9
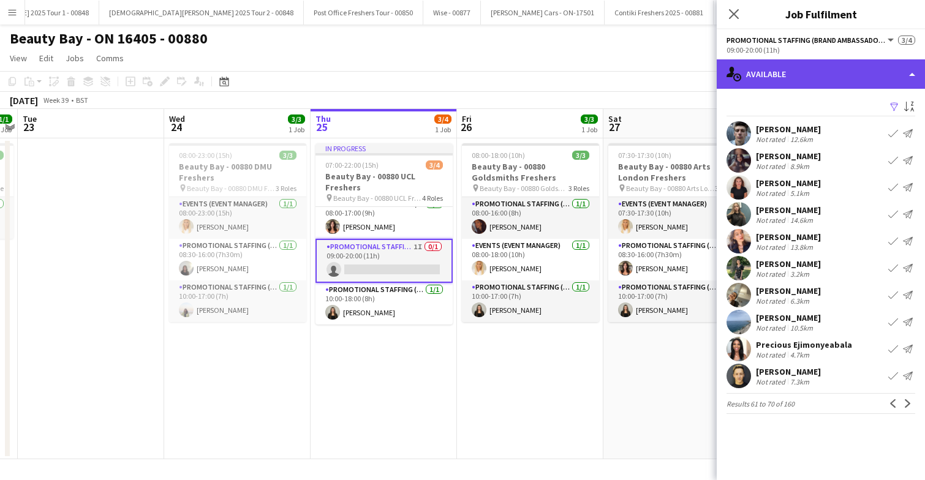
click at [840, 73] on div "single-neutral-actions-upload Available" at bounding box center [821, 73] width 208 height 29
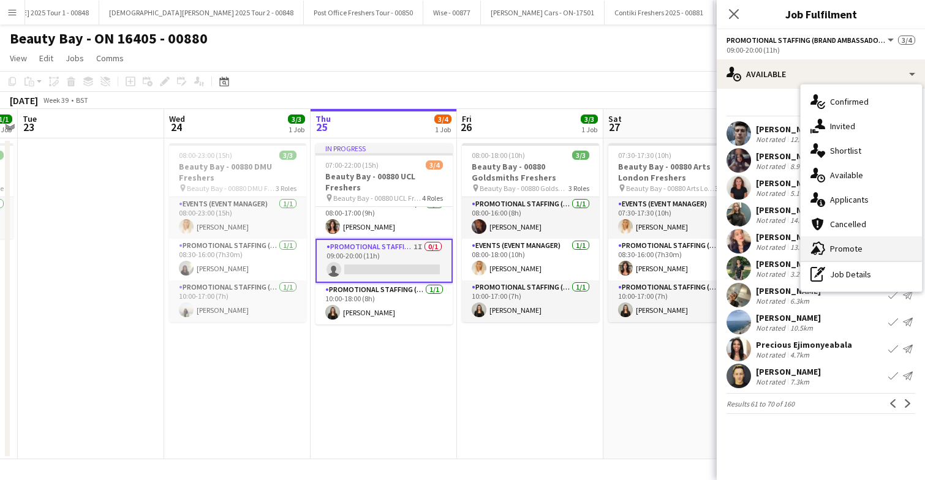
click at [858, 247] on span "Promote" at bounding box center [846, 248] width 32 height 11
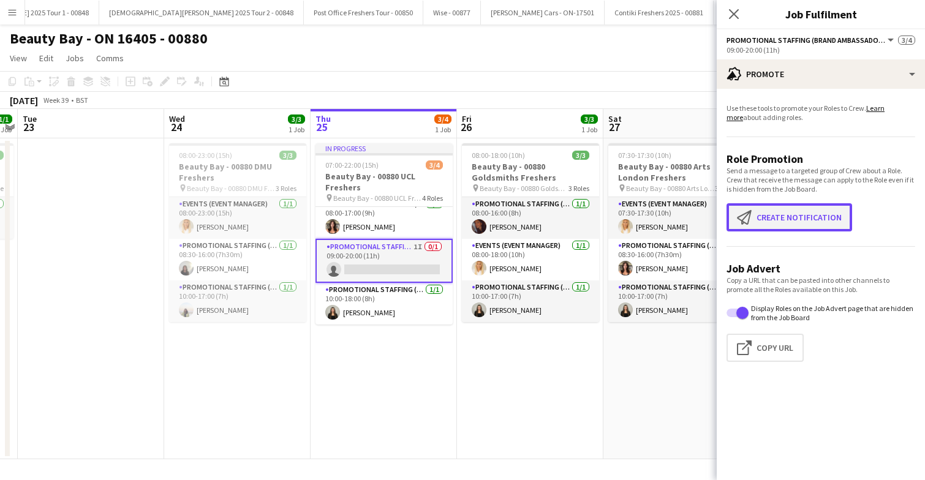
click at [776, 216] on button "Create notification Create notification" at bounding box center [789, 217] width 126 height 28
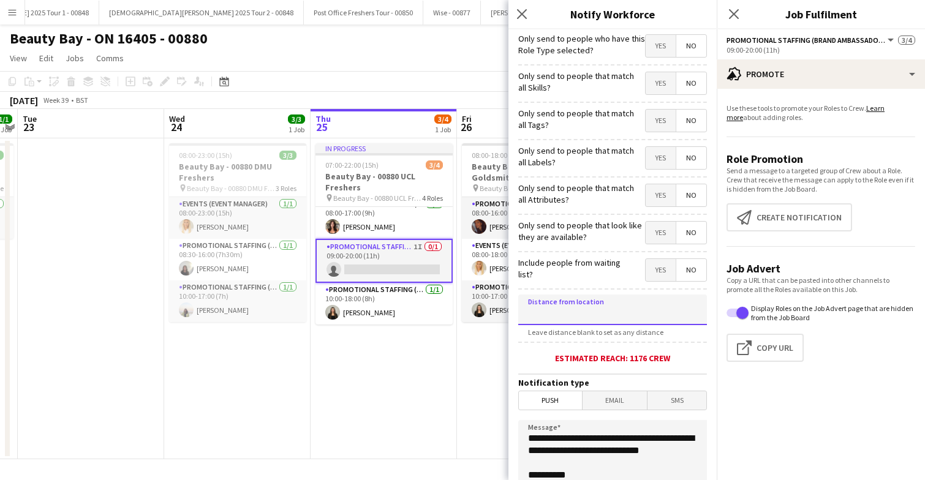
click at [598, 318] on input at bounding box center [612, 310] width 189 height 31
type input "****"
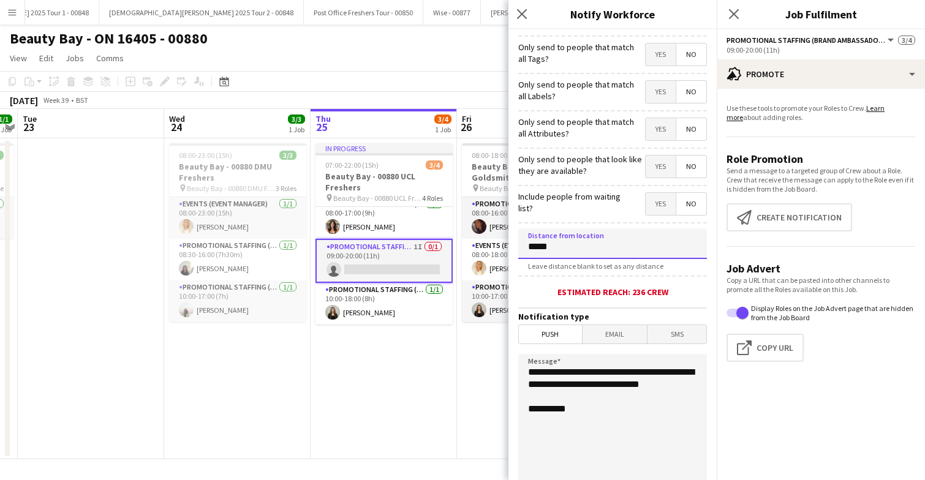
scroll to position [73, 0]
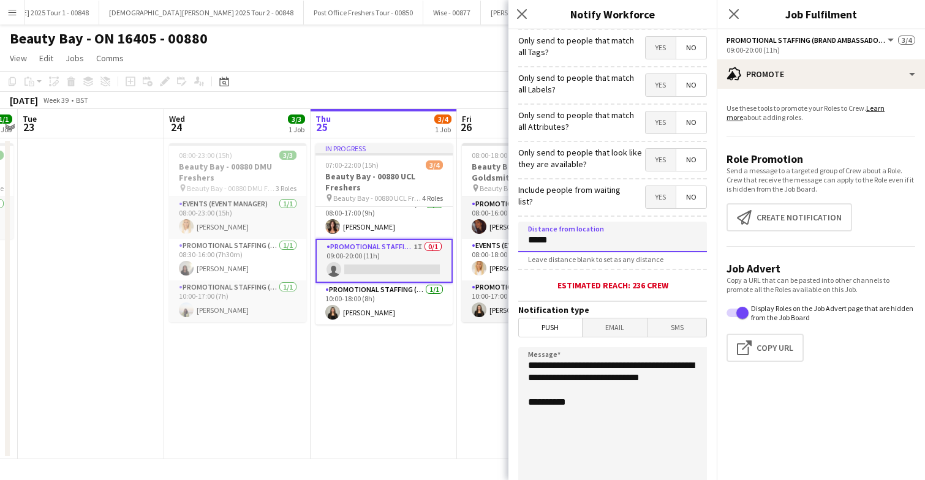
type input "*****"
click at [619, 331] on span "Email" at bounding box center [614, 327] width 65 height 18
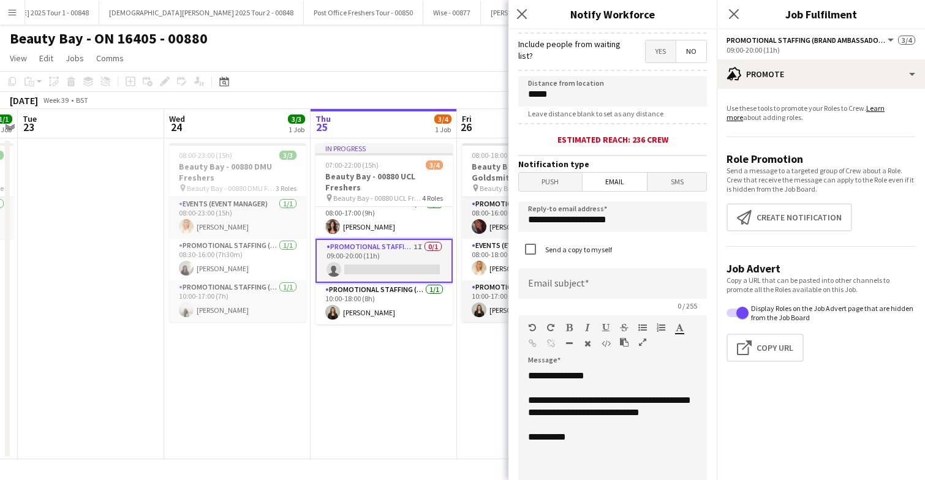
scroll to position [230, 0]
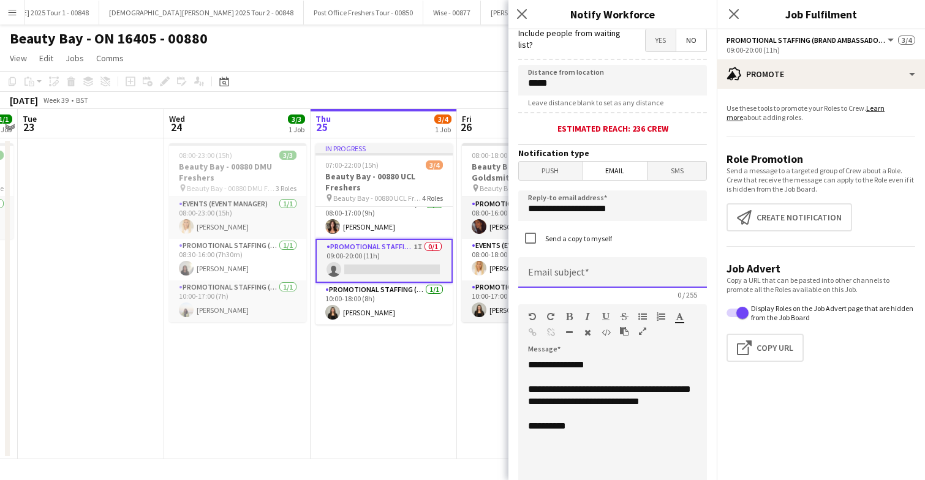
click at [607, 277] on input at bounding box center [612, 272] width 189 height 31
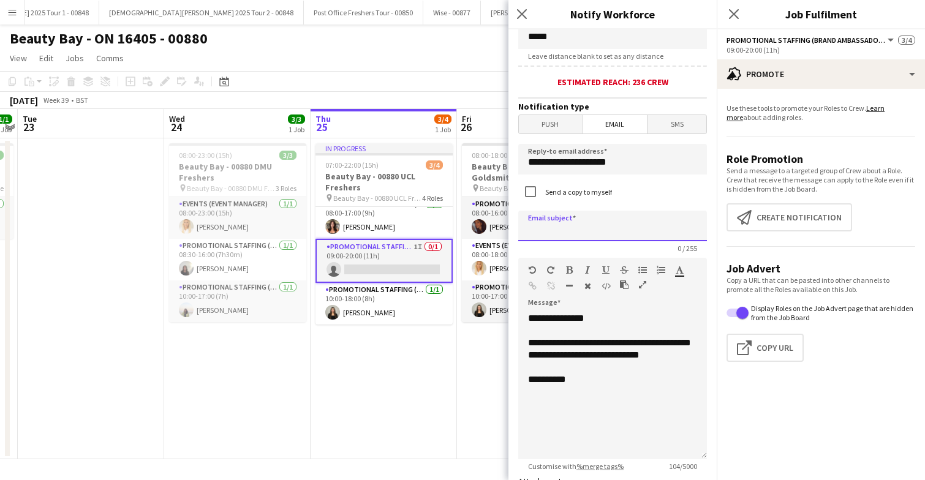
scroll to position [302, 0]
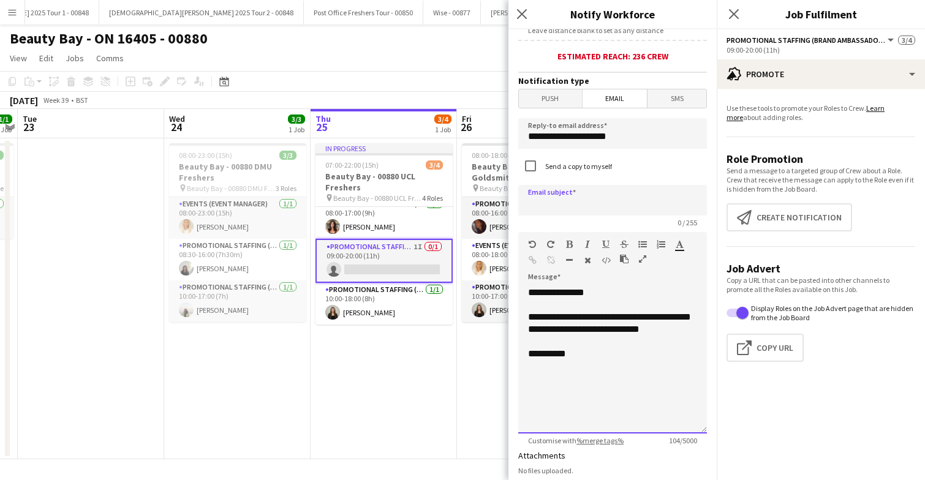
click at [615, 375] on div "**********" at bounding box center [612, 360] width 189 height 147
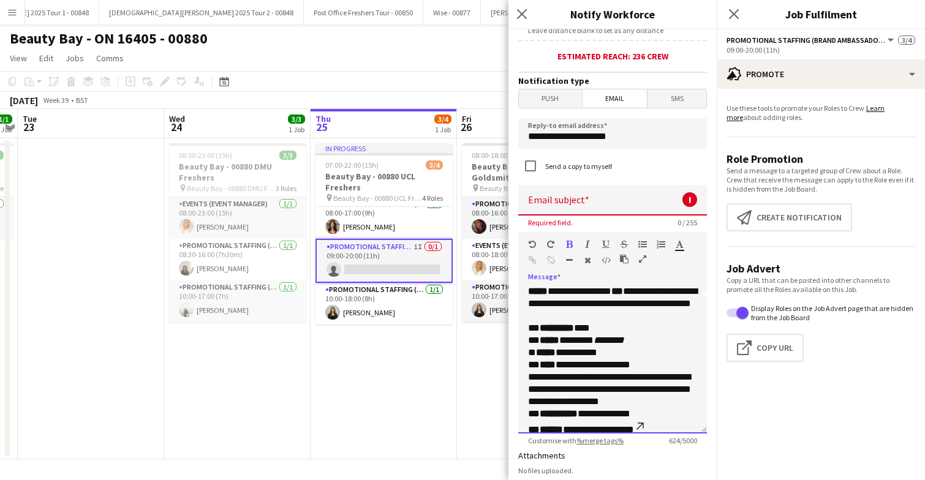
scroll to position [127, 0]
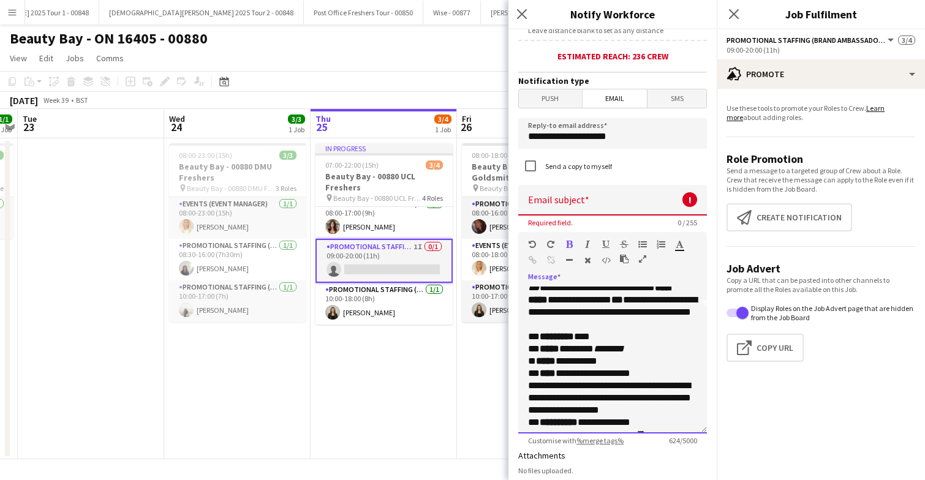
click at [623, 331] on p "**********" at bounding box center [612, 299] width 169 height 61
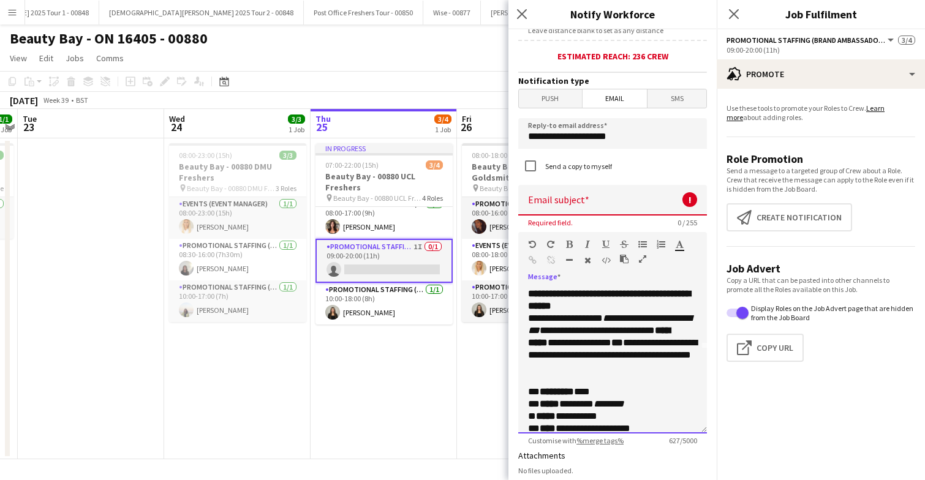
scroll to position [75, 0]
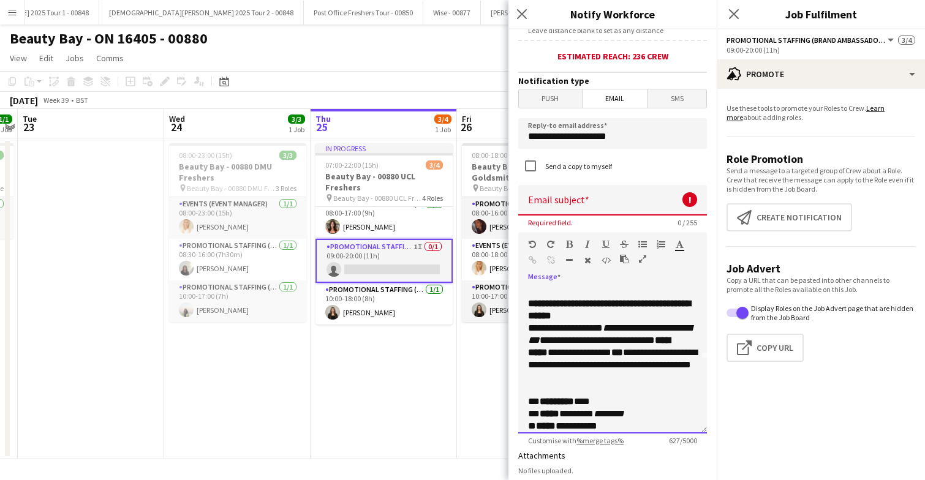
click at [617, 322] on p "**********" at bounding box center [612, 310] width 169 height 24
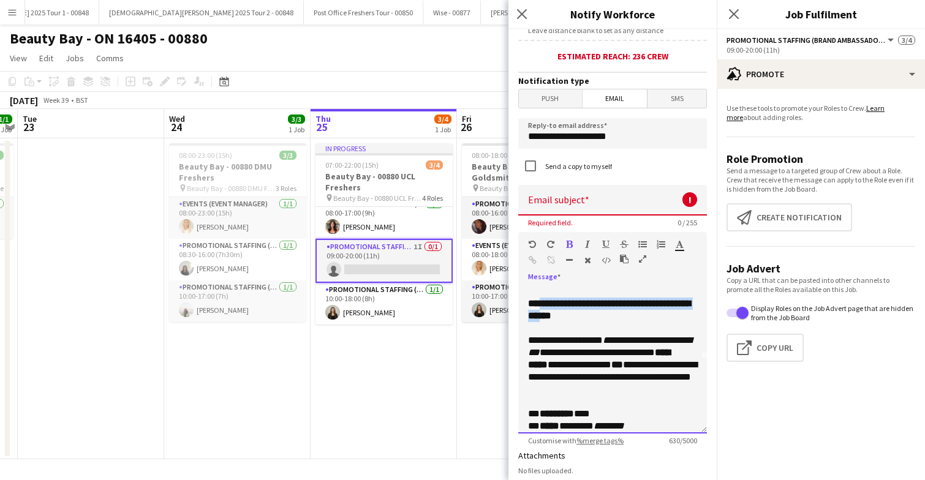
drag, startPoint x: 540, startPoint y: 317, endPoint x: 589, endPoint y: 331, distance: 51.6
click at [589, 320] on strong "**********" at bounding box center [609, 309] width 162 height 21
copy strong "**********"
click at [594, 214] on input at bounding box center [612, 200] width 189 height 31
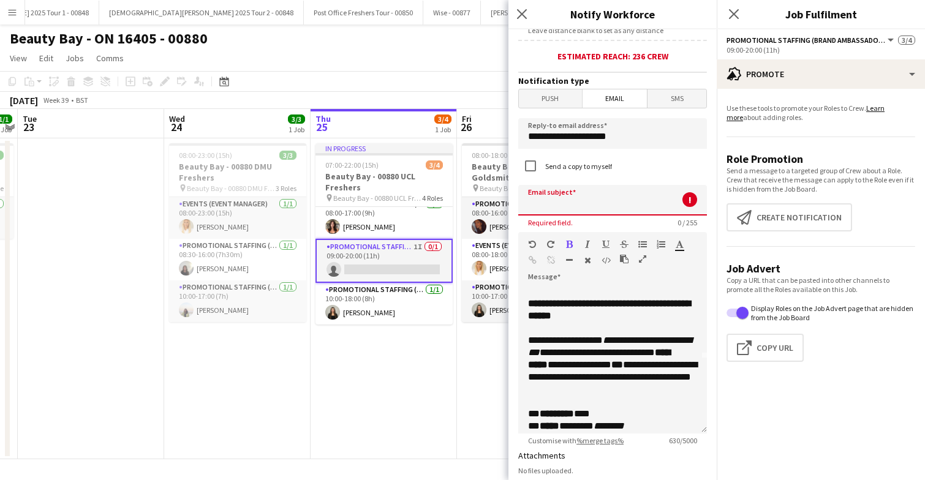
paste input "**********"
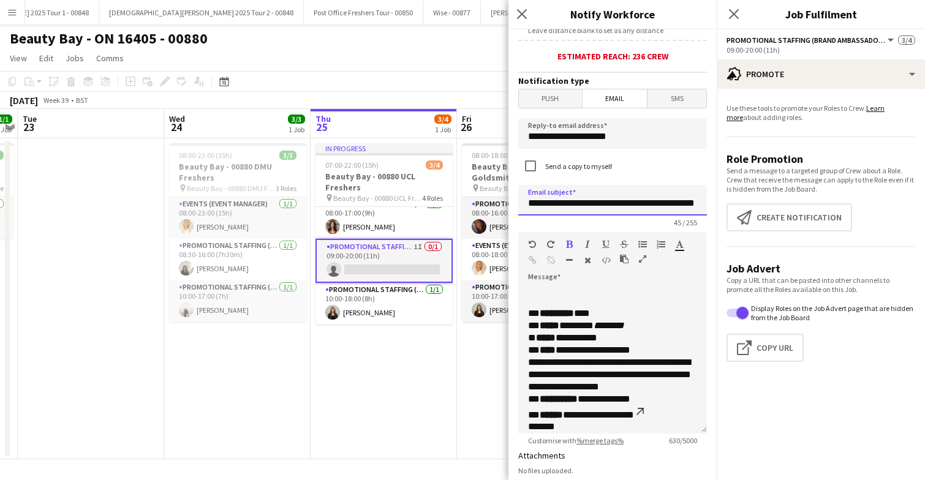
scroll to position [180, 0]
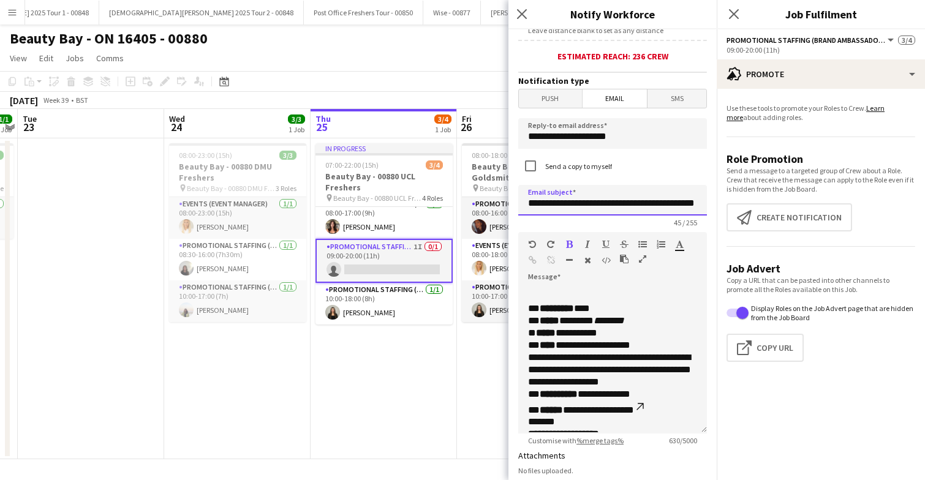
type input "**********"
click at [656, 352] on p "**********" at bounding box center [612, 327] width 169 height 49
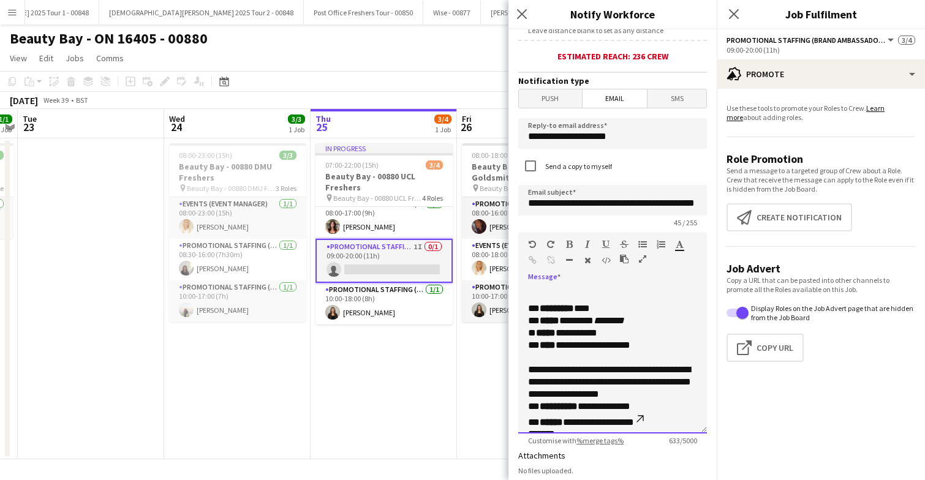
click at [652, 352] on p "**********" at bounding box center [612, 327] width 169 height 49
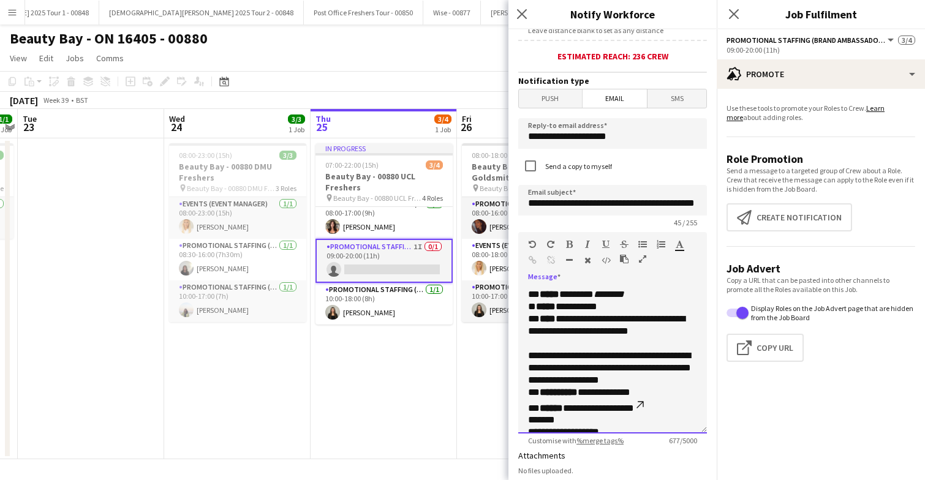
scroll to position [208, 0]
click at [672, 385] on p "**********" at bounding box center [612, 367] width 169 height 37
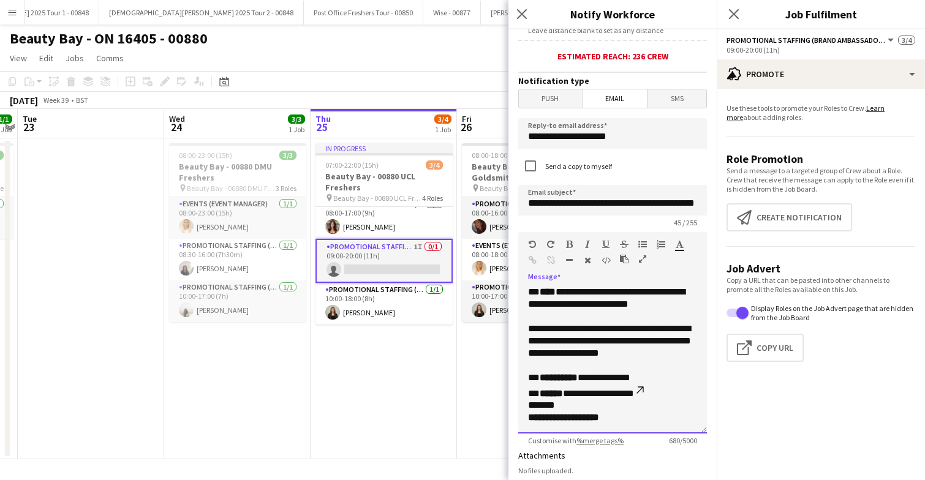
scroll to position [245, 0]
click at [578, 382] on strong "**********" at bounding box center [559, 377] width 38 height 9
click at [563, 396] on strong "******" at bounding box center [551, 393] width 23 height 9
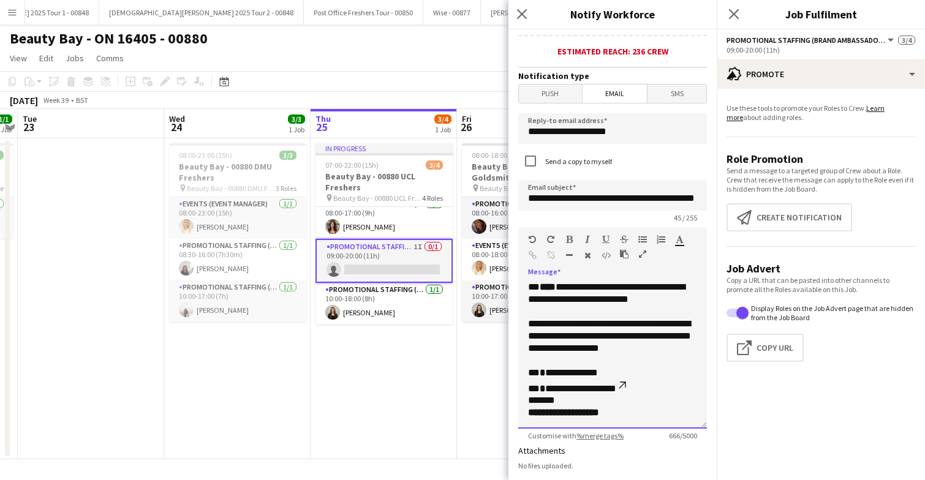
scroll to position [315, 0]
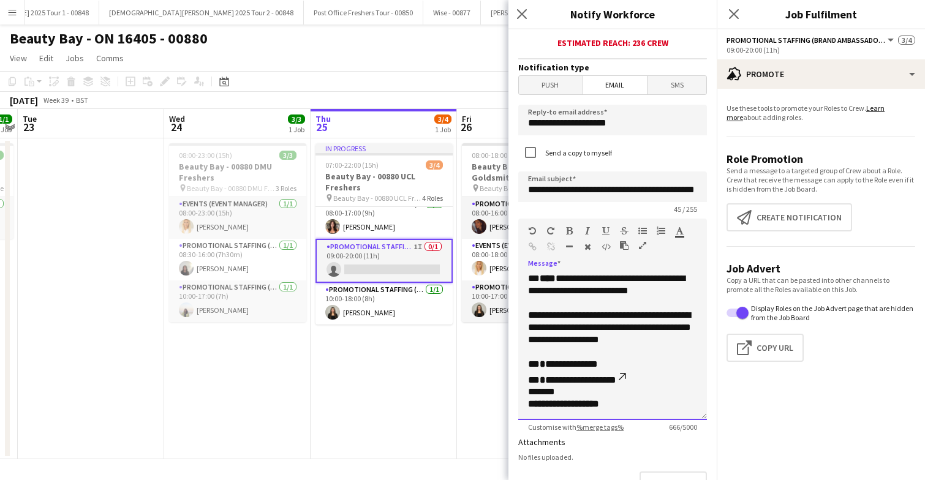
click at [638, 382] on p "**********" at bounding box center [612, 372] width 169 height 28
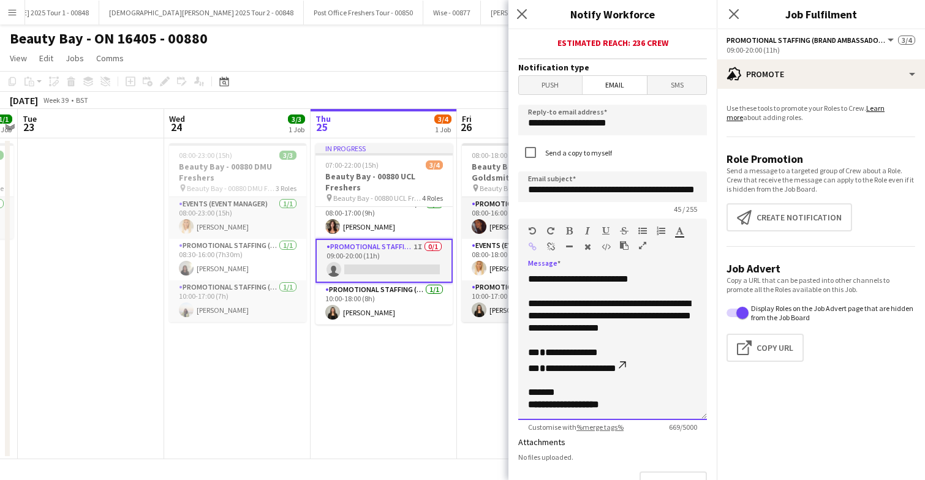
scroll to position [257, 0]
click at [537, 405] on strong "**********" at bounding box center [563, 403] width 71 height 9
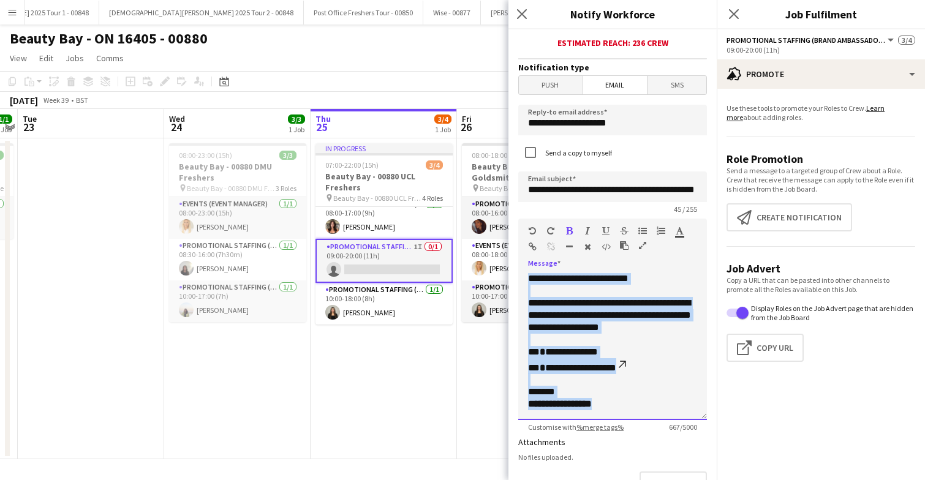
drag, startPoint x: 529, startPoint y: 288, endPoint x: 639, endPoint y: 435, distance: 183.3
click at [639, 435] on form "**********" at bounding box center [612, 204] width 208 height 981
copy div "**********"
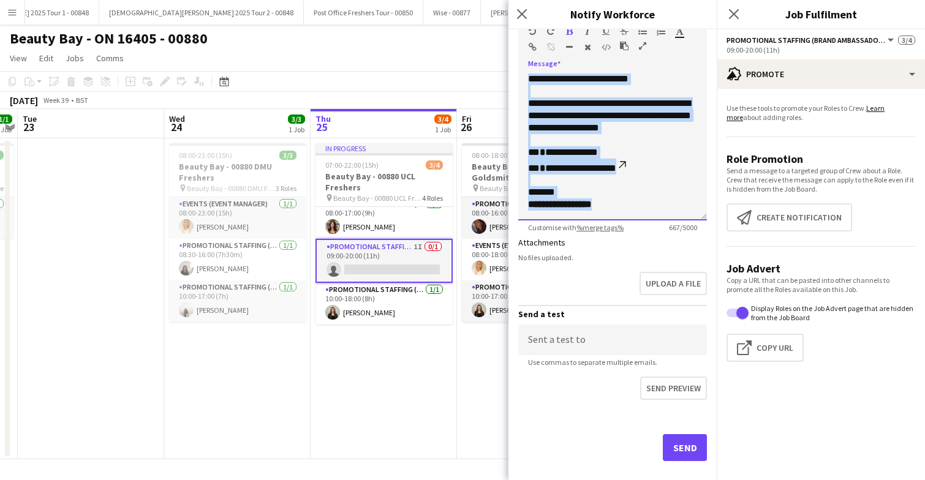
scroll to position [533, 0]
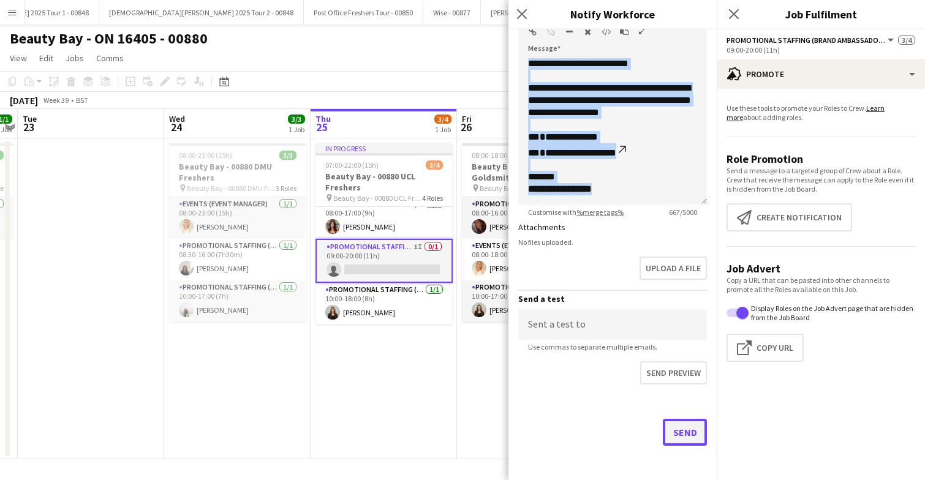
click at [679, 431] on button "Send" at bounding box center [685, 432] width 44 height 27
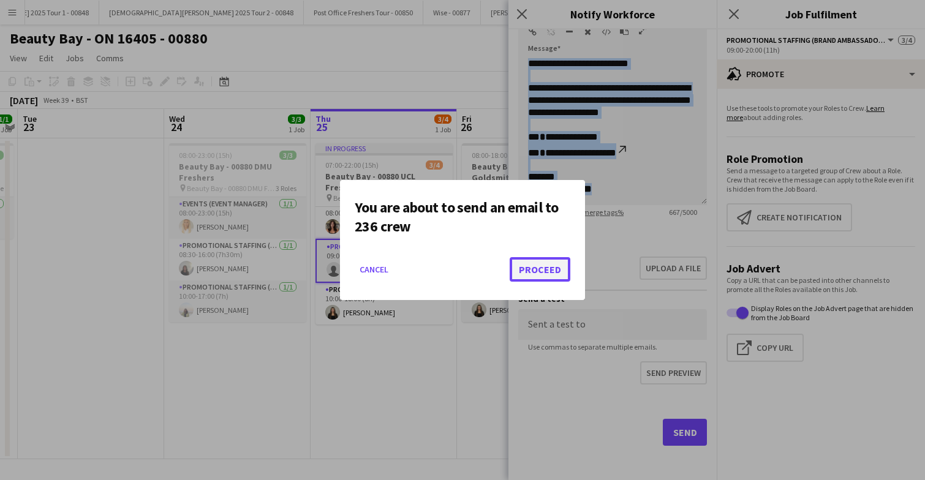
click at [540, 270] on button "Proceed" at bounding box center [540, 269] width 61 height 24
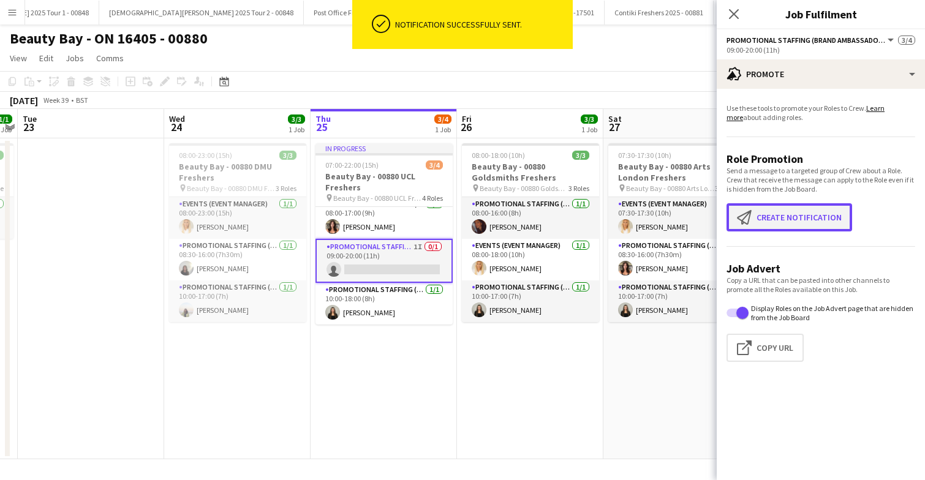
click at [762, 221] on button "Create notification Create notification" at bounding box center [789, 217] width 126 height 28
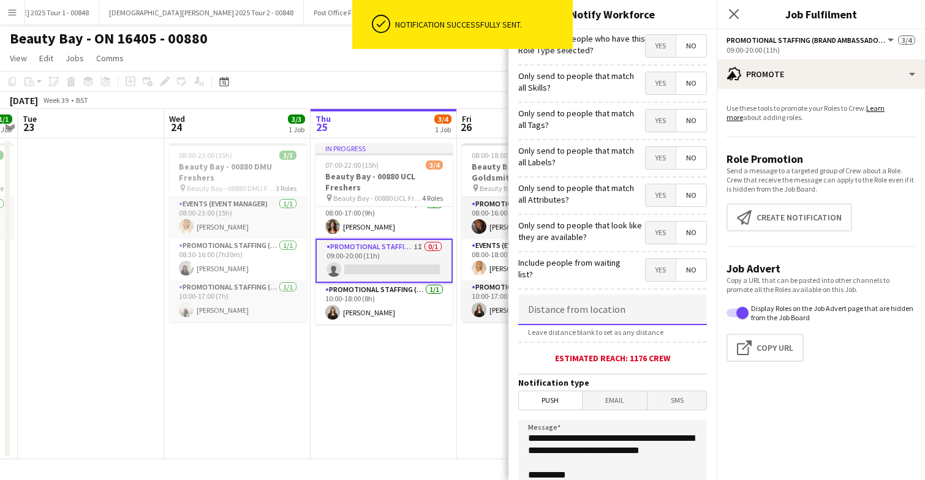
click at [596, 318] on input at bounding box center [612, 310] width 189 height 31
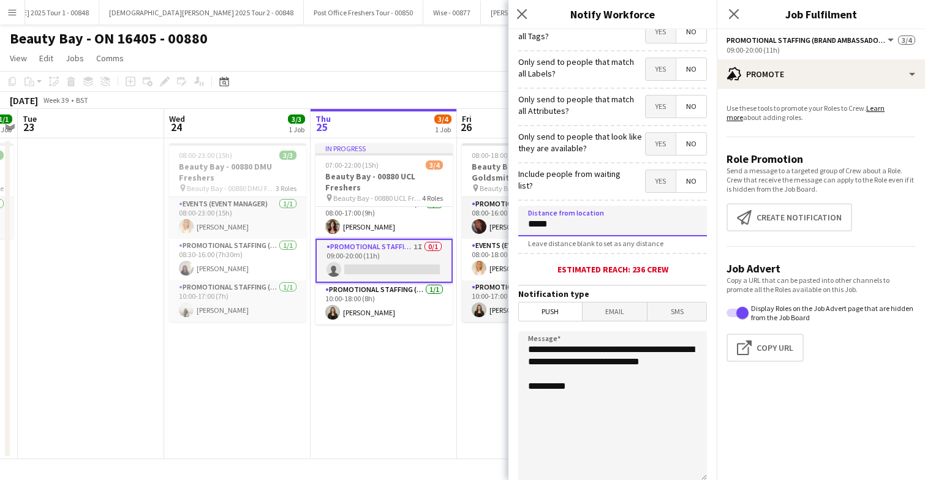
scroll to position [105, 0]
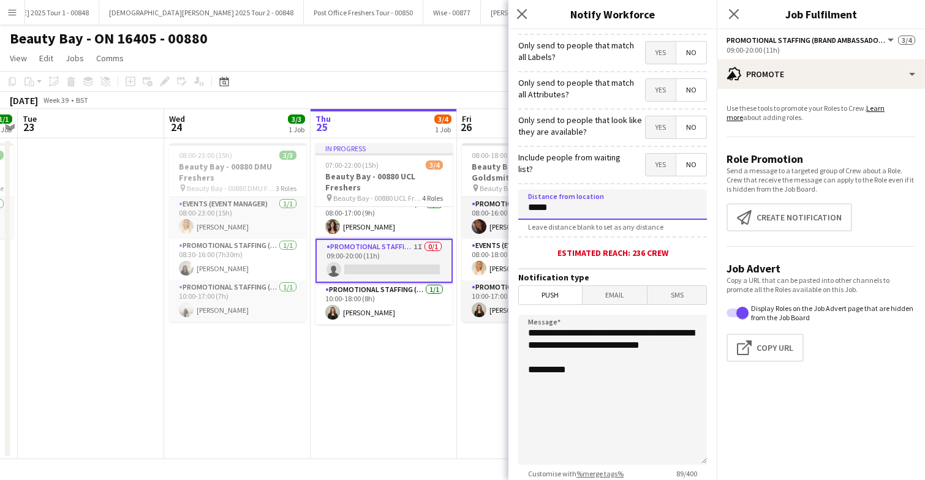
type input "*****"
click at [622, 394] on textarea "**********" at bounding box center [612, 390] width 189 height 150
paste textarea "**********"
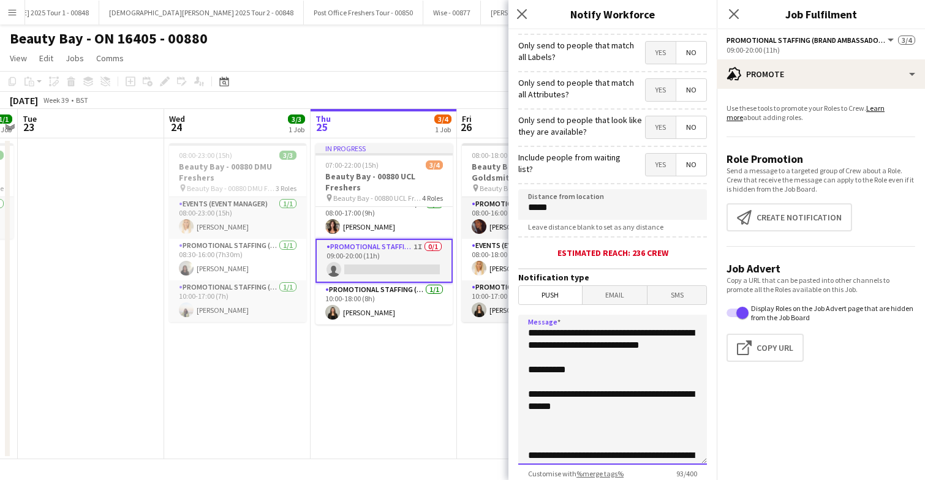
scroll to position [353, 0]
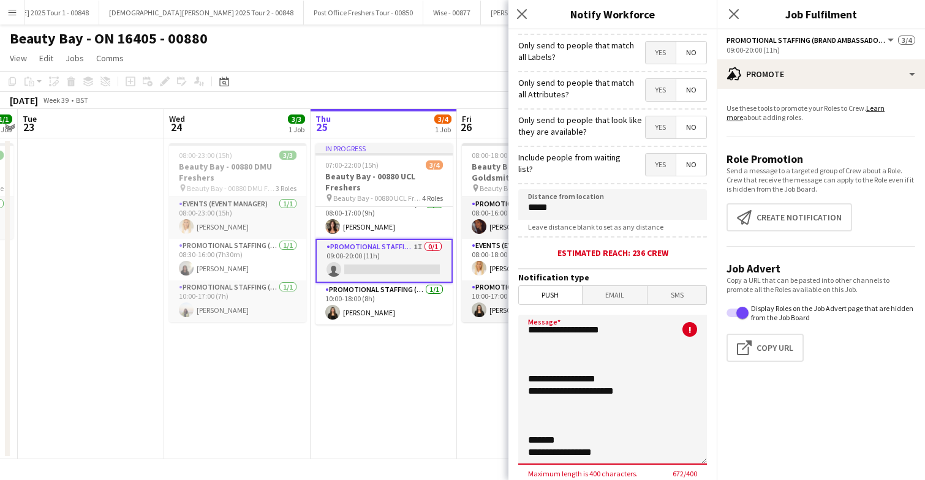
click at [560, 432] on textarea "**********" at bounding box center [612, 390] width 189 height 150
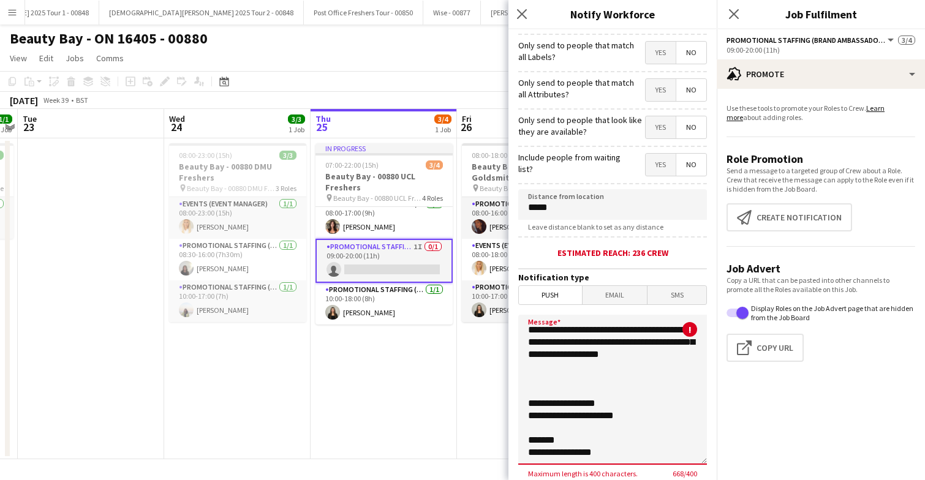
scroll to position [334, 0]
click at [548, 394] on textarea "**********" at bounding box center [612, 390] width 189 height 150
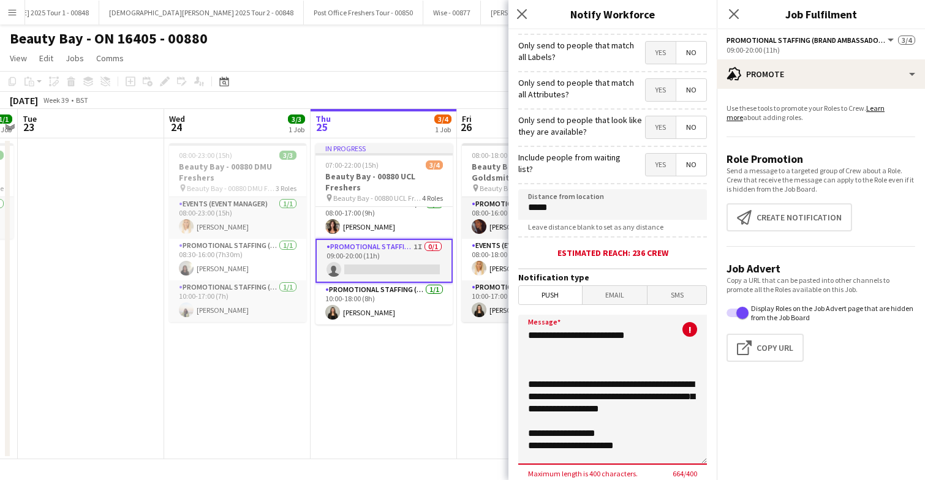
scroll to position [248, 0]
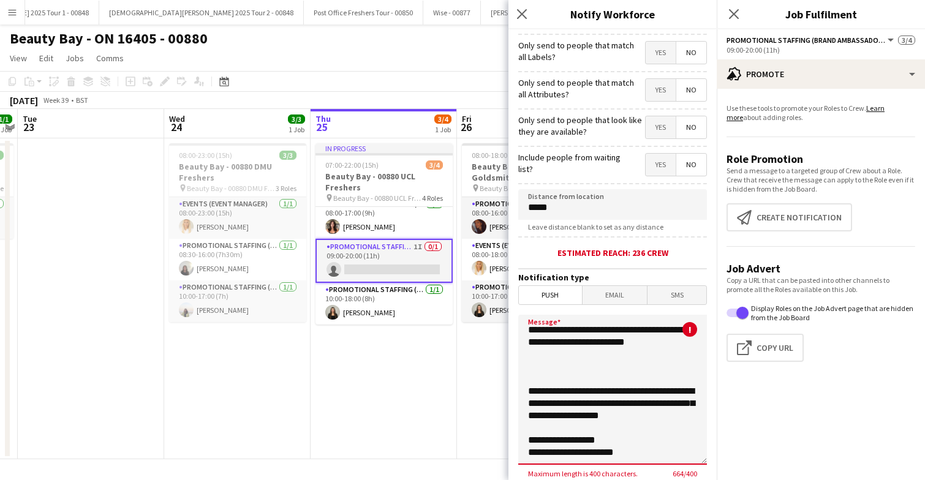
click at [526, 405] on textarea "**********" at bounding box center [612, 390] width 189 height 150
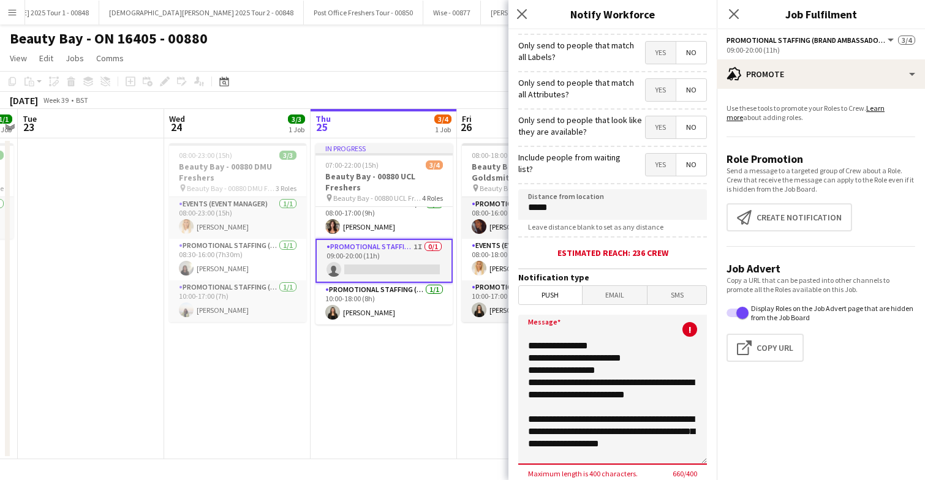
scroll to position [173, 0]
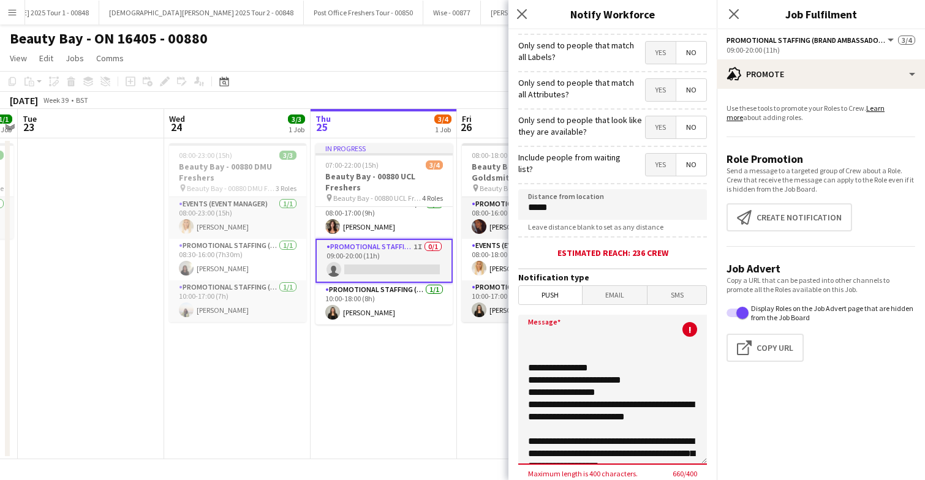
click at [540, 385] on textarea "**********" at bounding box center [612, 390] width 189 height 150
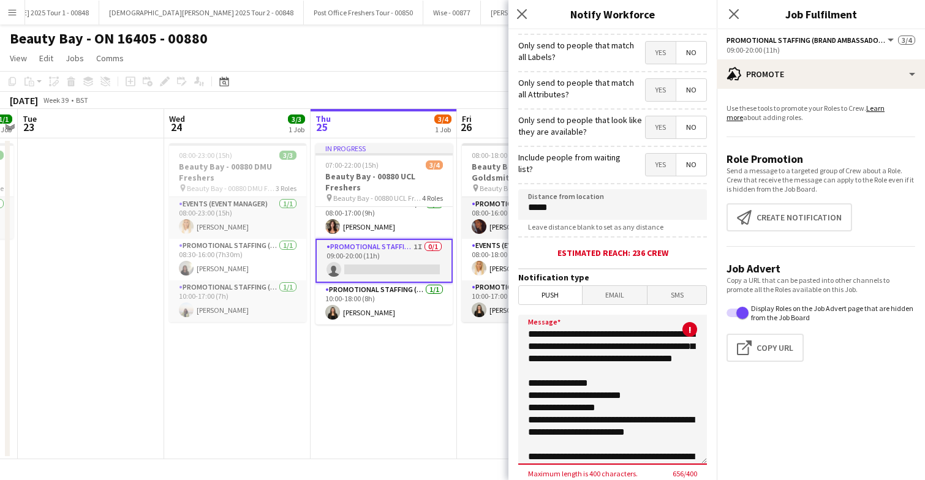
scroll to position [115, 0]
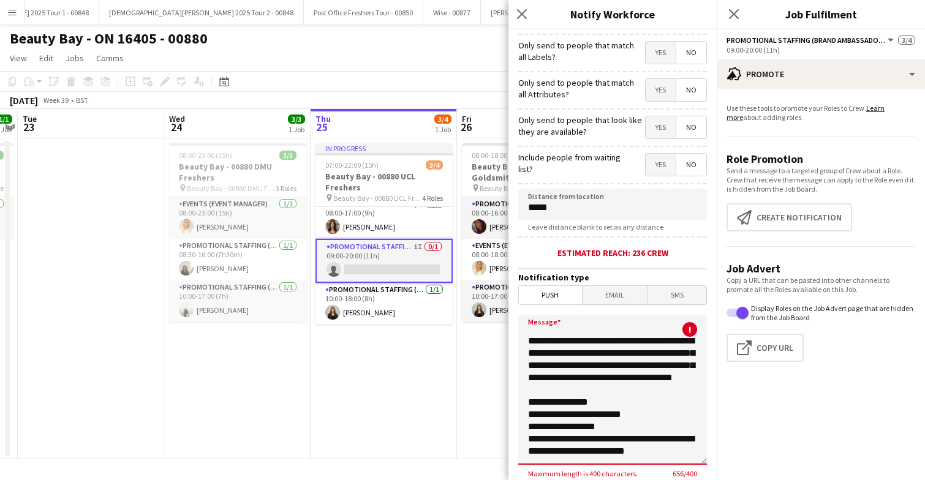
drag, startPoint x: 606, startPoint y: 407, endPoint x: 528, endPoint y: 391, distance: 80.0
click at [528, 391] on textarea "**********" at bounding box center [612, 390] width 189 height 150
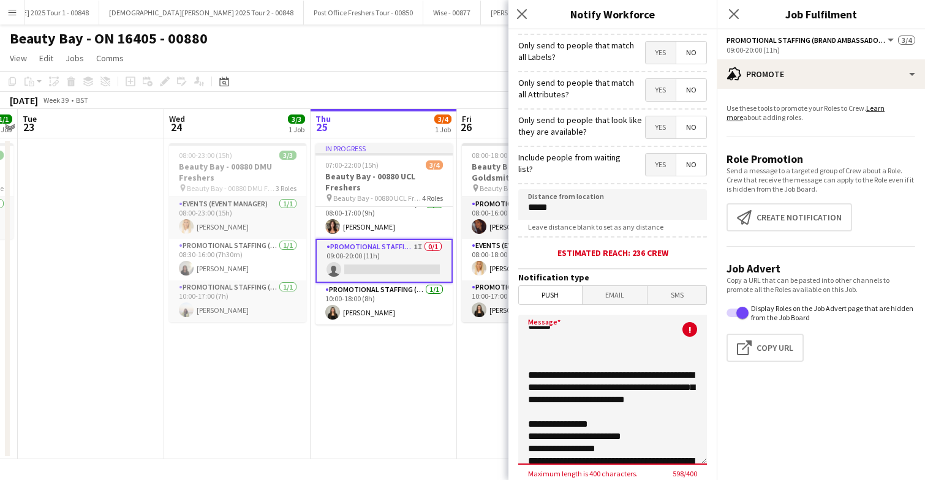
scroll to position [75, 0]
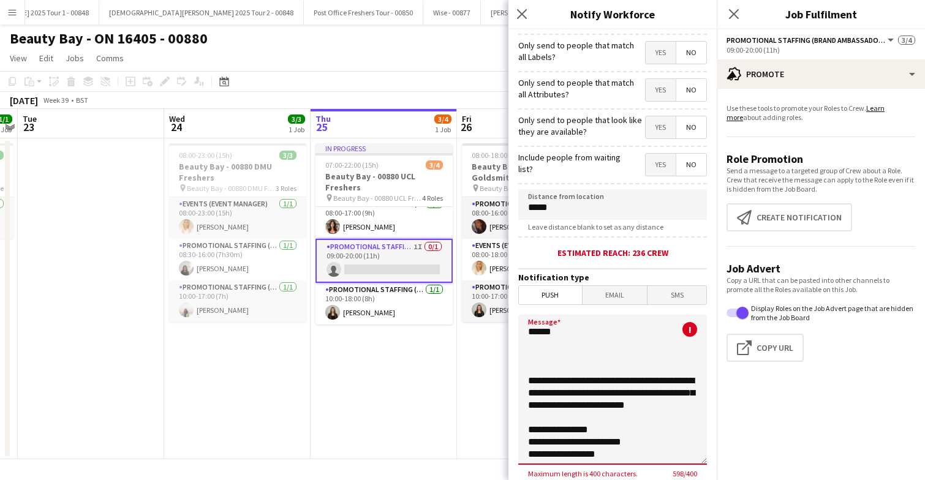
click at [548, 384] on textarea "**********" at bounding box center [612, 390] width 189 height 150
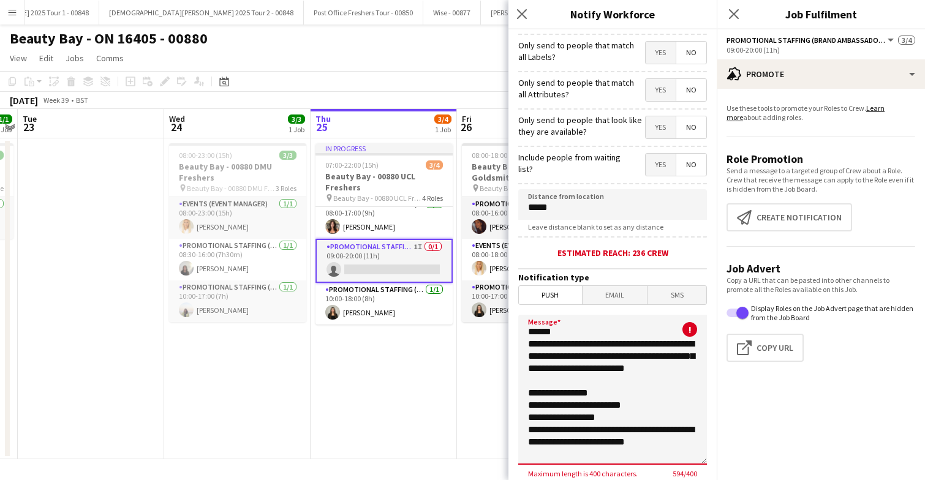
scroll to position [62, 0]
click at [541, 346] on textarea "**********" at bounding box center [612, 390] width 189 height 150
click at [565, 345] on textarea "**********" at bounding box center [612, 390] width 189 height 150
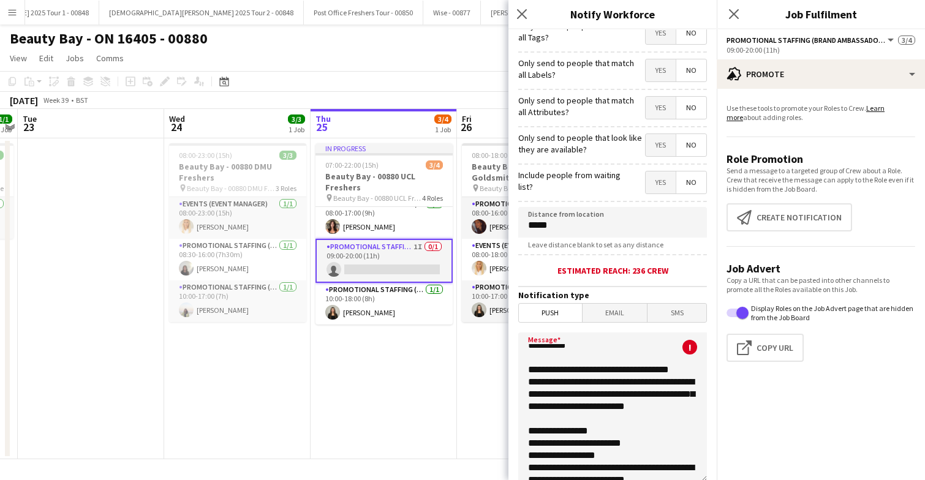
scroll to position [49, 0]
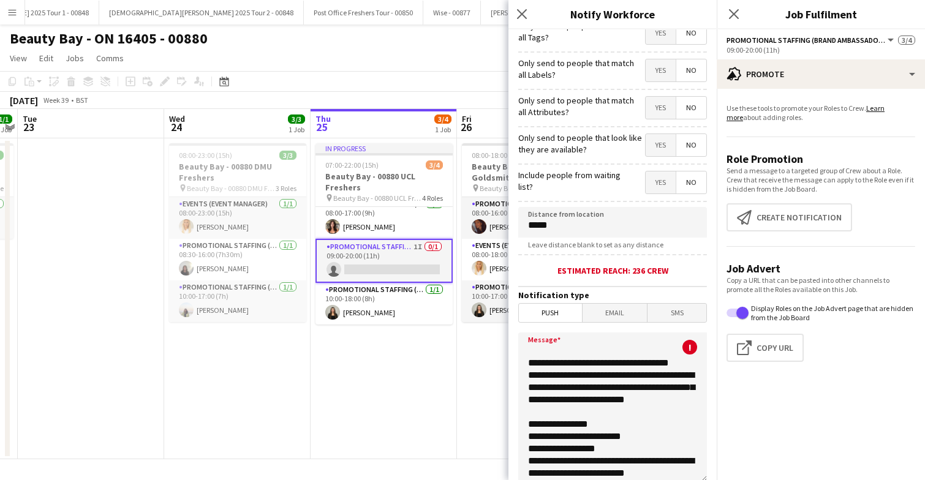
click at [530, 404] on textarea "**********" at bounding box center [612, 408] width 189 height 150
drag, startPoint x: 583, startPoint y: 403, endPoint x: 562, endPoint y: 391, distance: 24.4
click at [562, 391] on textarea "**********" at bounding box center [612, 408] width 189 height 150
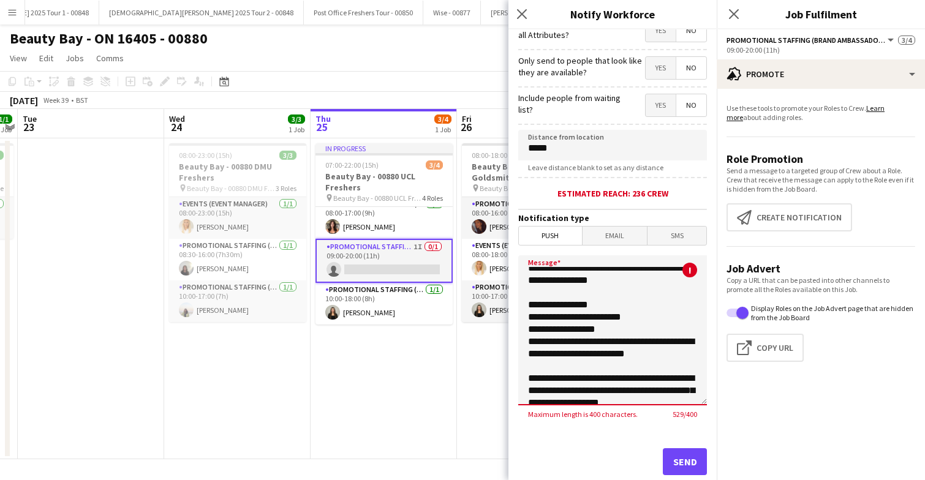
scroll to position [80, 0]
drag, startPoint x: 595, startPoint y: 319, endPoint x: 527, endPoint y: 317, distance: 68.0
click at [527, 317] on textarea "**********" at bounding box center [612, 330] width 189 height 150
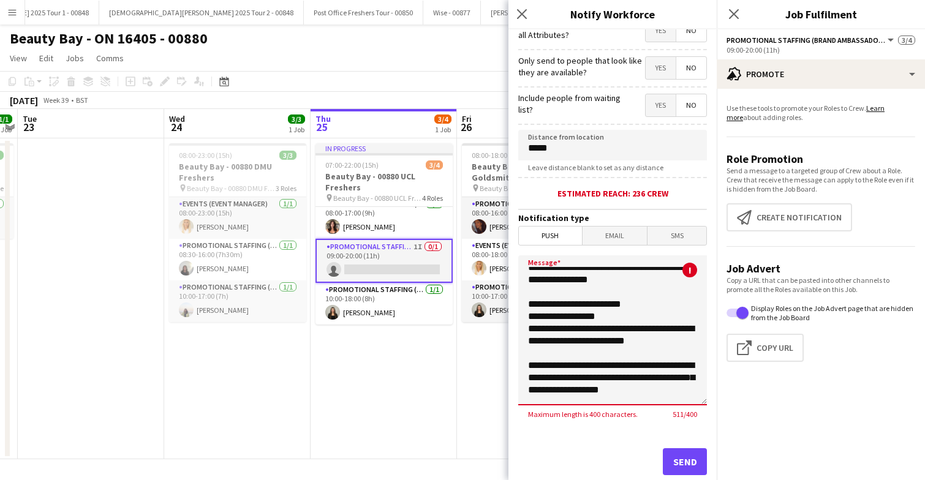
click at [540, 318] on textarea "**********" at bounding box center [612, 330] width 189 height 150
click at [566, 333] on textarea "**********" at bounding box center [612, 330] width 189 height 150
click at [554, 318] on textarea "**********" at bounding box center [612, 330] width 189 height 150
click at [597, 320] on textarea "**********" at bounding box center [612, 330] width 189 height 150
click at [559, 344] on textarea "**********" at bounding box center [612, 330] width 189 height 150
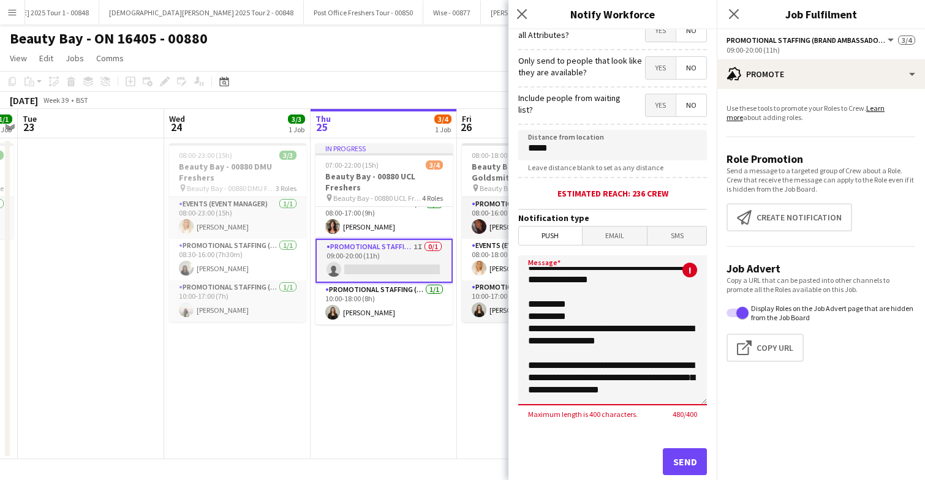
click at [567, 344] on textarea "**********" at bounding box center [612, 330] width 189 height 150
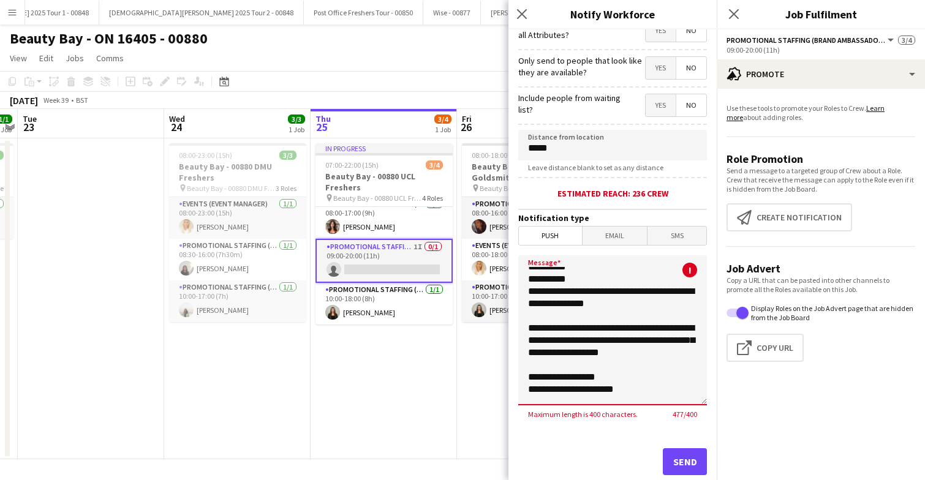
scroll to position [125, 0]
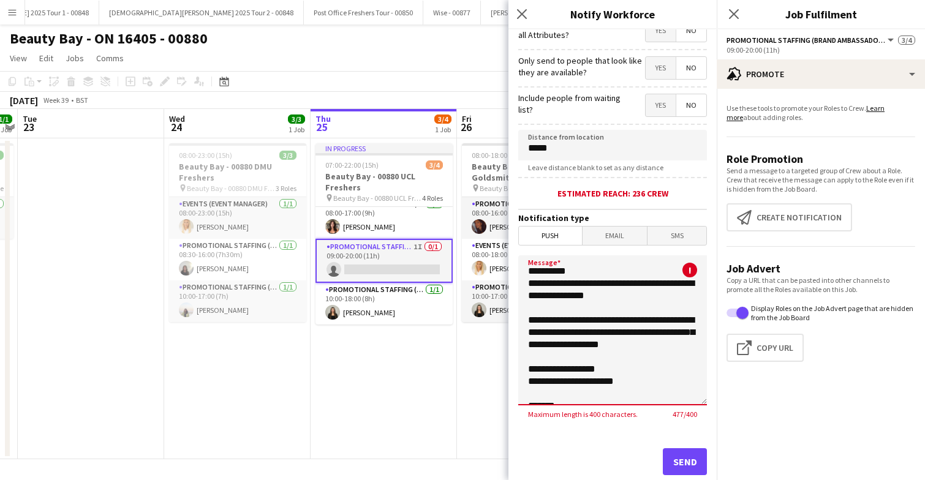
click at [595, 360] on textarea "**********" at bounding box center [612, 330] width 189 height 150
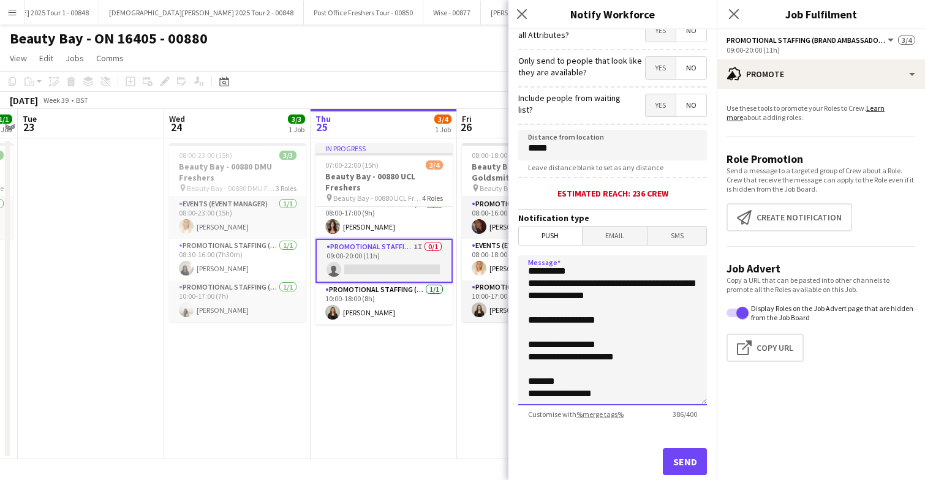
click at [675, 361] on textarea "**********" at bounding box center [612, 330] width 189 height 150
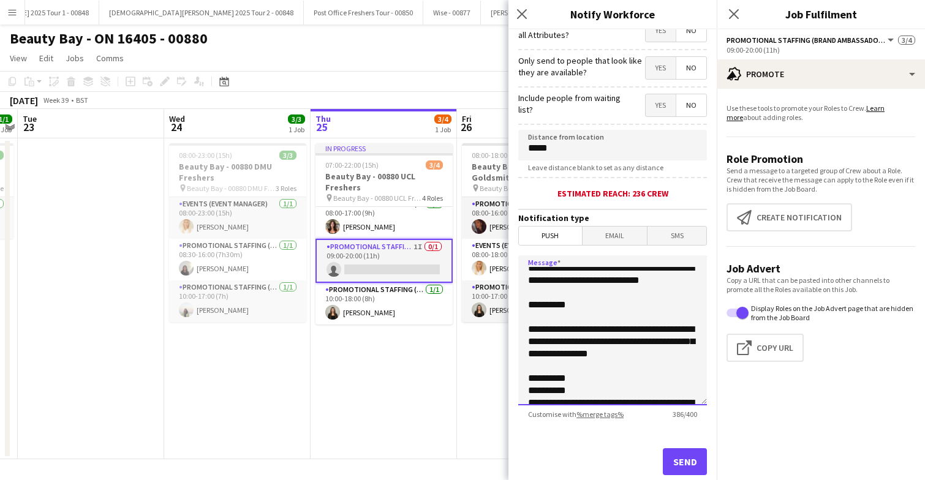
scroll to position [0, 0]
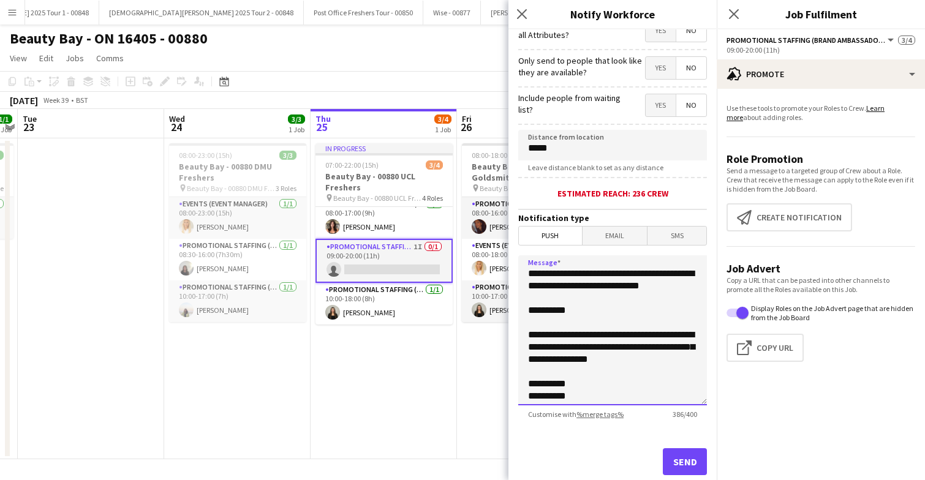
type textarea "**********"
click at [680, 461] on button "Send" at bounding box center [685, 461] width 44 height 27
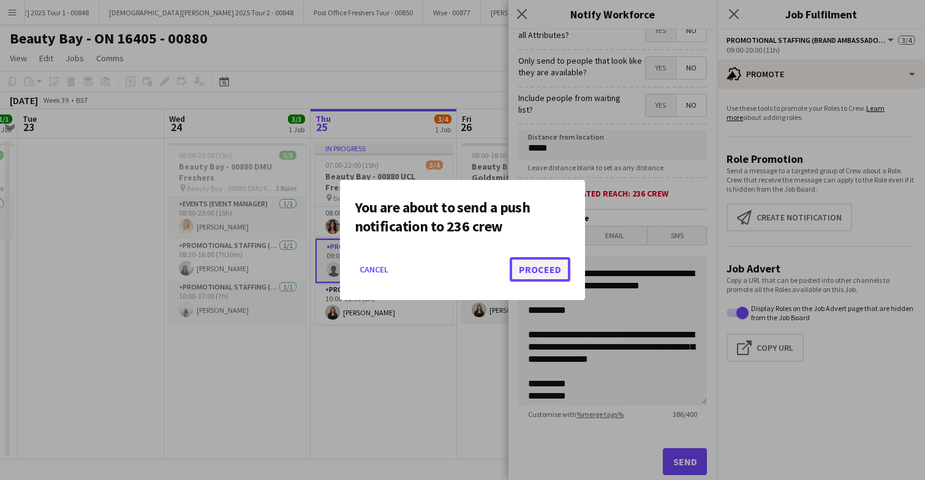
click at [542, 270] on button "Proceed" at bounding box center [540, 269] width 61 height 24
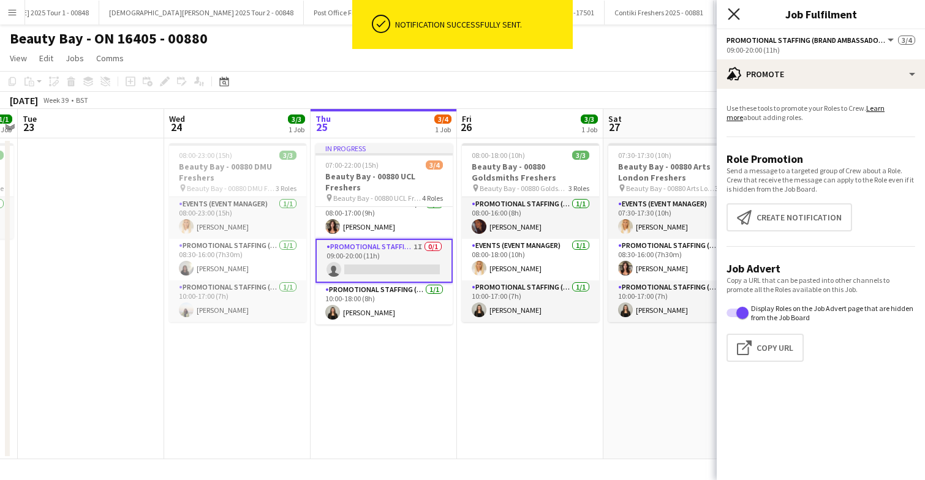
click at [731, 13] on icon "Close pop-in" at bounding box center [734, 14] width 12 height 12
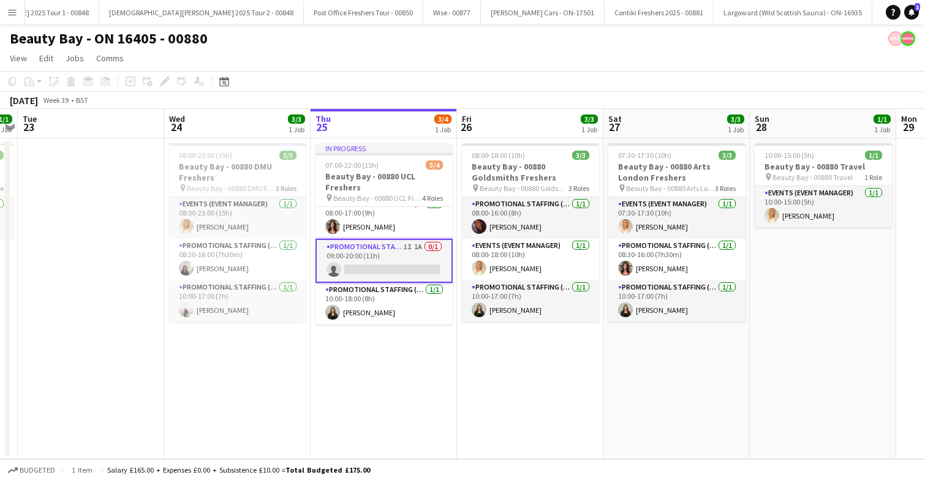
click at [391, 265] on app-card-role "Promotional Staffing (Brand Ambassadors) 1I 1A 0/1 09:00-20:00 (11h) single-neu…" at bounding box center [383, 261] width 137 height 44
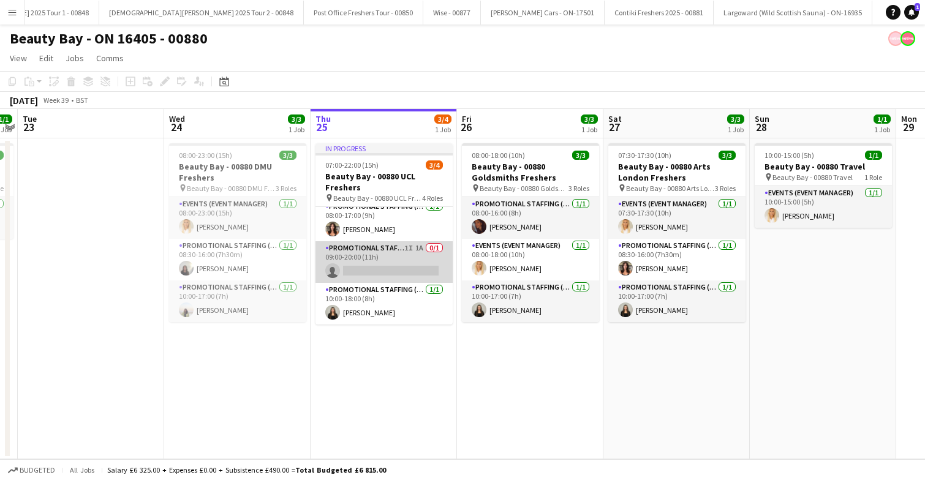
scroll to position [49, 0]
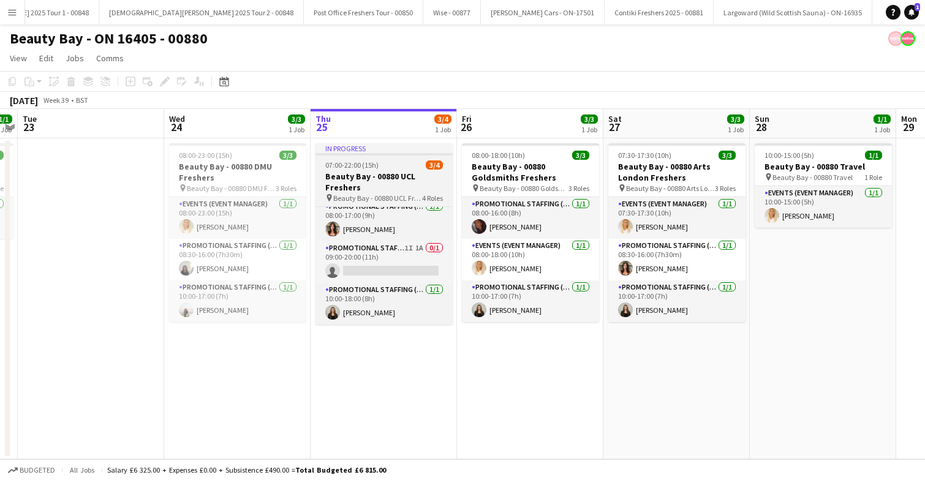
click at [410, 168] on div "07:00-22:00 (15h) 3/4" at bounding box center [383, 164] width 137 height 9
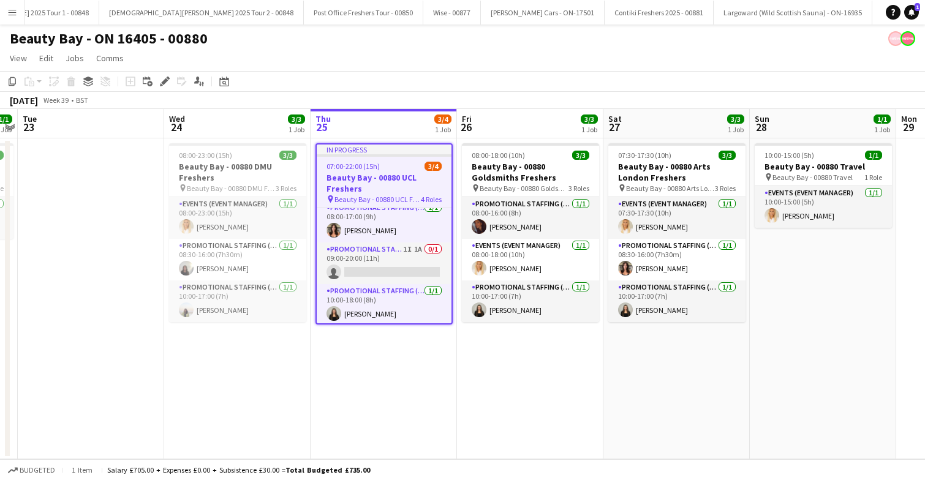
click at [410, 168] on div "07:00-22:00 (15h) 3/4" at bounding box center [384, 166] width 135 height 9
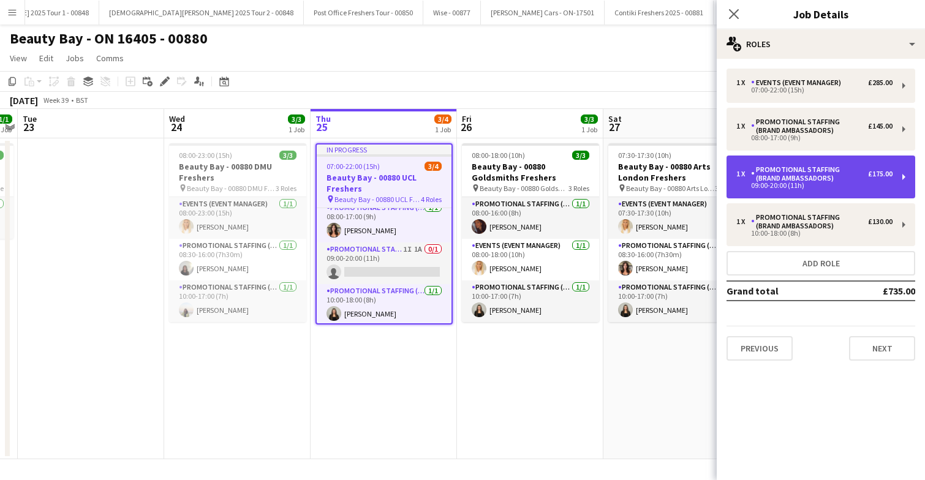
click at [836, 181] on div "Promotional Staffing (Brand Ambassadors)" at bounding box center [809, 173] width 117 height 17
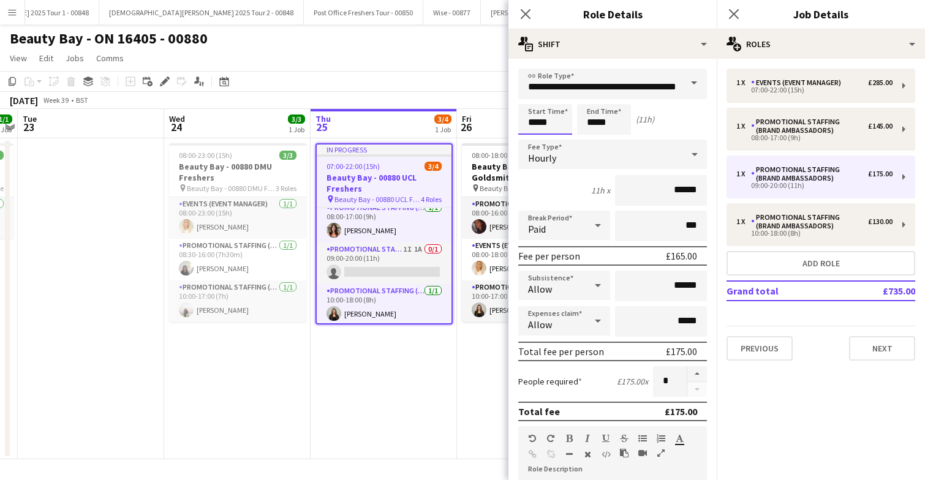
click at [559, 127] on input "*****" at bounding box center [545, 119] width 54 height 31
click at [531, 93] on div at bounding box center [533, 98] width 24 height 12
type input "*****"
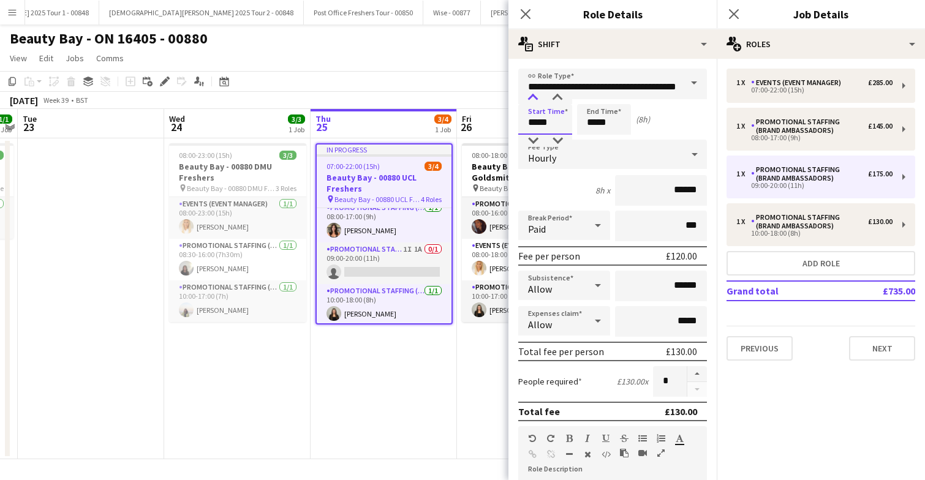
click at [531, 93] on div at bounding box center [533, 98] width 24 height 12
click at [619, 118] on input "*****" at bounding box center [604, 119] width 54 height 31
type input "*****"
click at [592, 92] on div at bounding box center [591, 98] width 24 height 12
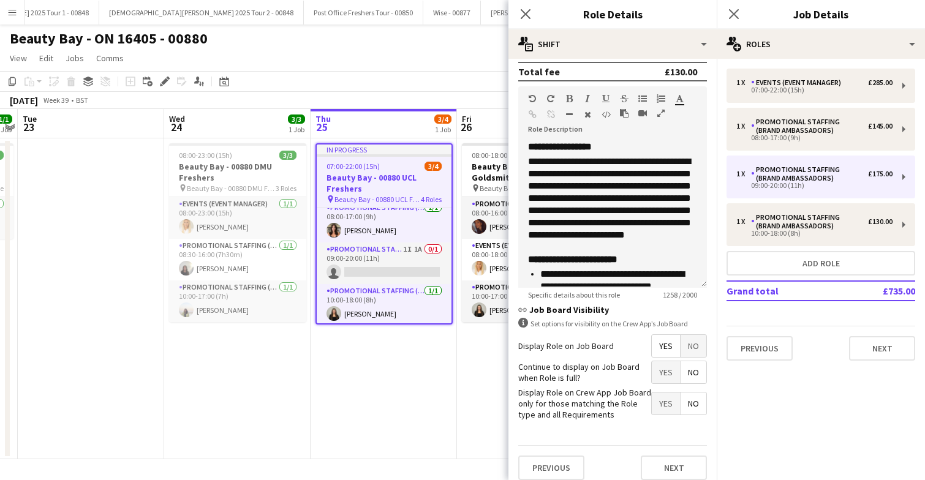
scroll to position [349, 0]
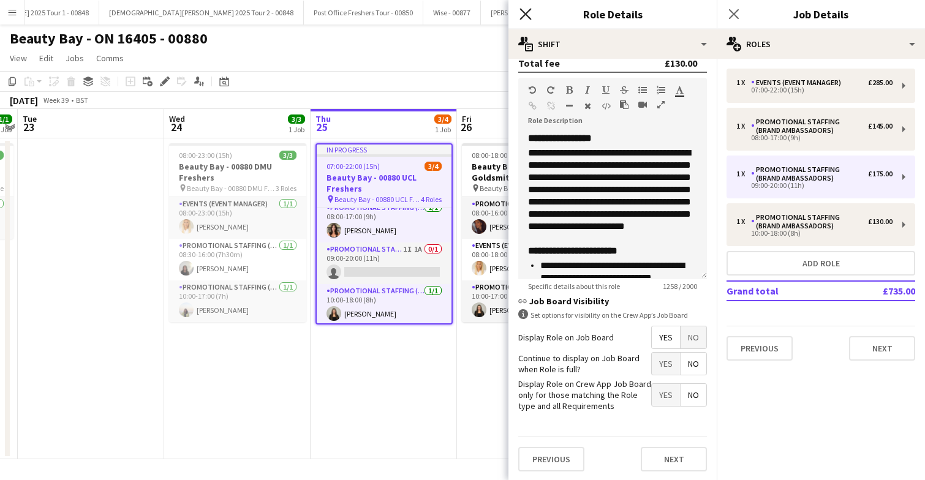
click at [524, 15] on icon at bounding box center [525, 14] width 12 height 12
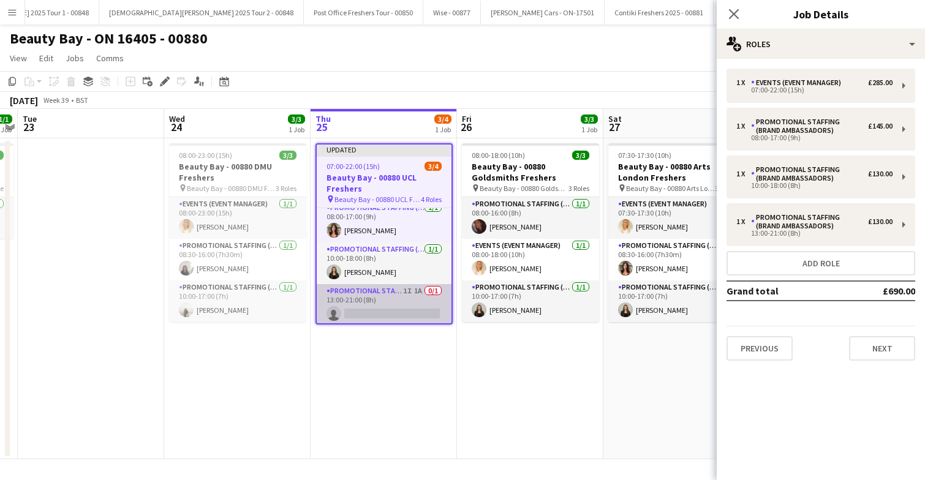
click at [401, 309] on app-card-role "Promotional Staffing (Brand Ambassadors) 1I 1A 0/1 13:00-21:00 (8h) single-neut…" at bounding box center [384, 305] width 135 height 42
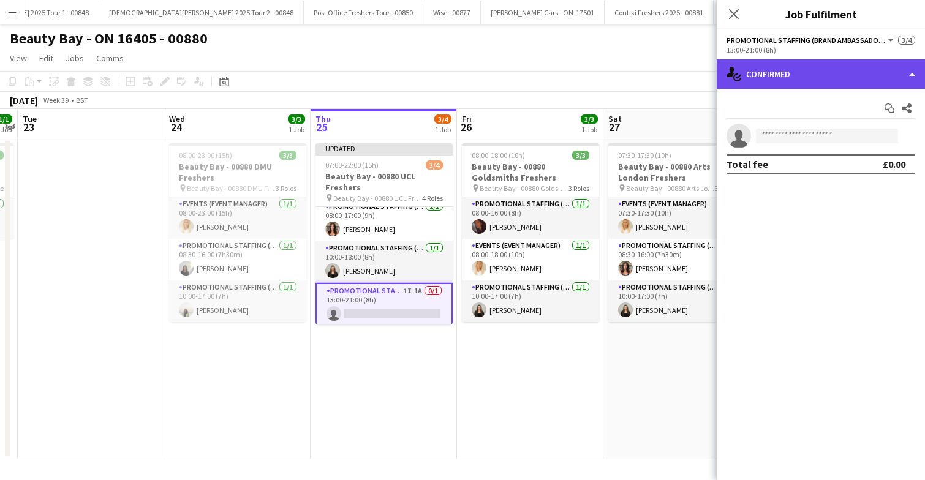
click at [816, 70] on div "single-neutral-actions-check-2 Confirmed" at bounding box center [821, 73] width 208 height 29
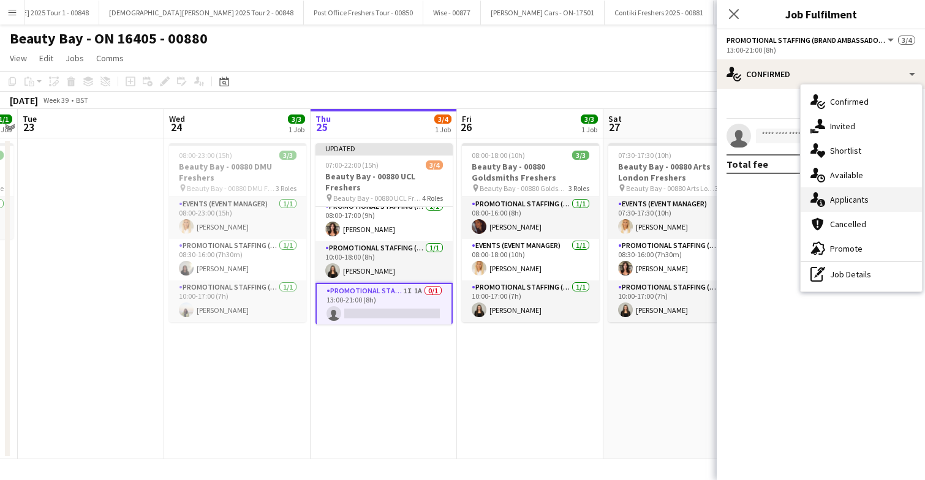
click at [859, 202] on span "Applicants" at bounding box center [849, 199] width 39 height 11
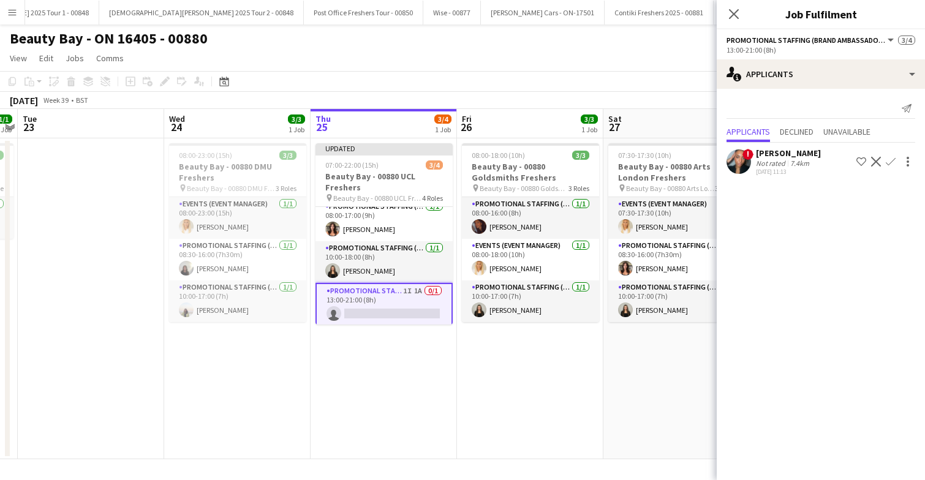
click at [891, 162] on app-icon "Confirm" at bounding box center [891, 162] width 10 height 10
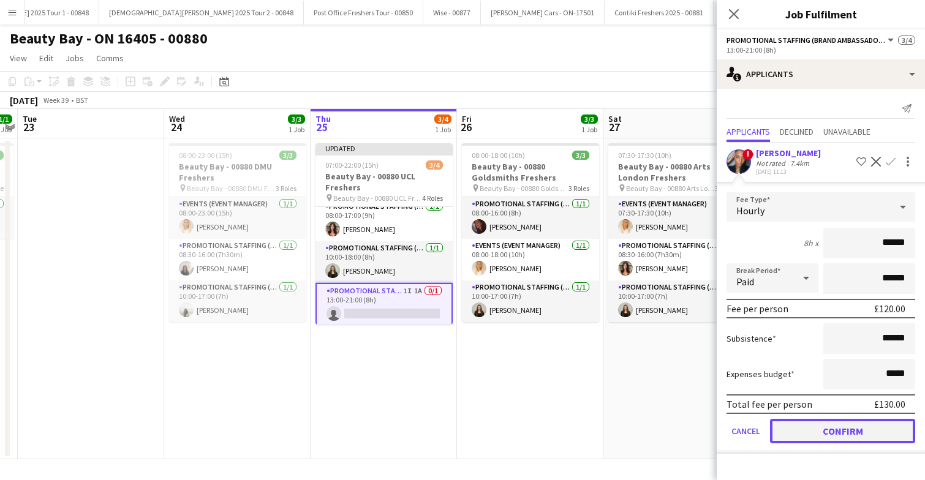
click at [833, 434] on button "Confirm" at bounding box center [842, 431] width 145 height 24
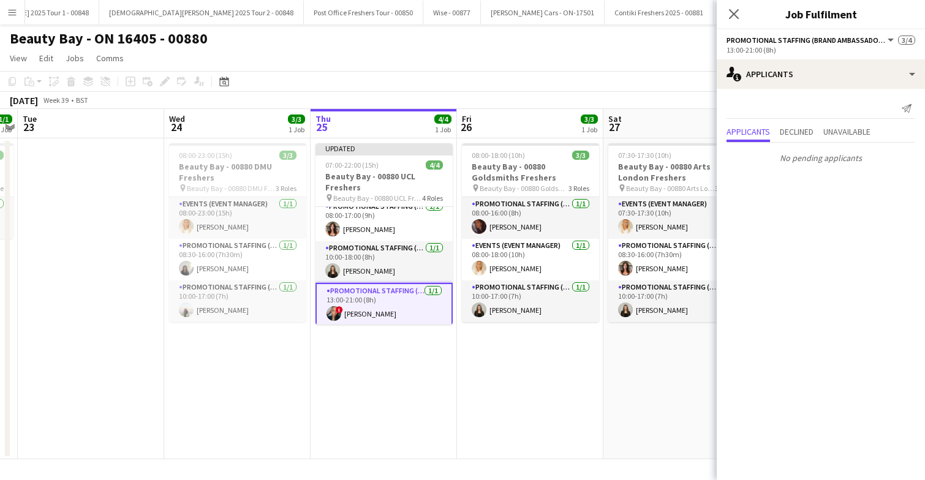
click at [421, 369] on app-date-cell "Updated 07:00-22:00 (15h) 4/4 Beauty Bay - 00880 UCL Freshers pin Beauty Bay - …" at bounding box center [384, 298] width 146 height 321
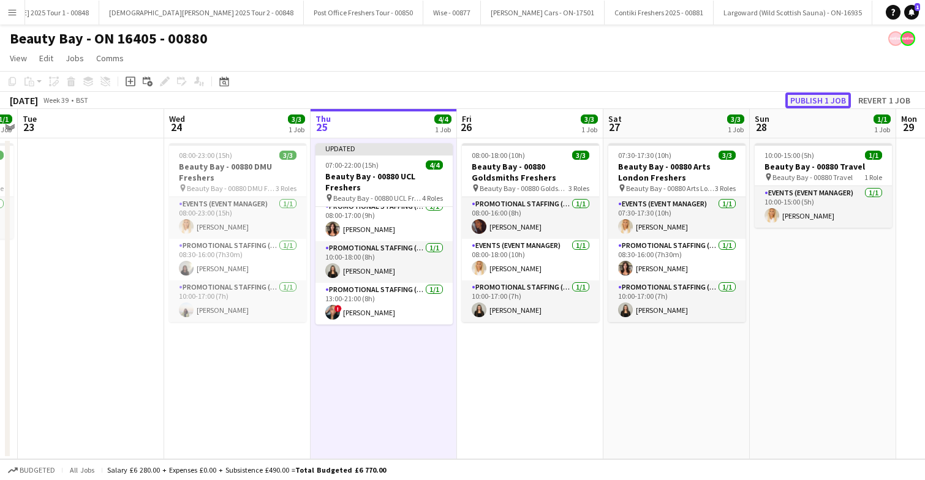
click at [820, 94] on button "Publish 1 job" at bounding box center [818, 100] width 66 height 16
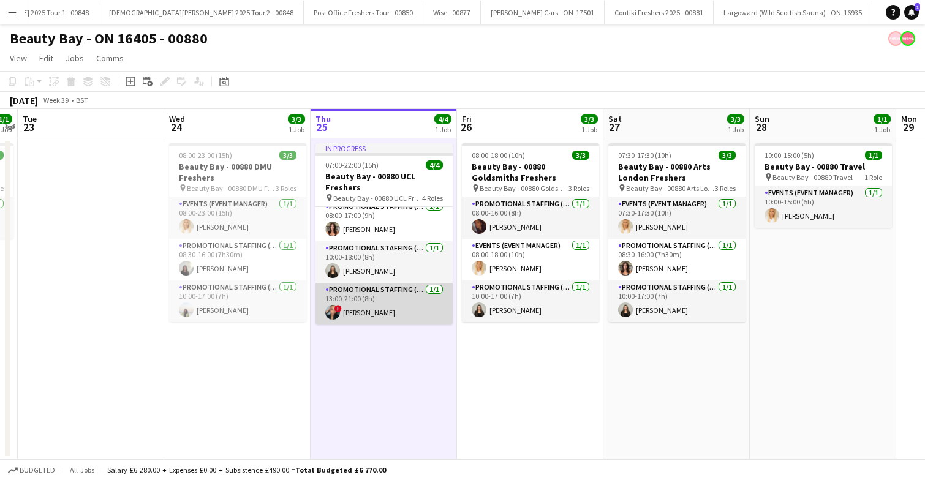
scroll to position [0, 0]
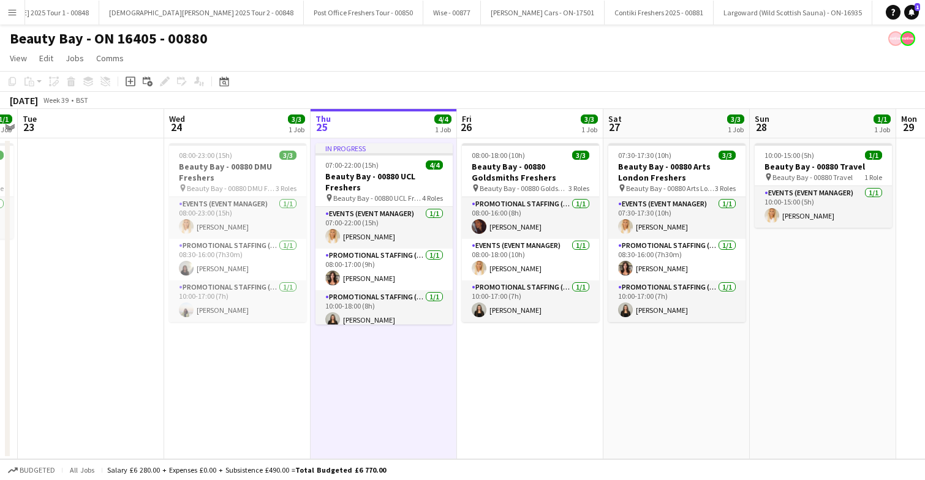
click at [394, 380] on app-date-cell "In progress 07:00-22:00 (15h) 4/4 Beauty Bay - 00880 UCL Freshers pin Beauty Ba…" at bounding box center [384, 298] width 146 height 321
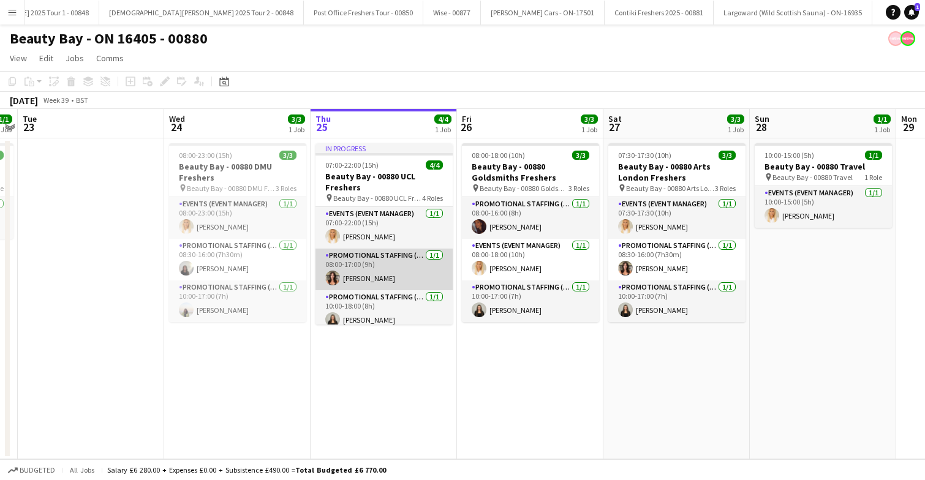
scroll to position [49, 0]
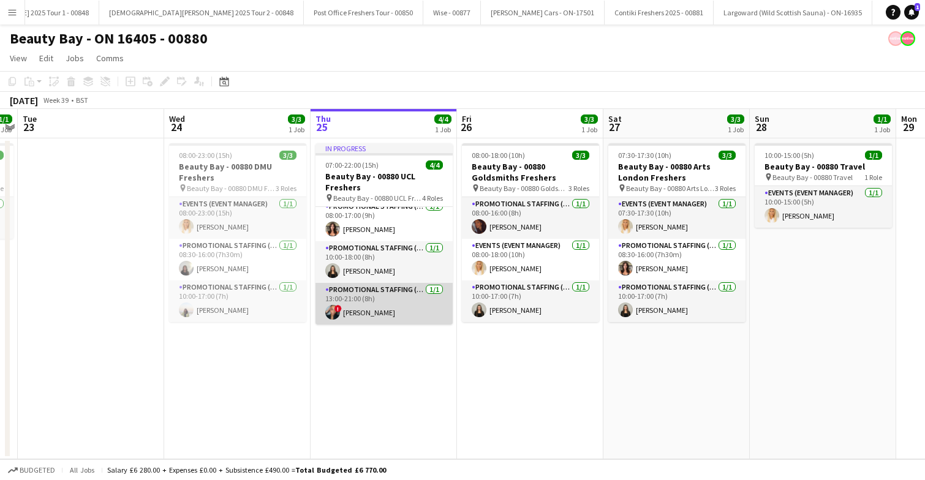
click at [388, 300] on app-card-role "Promotional Staffing (Brand Ambassadors) 1/1 13:00-21:00 (8h) ! Natasha Sharp" at bounding box center [383, 304] width 137 height 42
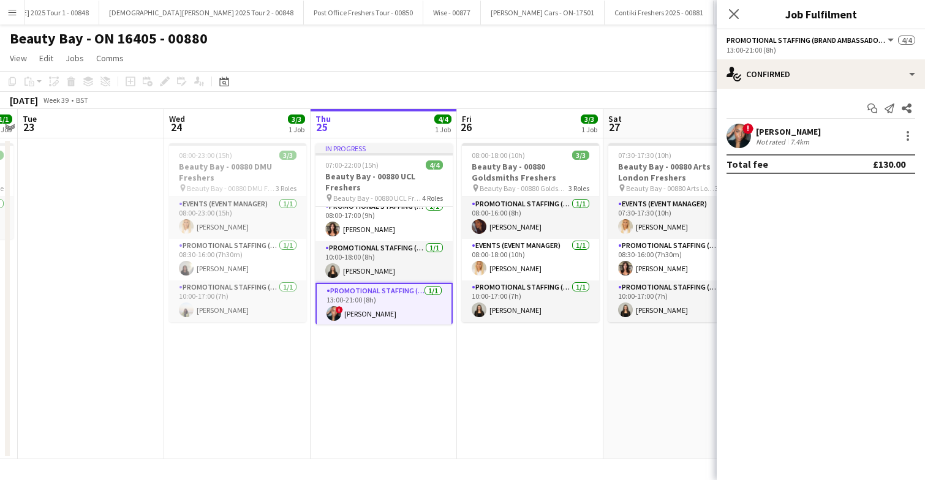
click at [744, 131] on span "!" at bounding box center [747, 128] width 11 height 11
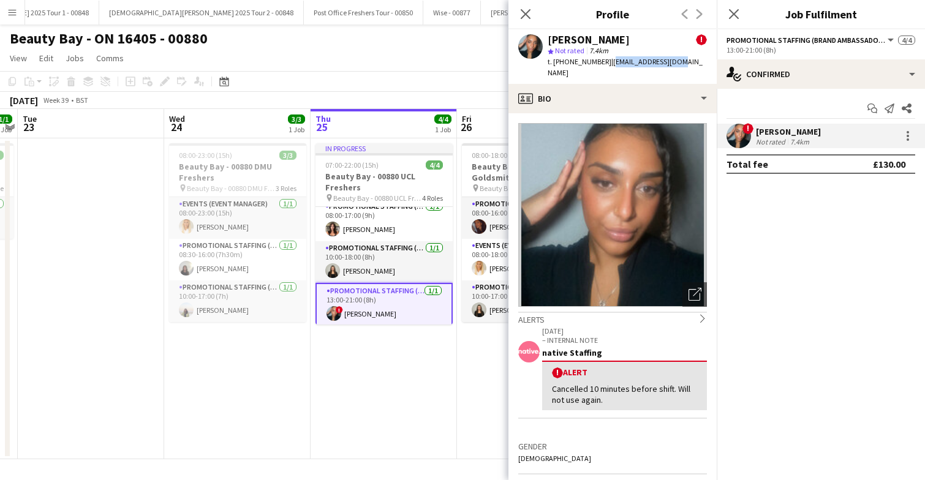
drag, startPoint x: 606, startPoint y: 62, endPoint x: 680, endPoint y: 62, distance: 74.1
click at [680, 62] on app-profile-header "Natasha Sharp ! star Not rated 7.4km t. +447565810897 | niyashrp@gmail.com" at bounding box center [612, 56] width 208 height 55
copy span "niyashrp@gmail.com"
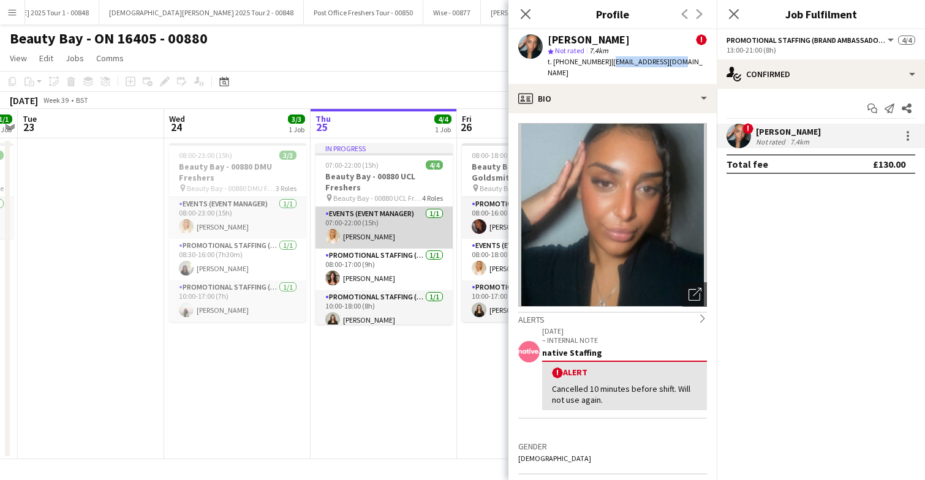
click at [375, 236] on app-card-role "Events (Event Manager) 1/1 07:00-22:00 (15h) Jenny Scott" at bounding box center [383, 228] width 137 height 42
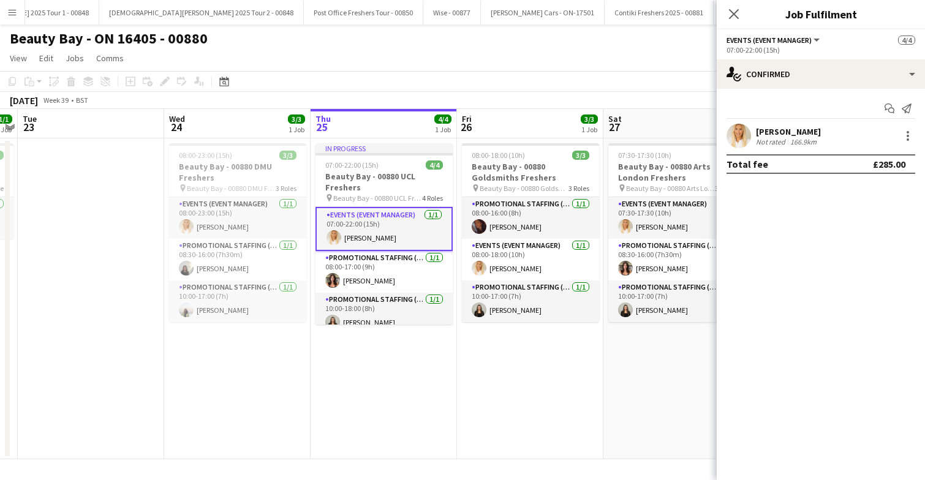
click at [742, 137] on app-user-avatar at bounding box center [738, 136] width 24 height 24
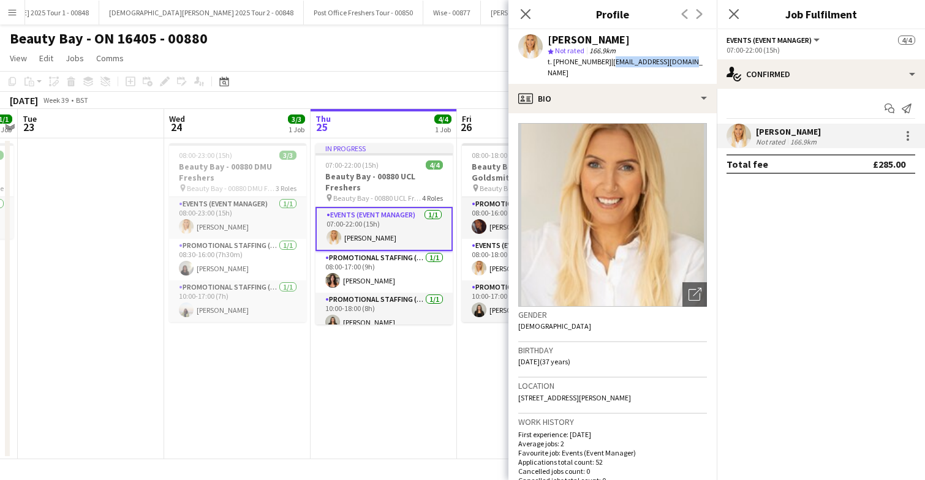
drag, startPoint x: 606, startPoint y: 62, endPoint x: 699, endPoint y: 66, distance: 93.2
click at [699, 66] on app-profile-header "Jenny Scott star Not rated 166.9km t. +447921099743 | jenscopromo@gmail.com" at bounding box center [612, 56] width 208 height 55
copy span "jenscopromo@gmail.com"
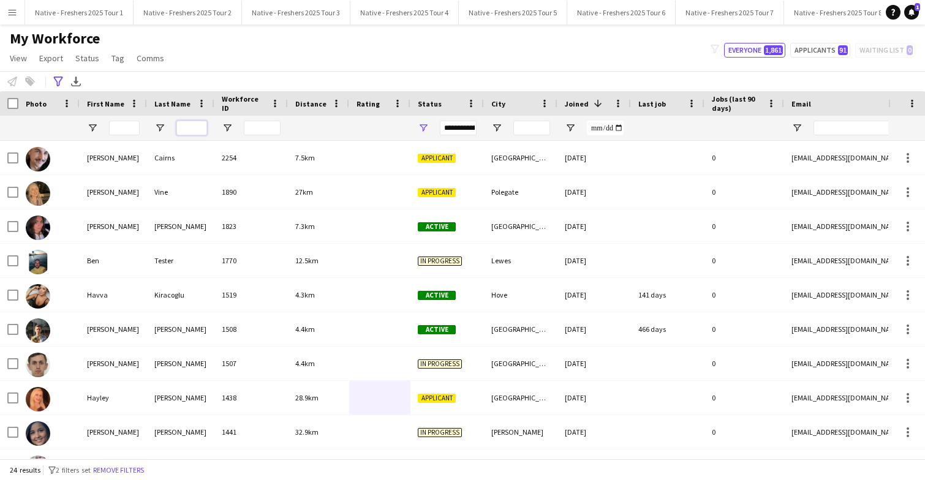
click at [197, 128] on input "Last Name Filter Input" at bounding box center [191, 128] width 31 height 15
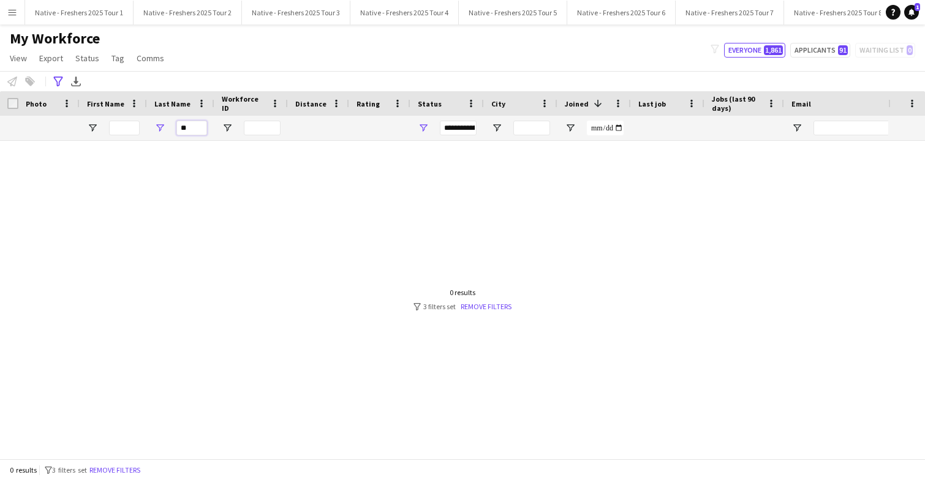
type input "*"
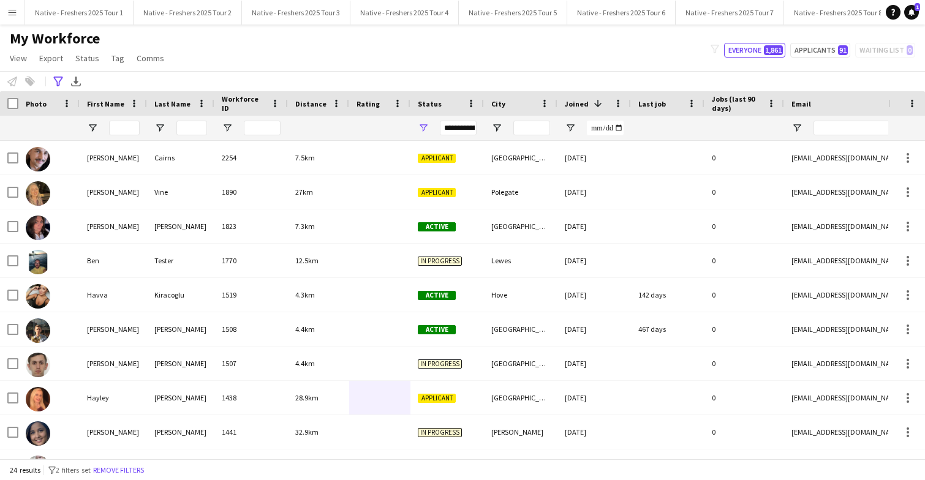
click at [55, 73] on div "**********" at bounding box center [462, 81] width 925 height 20
click at [57, 77] on icon at bounding box center [57, 82] width 9 height 10
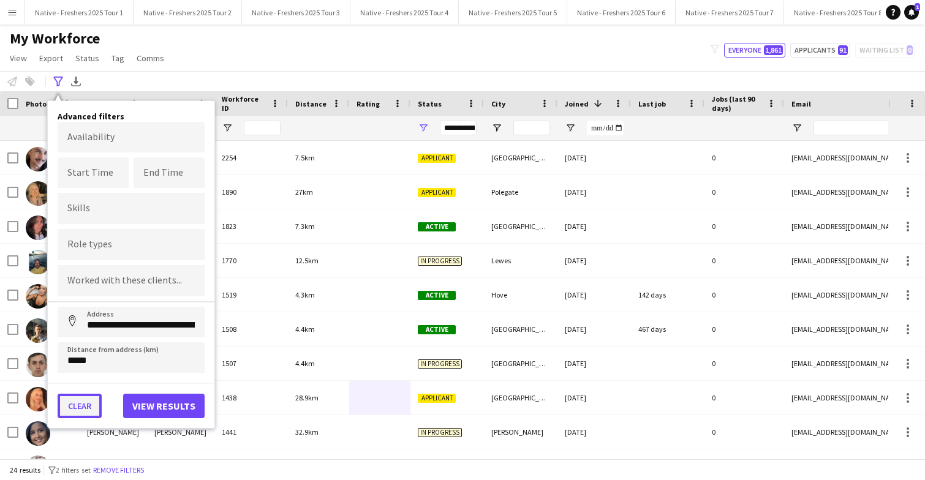
click at [85, 402] on button "Clear" at bounding box center [80, 406] width 44 height 24
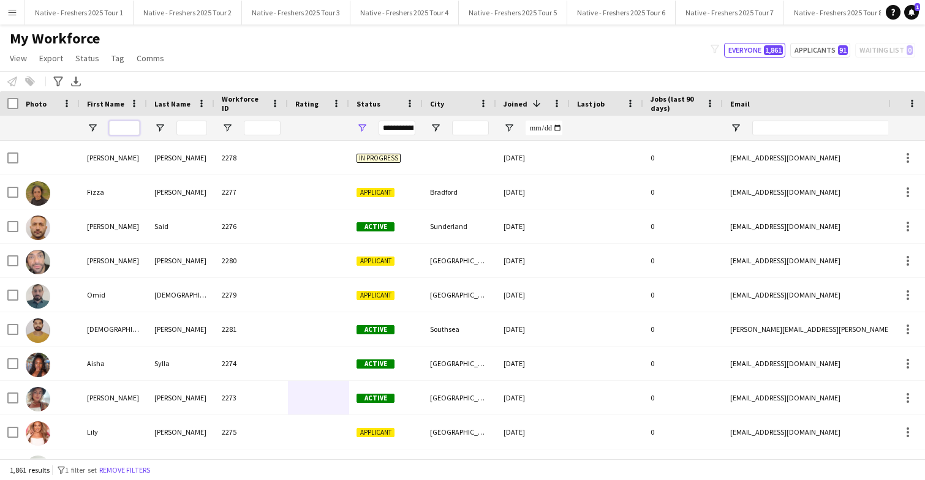
click at [126, 130] on input "First Name Filter Input" at bounding box center [124, 128] width 31 height 15
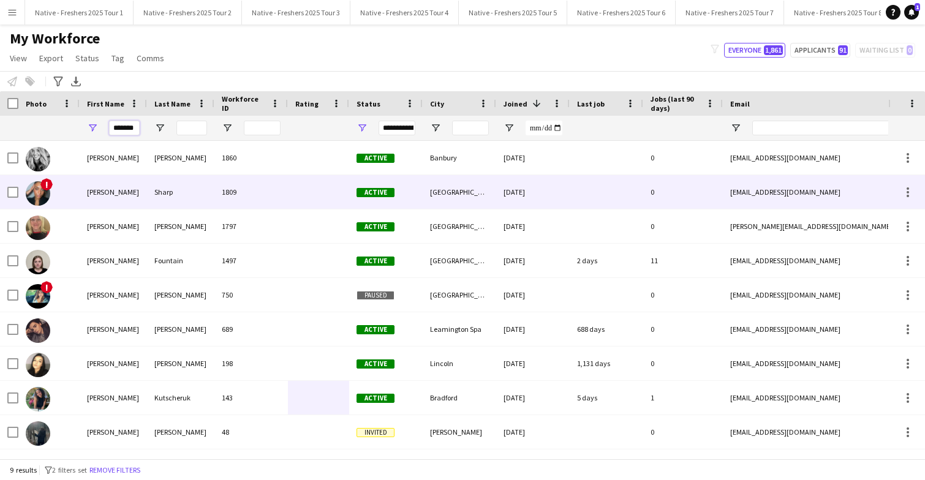
type input "*******"
click at [184, 194] on div "Sharp" at bounding box center [180, 192] width 67 height 34
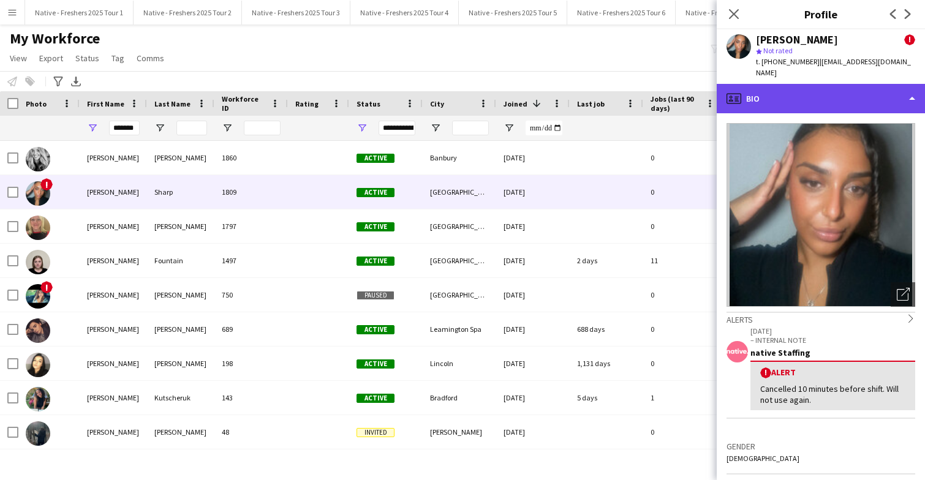
click at [876, 93] on div "profile Bio" at bounding box center [821, 98] width 208 height 29
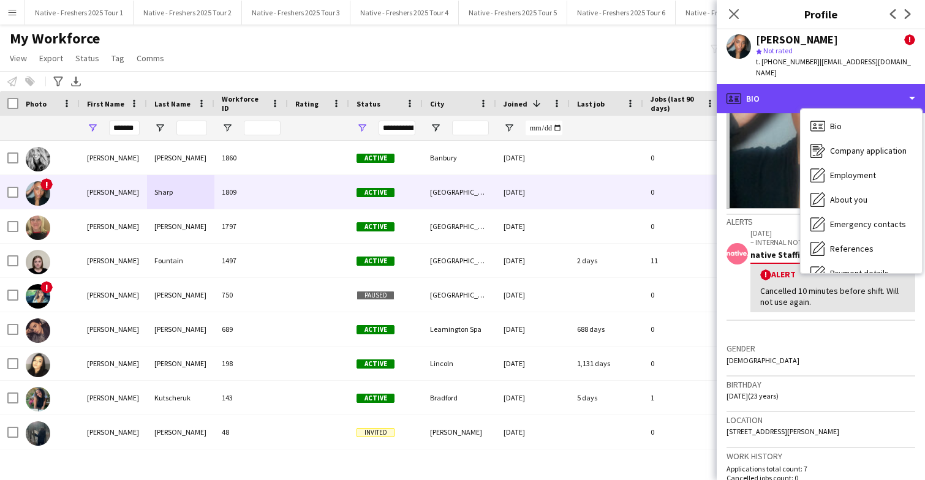
scroll to position [99, 0]
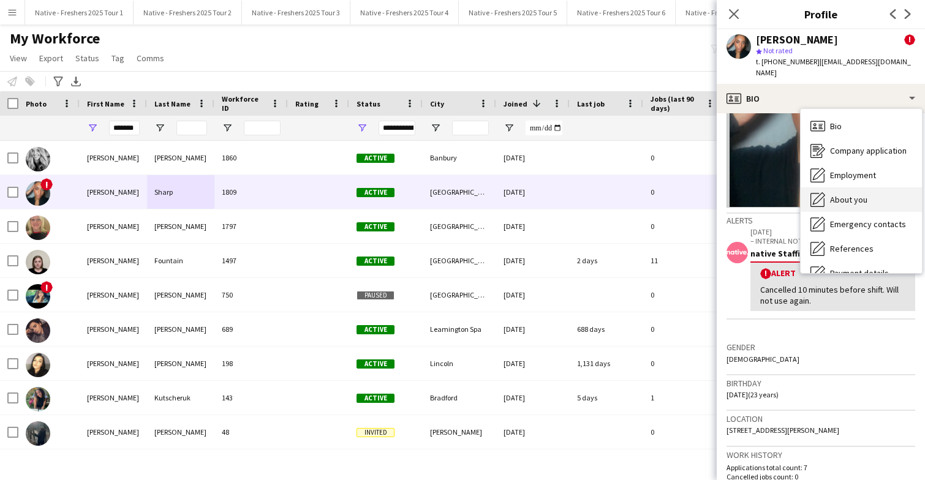
click at [862, 194] on span "About you" at bounding box center [848, 199] width 37 height 11
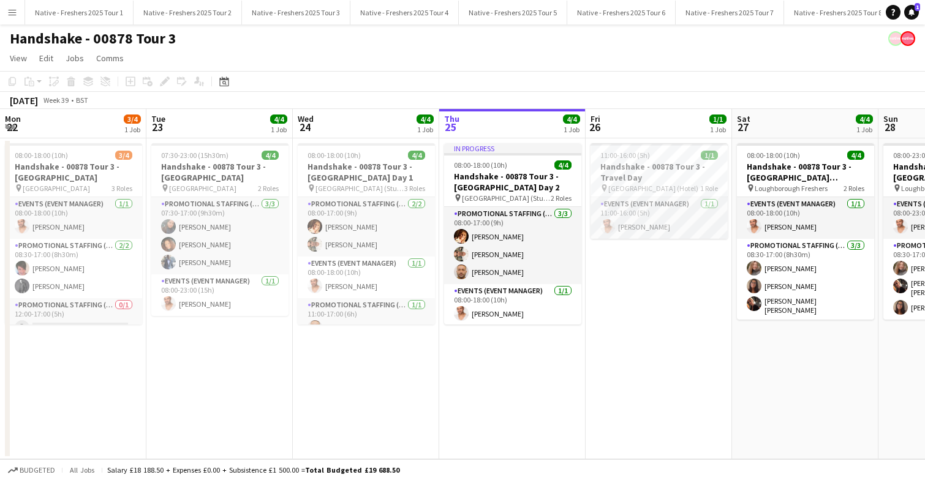
scroll to position [0, 293]
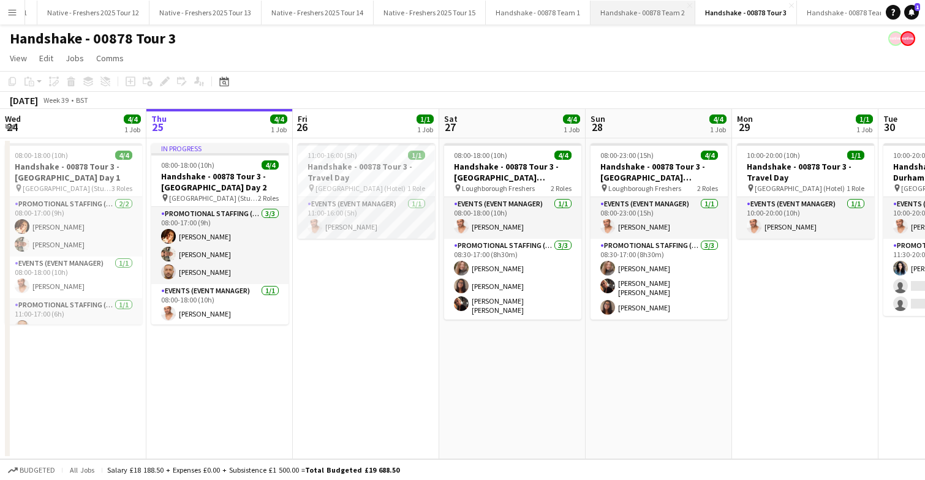
click at [644, 7] on button "Handshake - 00878 Team 2 Close" at bounding box center [642, 13] width 105 height 24
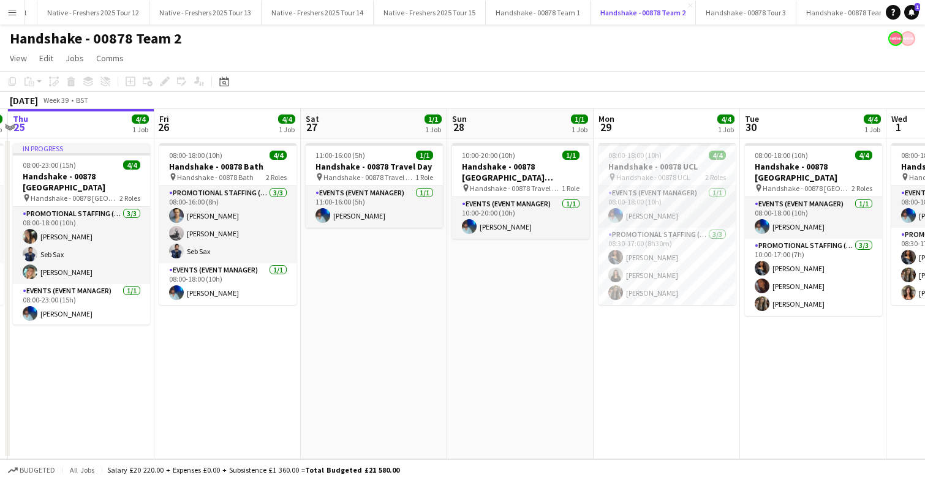
scroll to position [0, 416]
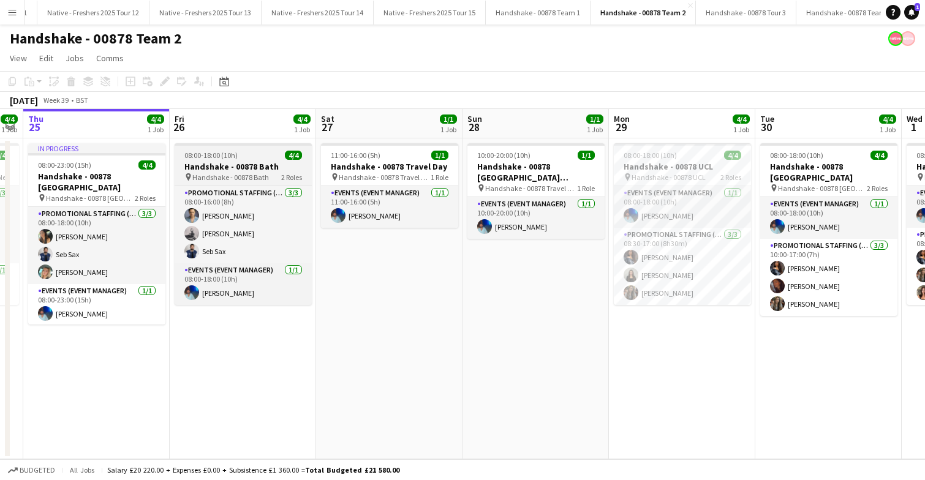
click at [255, 161] on h3 "Handshake - 00878 Bath" at bounding box center [243, 166] width 137 height 11
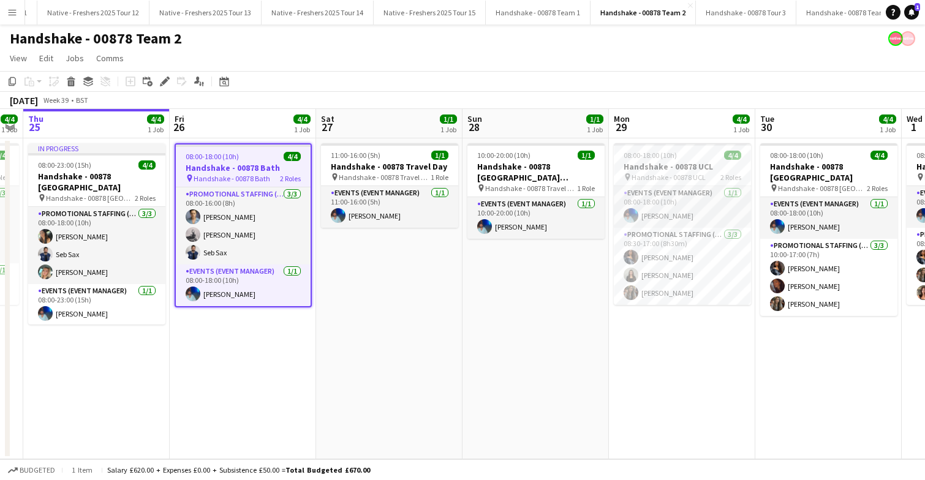
click at [255, 161] on app-job-card "08:00-18:00 (10h) 4/4 Handshake - 00878 Bath pin Handshake - 00878 Bath 2 Roles…" at bounding box center [243, 225] width 137 height 164
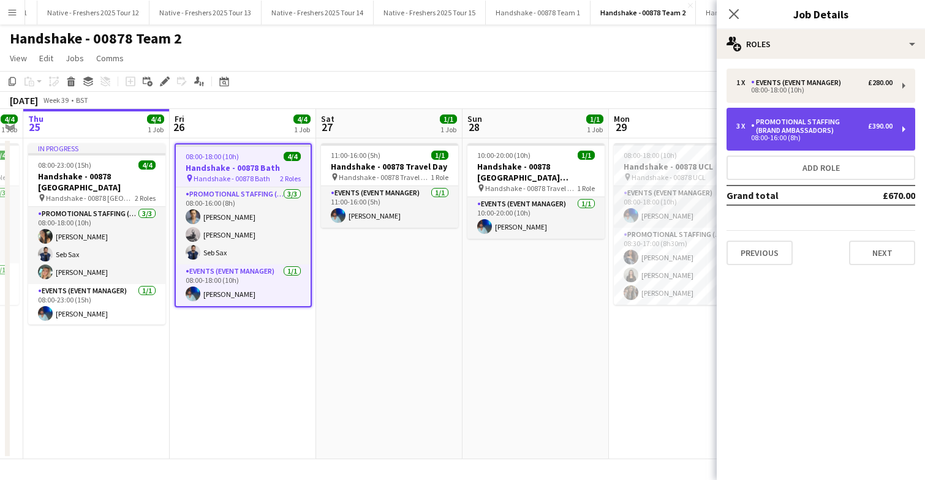
click at [830, 130] on div "Promotional Staffing (Brand Ambassadors)" at bounding box center [809, 126] width 117 height 17
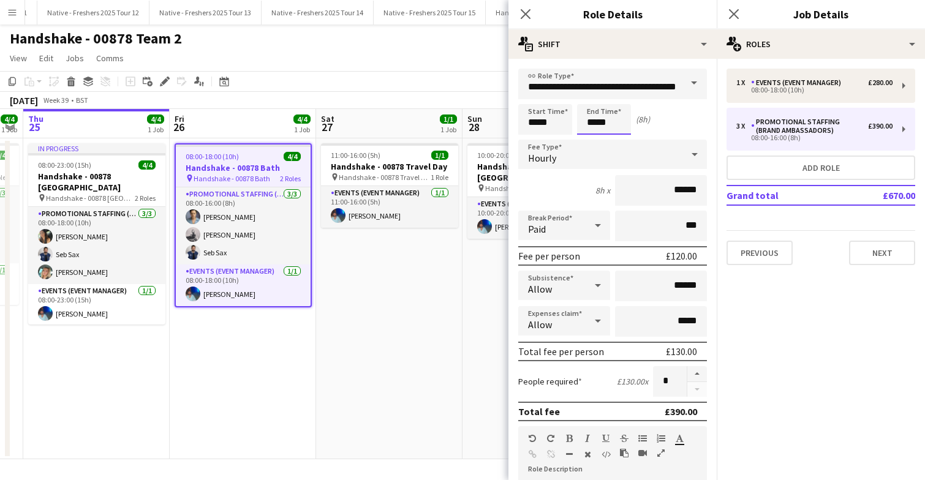
click at [622, 123] on input "*****" at bounding box center [604, 119] width 54 height 31
type input "*****"
click at [595, 99] on div at bounding box center [591, 98] width 24 height 12
click at [737, 11] on icon at bounding box center [734, 14] width 12 height 12
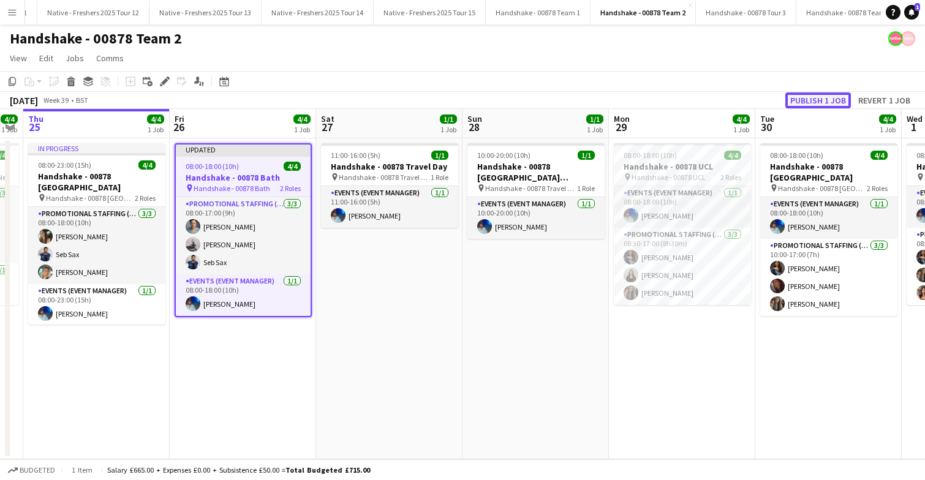
click at [818, 96] on button "Publish 1 job" at bounding box center [818, 100] width 66 height 16
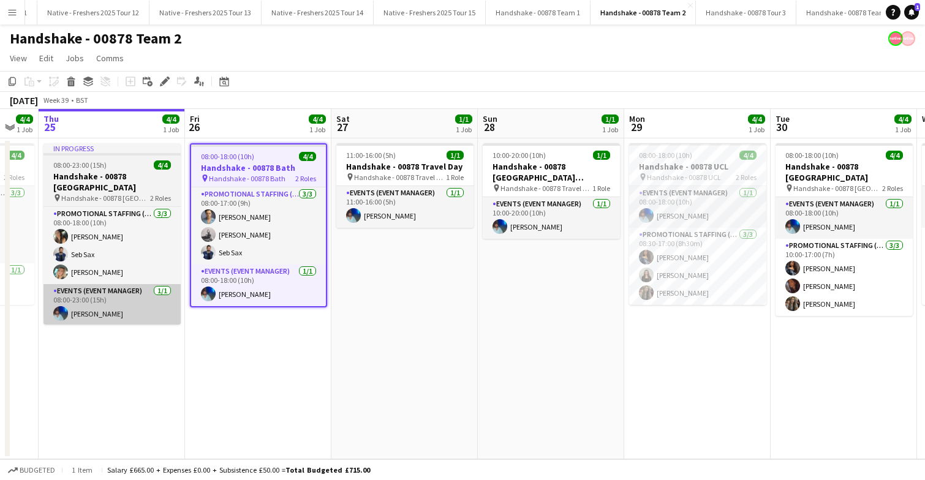
scroll to position [0, 410]
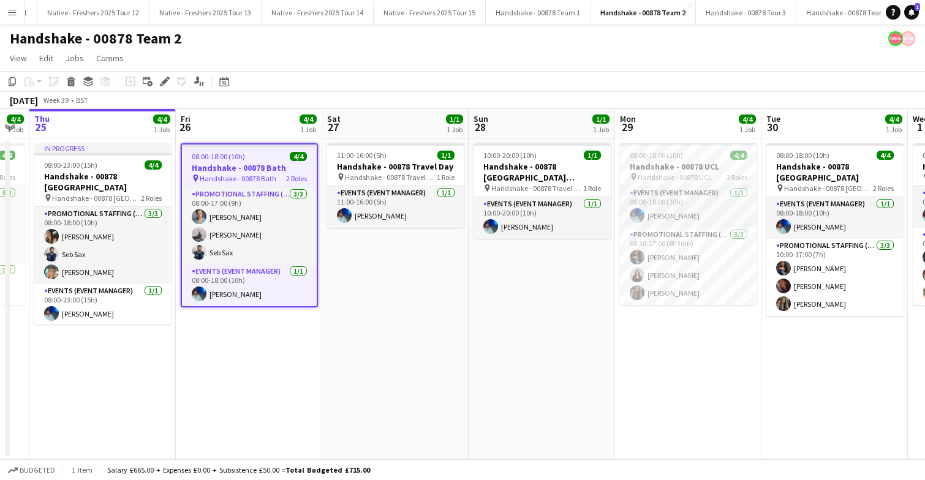
click at [263, 159] on div "08:00-18:00 (10h) 4/4" at bounding box center [249, 156] width 135 height 9
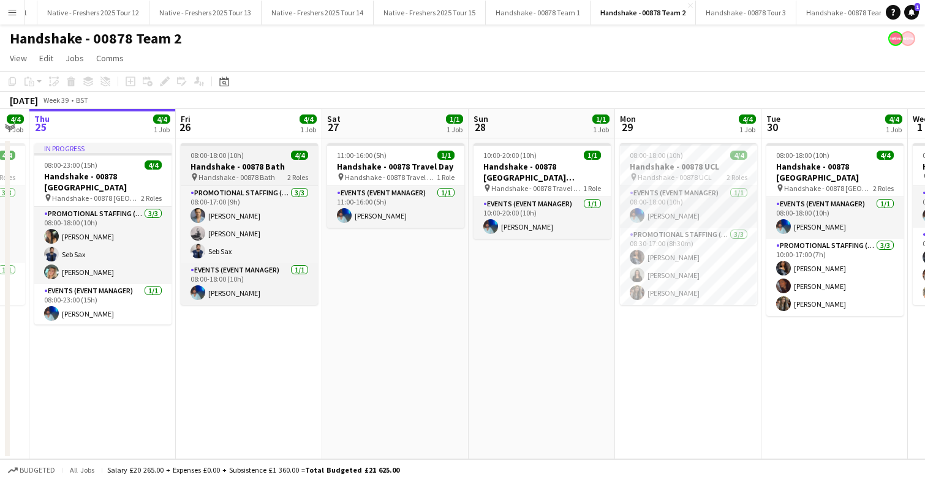
click at [263, 159] on div "08:00-18:00 (10h) 4/4" at bounding box center [249, 155] width 137 height 9
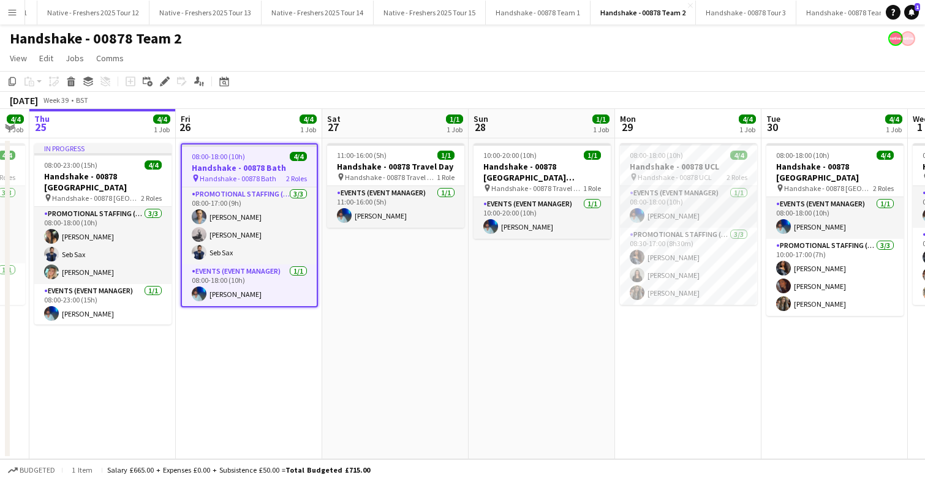
click at [345, 257] on app-date-cell "11:00-16:00 (5h) 1/1 Handshake - 00878 Travel Day pin Handshake - 00878 Travel …" at bounding box center [395, 298] width 146 height 321
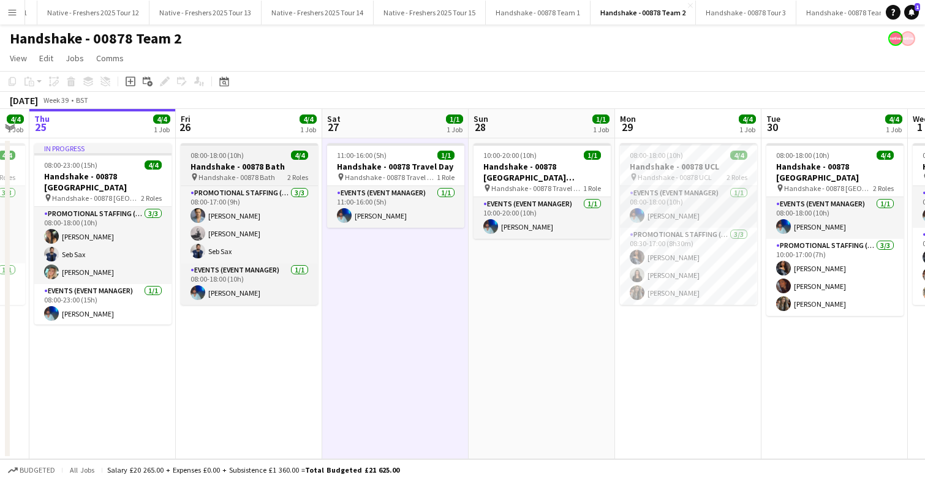
click at [265, 158] on div "08:00-18:00 (10h) 4/4" at bounding box center [249, 155] width 137 height 9
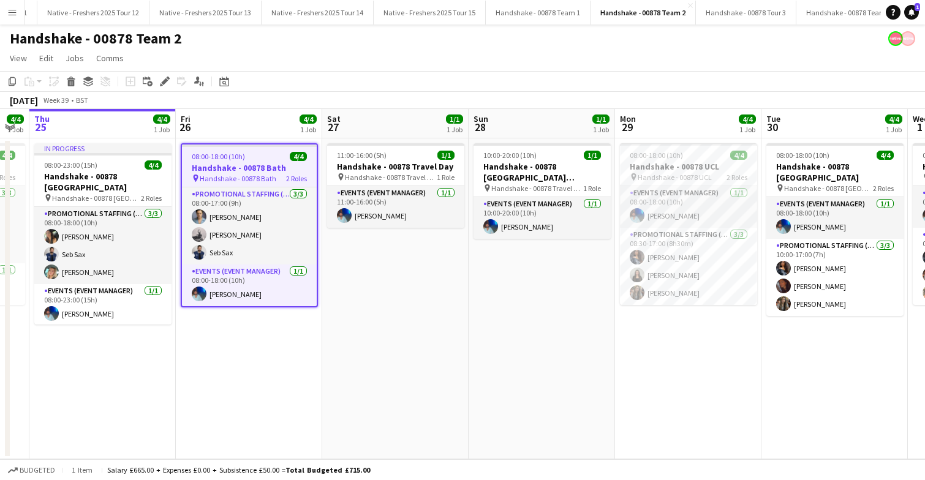
click at [265, 158] on div "08:00-18:00 (10h) 4/4" at bounding box center [249, 156] width 135 height 9
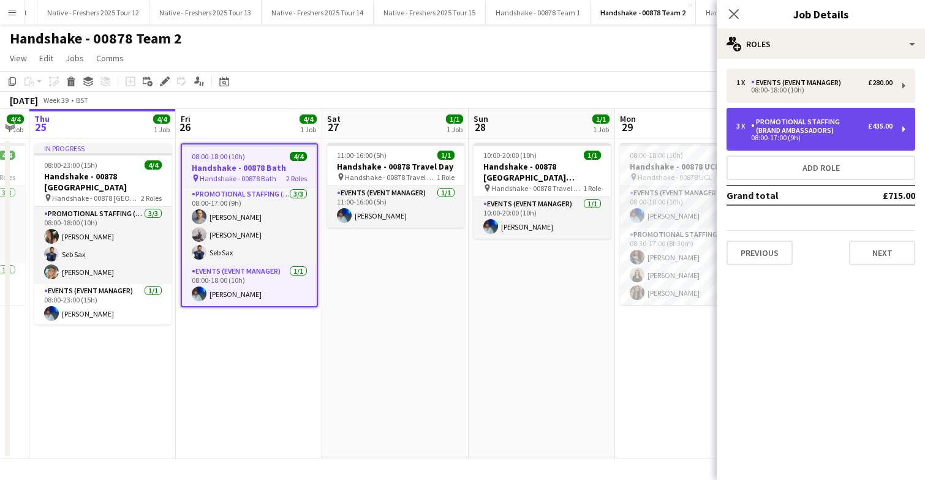
click at [826, 126] on div "Promotional Staffing (Brand Ambassadors)" at bounding box center [809, 126] width 117 height 17
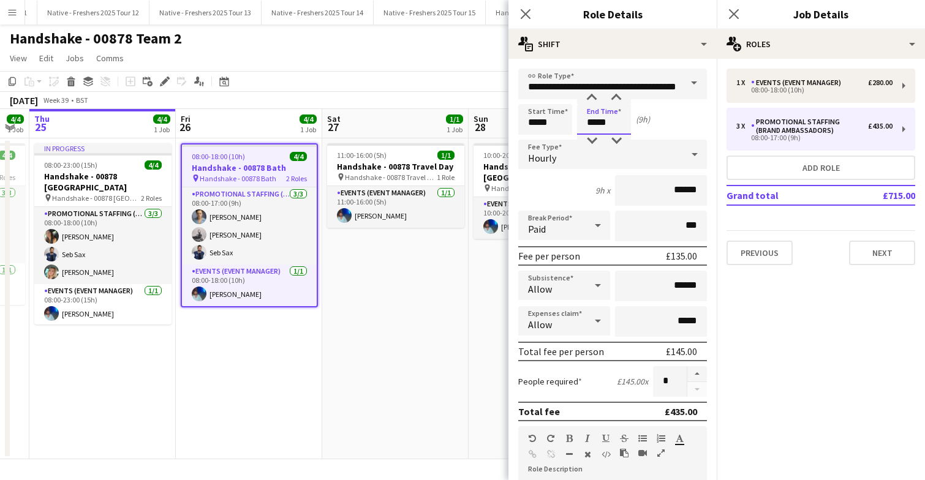
click at [620, 126] on input "*****" at bounding box center [604, 119] width 54 height 31
type input "*****"
click at [595, 140] on div at bounding box center [591, 141] width 24 height 12
click at [737, 12] on icon "Close pop-in" at bounding box center [734, 14] width 12 height 12
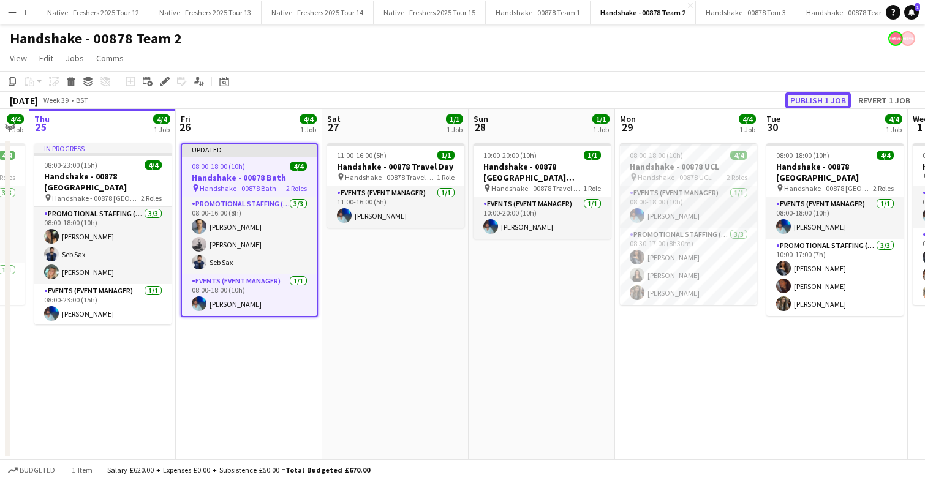
click at [821, 99] on button "Publish 1 job" at bounding box center [818, 100] width 66 height 16
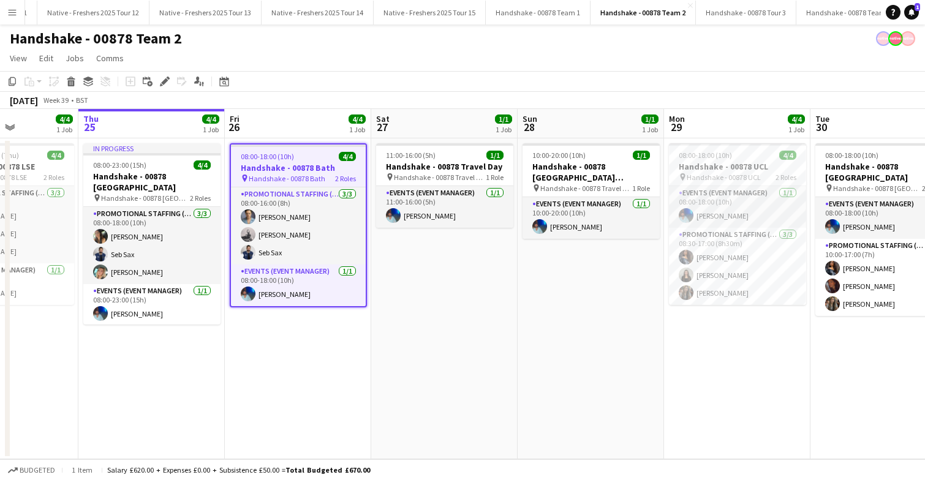
scroll to position [0, 516]
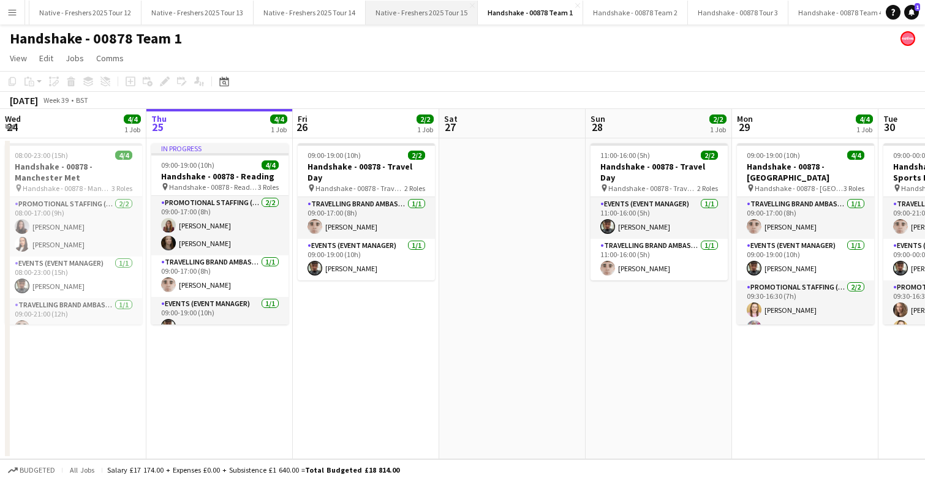
scroll to position [0, 1197]
click at [706, 18] on button "Handshake - 00878 Tour 3 Close" at bounding box center [737, 13] width 100 height 24
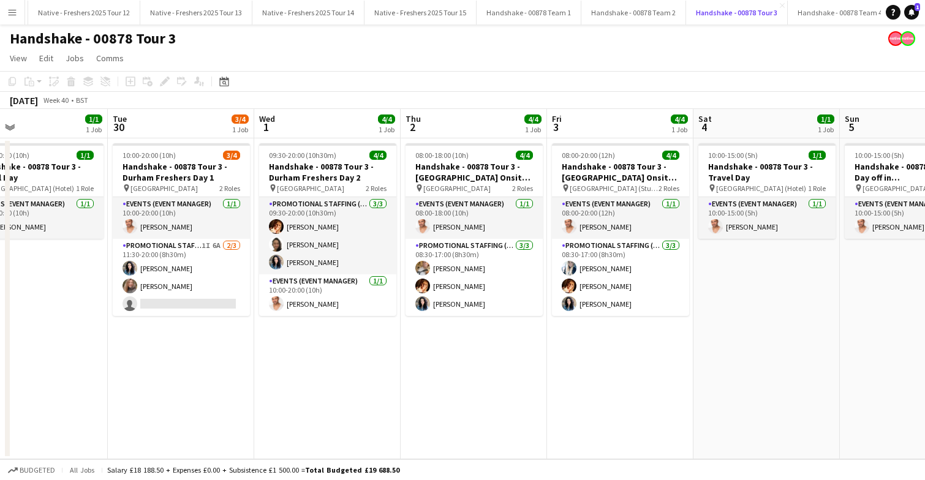
scroll to position [0, 339]
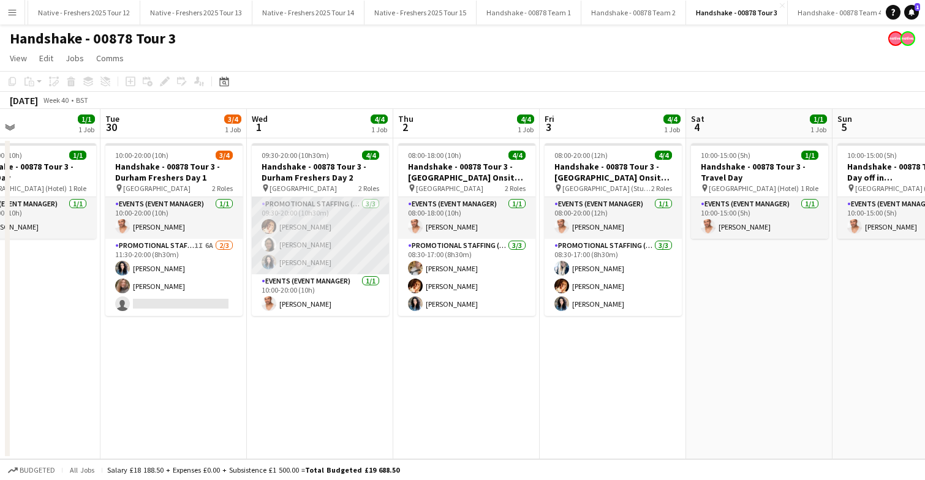
click at [324, 257] on app-card-role "Promotional Staffing (Brand Ambassadors) 3/3 09:30-20:00 (10h30m) Sam Soulsby A…" at bounding box center [320, 235] width 137 height 77
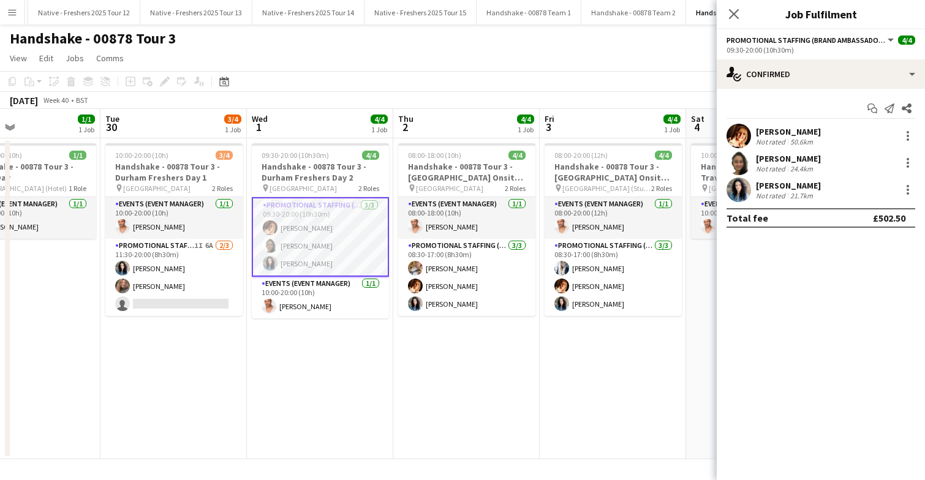
click at [739, 190] on app-user-avatar at bounding box center [738, 190] width 24 height 24
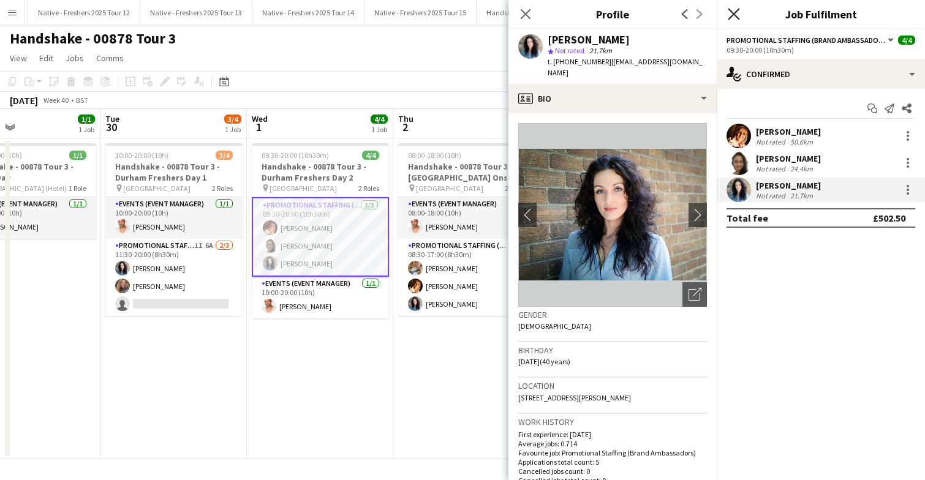
click at [734, 13] on icon at bounding box center [734, 14] width 12 height 12
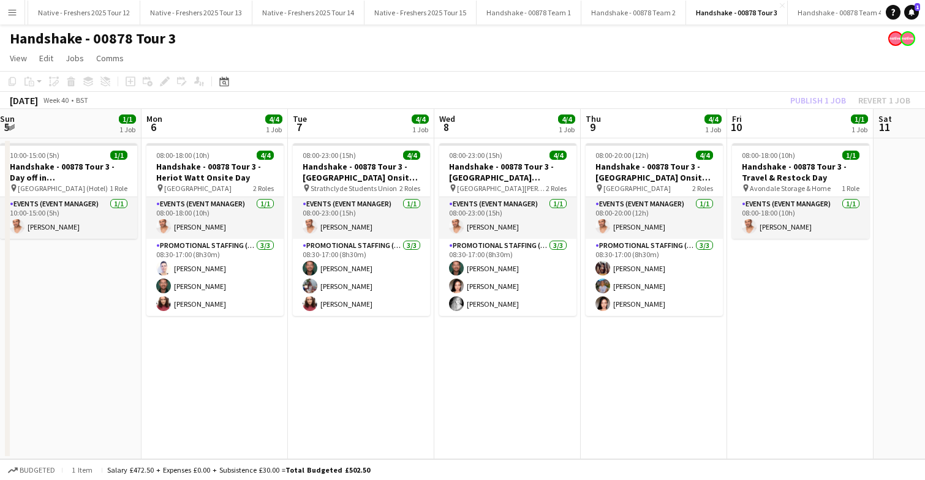
scroll to position [0, 451]
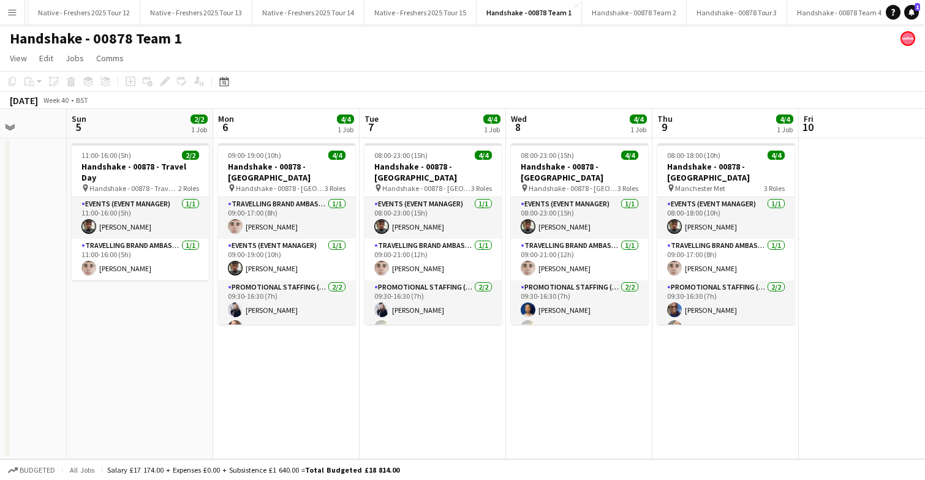
scroll to position [0, 355]
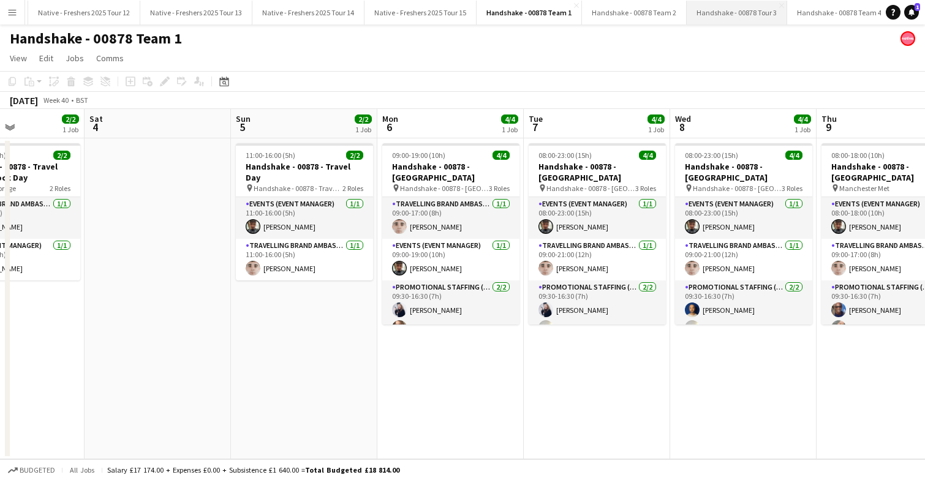
click at [720, 15] on button "Handshake - 00878 Tour 3 Close" at bounding box center [737, 13] width 100 height 24
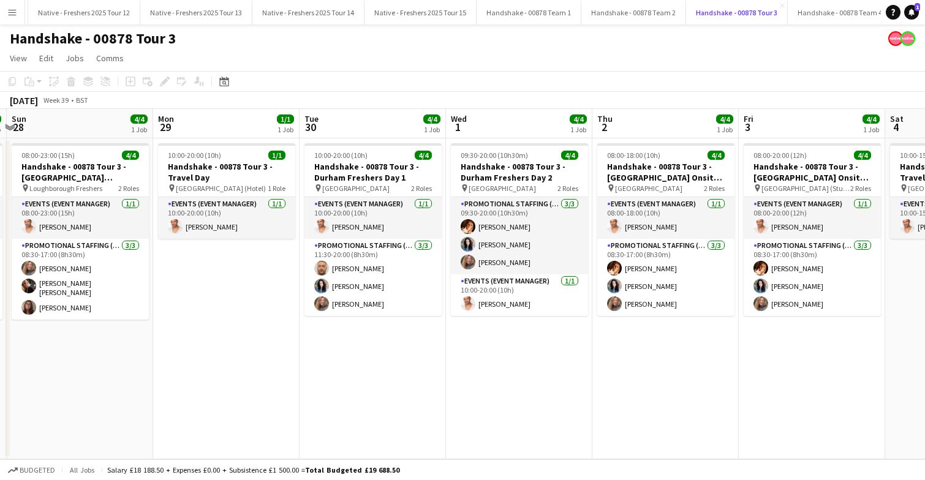
scroll to position [0, 433]
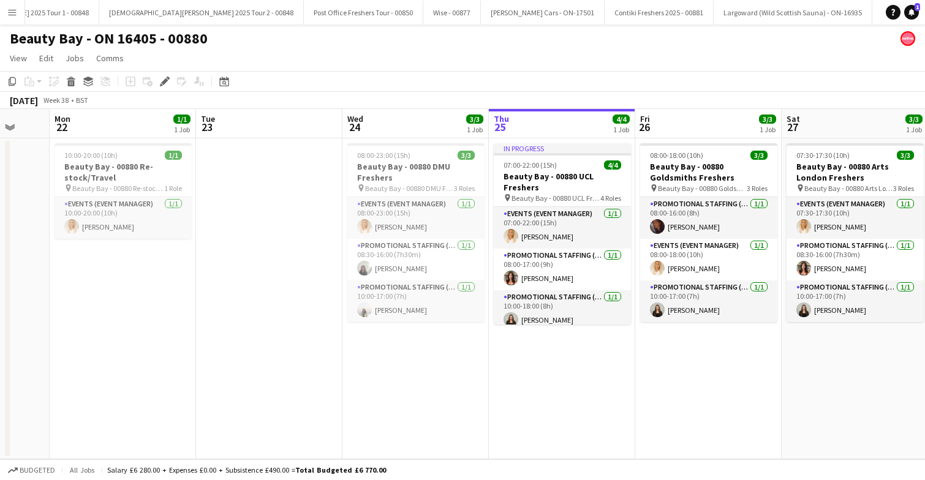
scroll to position [0, 363]
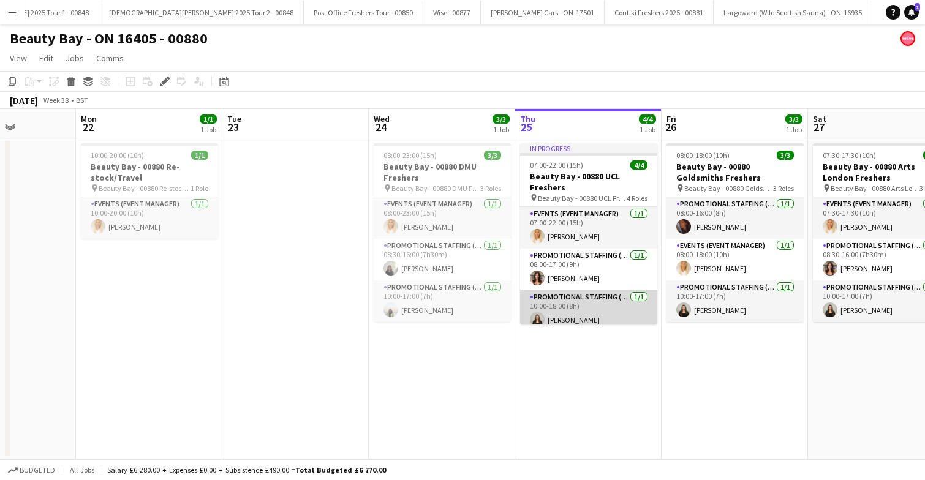
click at [594, 311] on app-card-role "Promotional Staffing (Brand Ambassadors) [DATE] 10:00-18:00 (8h) [PERSON_NAME]" at bounding box center [588, 311] width 137 height 42
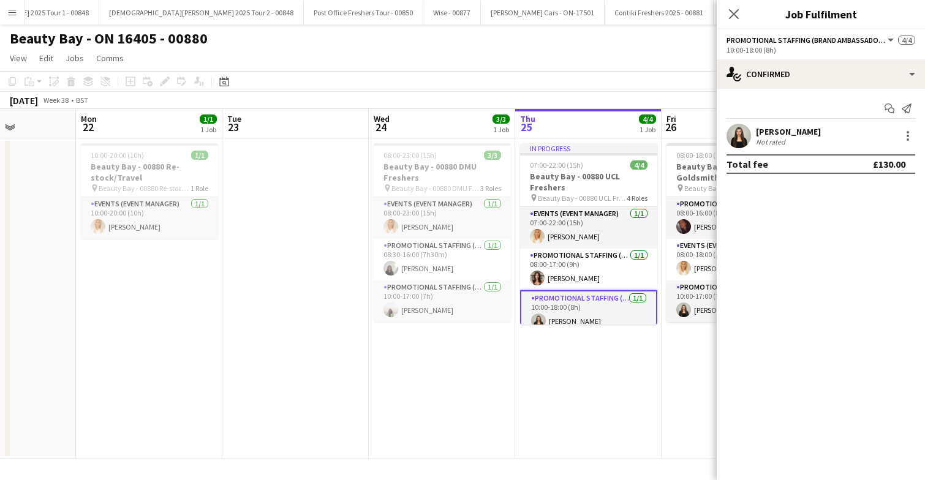
click at [594, 311] on app-card-role "Promotional Staffing (Brand Ambassadors) [DATE] 10:00-18:00 (8h) [PERSON_NAME]" at bounding box center [588, 312] width 137 height 44
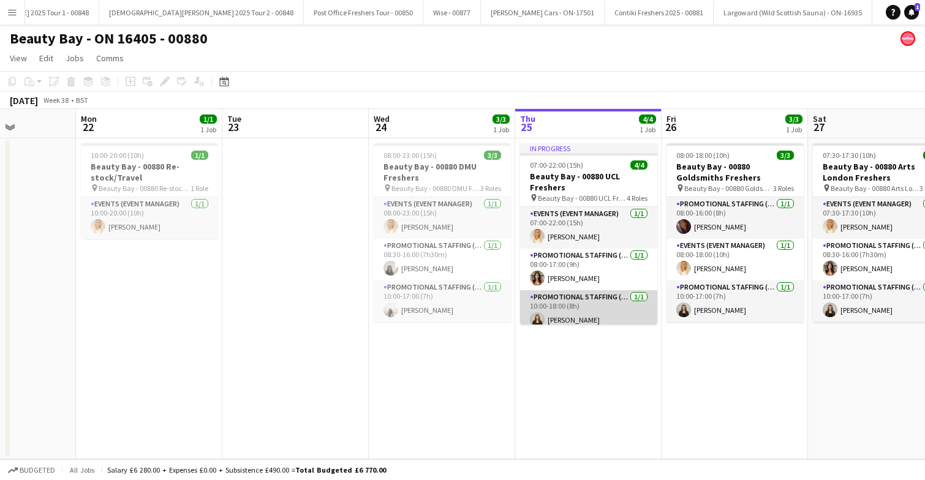
click at [594, 311] on app-card-role "Promotional Staffing (Brand Ambassadors) [DATE] 10:00-18:00 (8h) [PERSON_NAME]" at bounding box center [588, 311] width 137 height 42
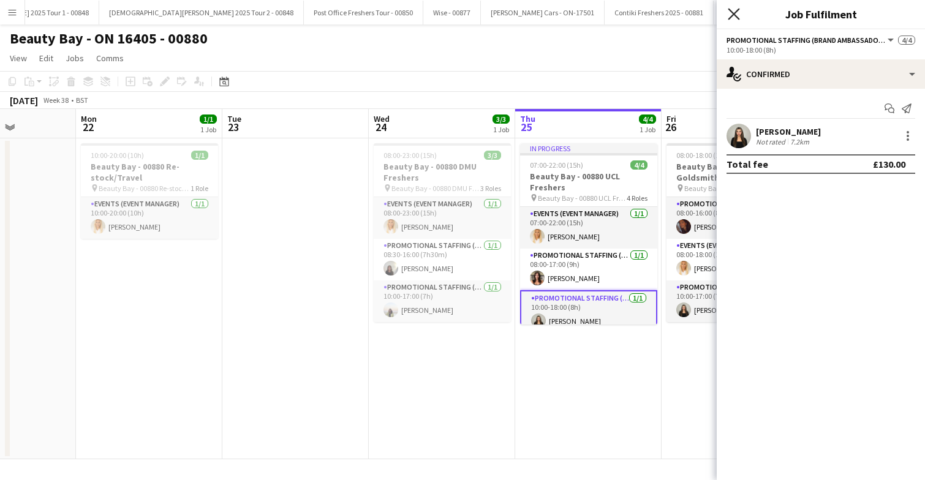
click at [737, 12] on icon "Close pop-in" at bounding box center [734, 14] width 12 height 12
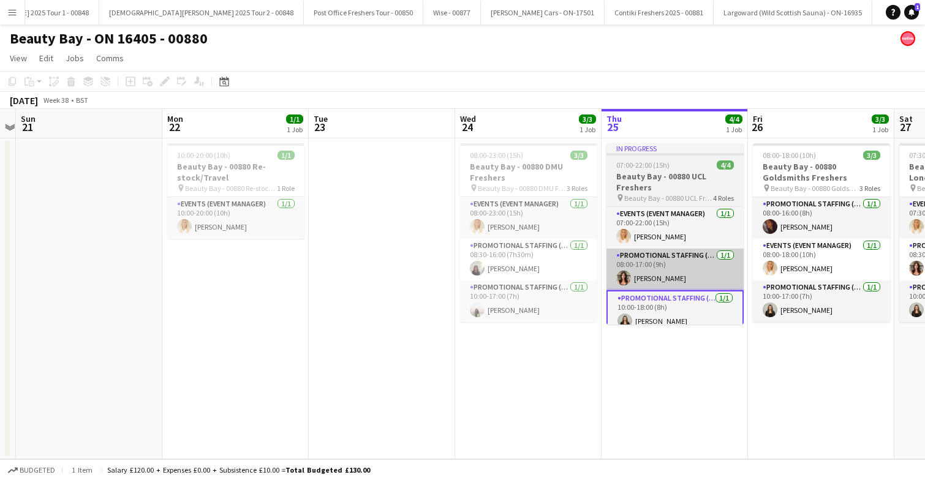
scroll to position [0, 273]
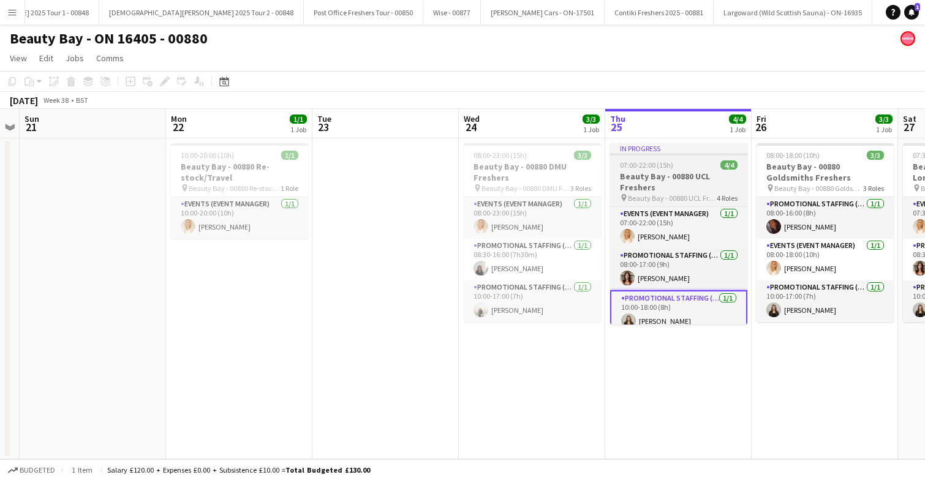
click at [693, 165] on div "07:00-22:00 (15h) 4/4" at bounding box center [678, 164] width 137 height 9
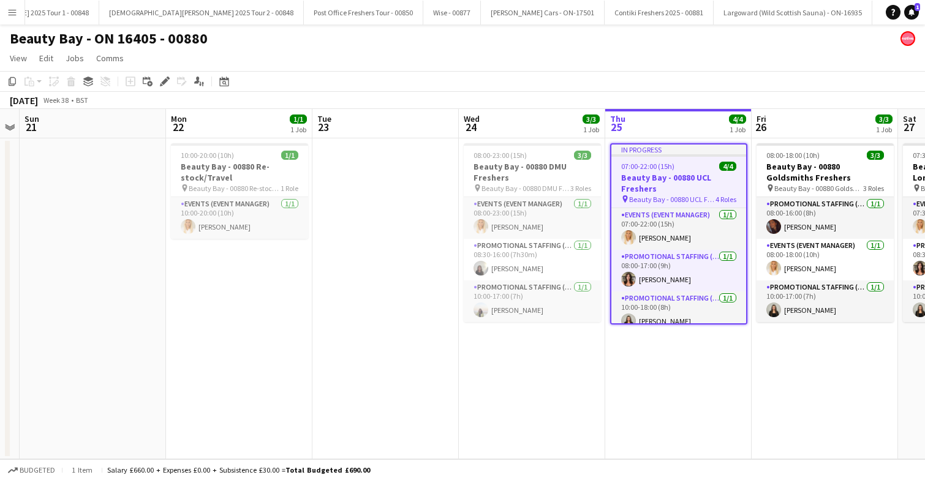
click at [693, 165] on div "07:00-22:00 (15h) 4/4" at bounding box center [678, 166] width 135 height 9
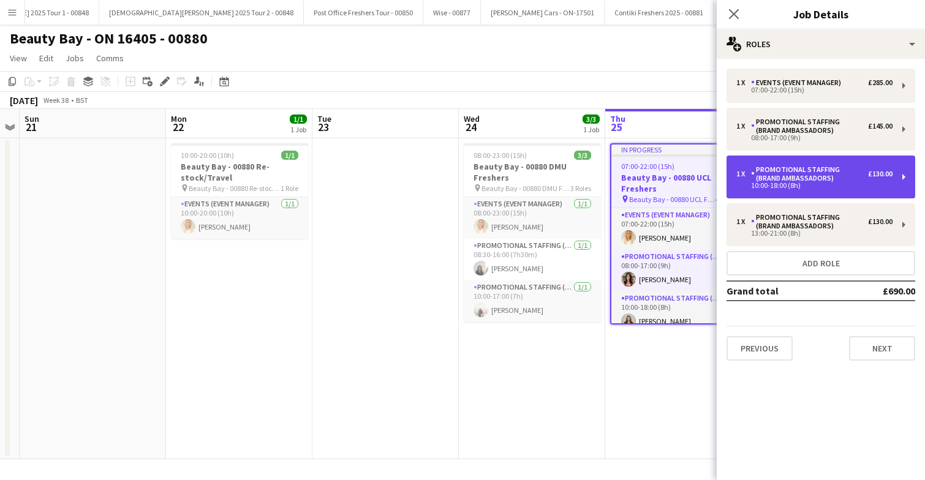
click at [831, 178] on div "Promotional Staffing (Brand Ambassadors)" at bounding box center [809, 173] width 117 height 17
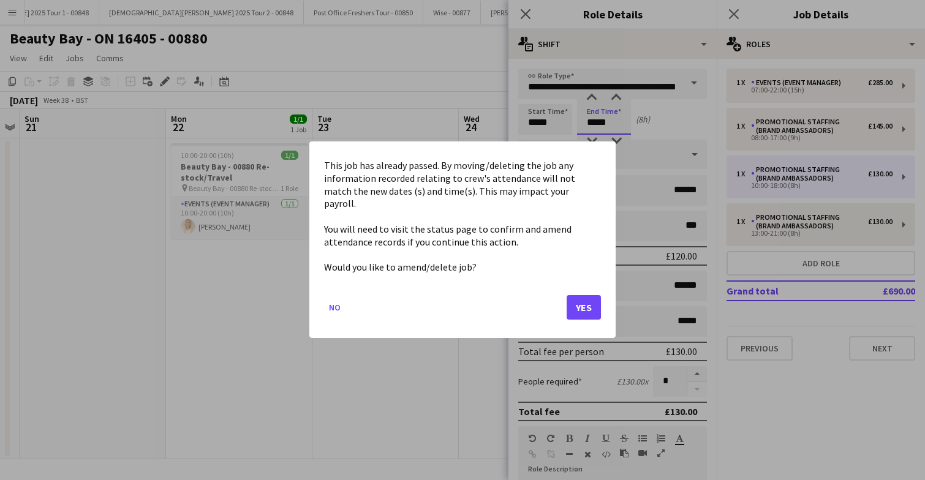
click at [623, 119] on body "Menu Boards Boards Boards All jobs Status Workforce Workforce My Workforce Recr…" at bounding box center [462, 240] width 925 height 480
click at [583, 306] on button "Yes" at bounding box center [584, 308] width 34 height 24
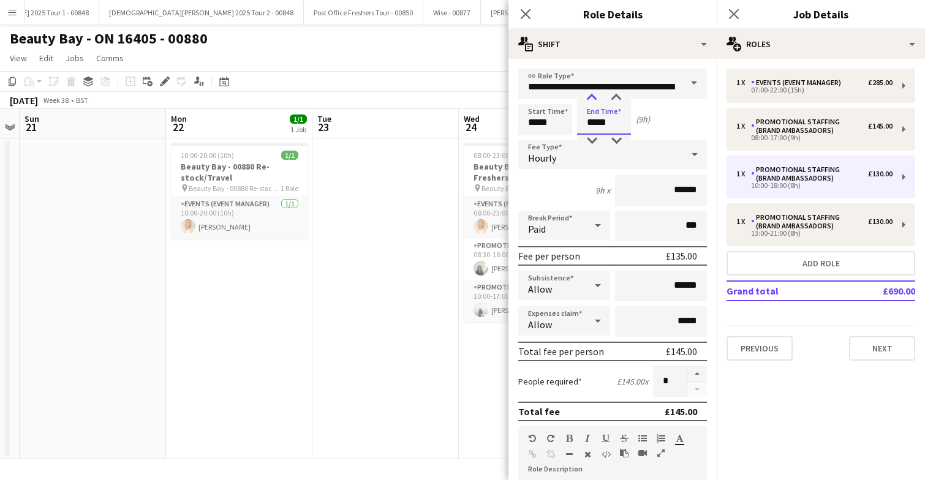
type input "*****"
click at [591, 97] on div at bounding box center [591, 98] width 24 height 12
click at [735, 12] on icon at bounding box center [734, 14] width 12 height 12
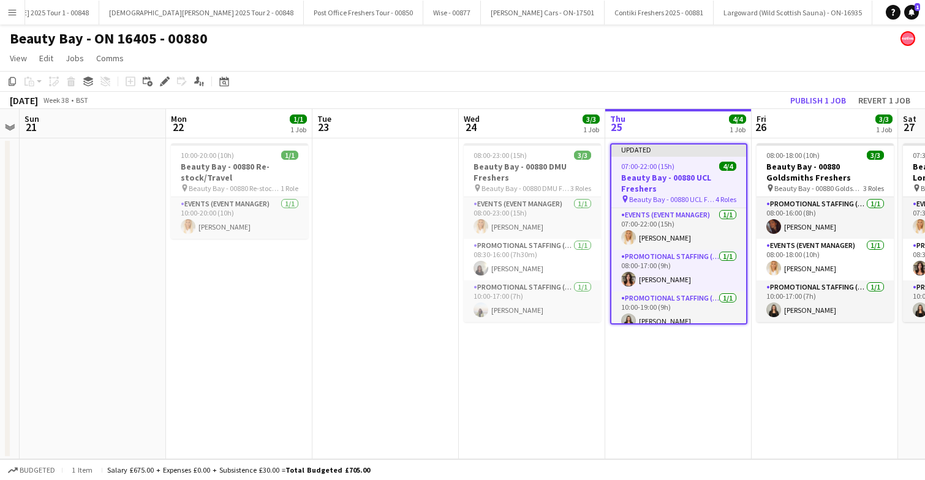
click at [714, 377] on app-date-cell "Updated 07:00-22:00 (15h) 4/4 Beauty Bay - 00880 UCL Freshers pin Beauty Bay - …" at bounding box center [678, 298] width 146 height 321
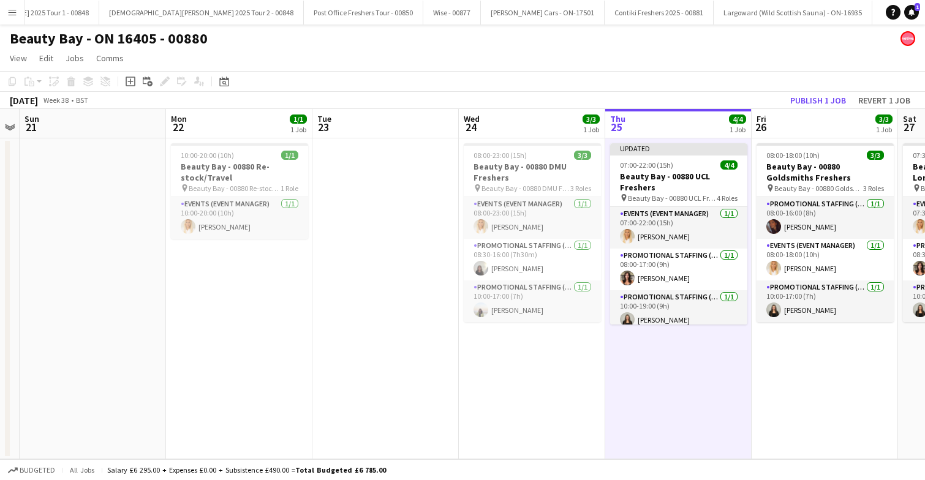
click at [690, 355] on app-date-cell "Updated 07:00-22:00 (15h) 4/4 Beauty Bay - 00880 UCL Freshers pin Beauty Bay - …" at bounding box center [678, 298] width 146 height 321
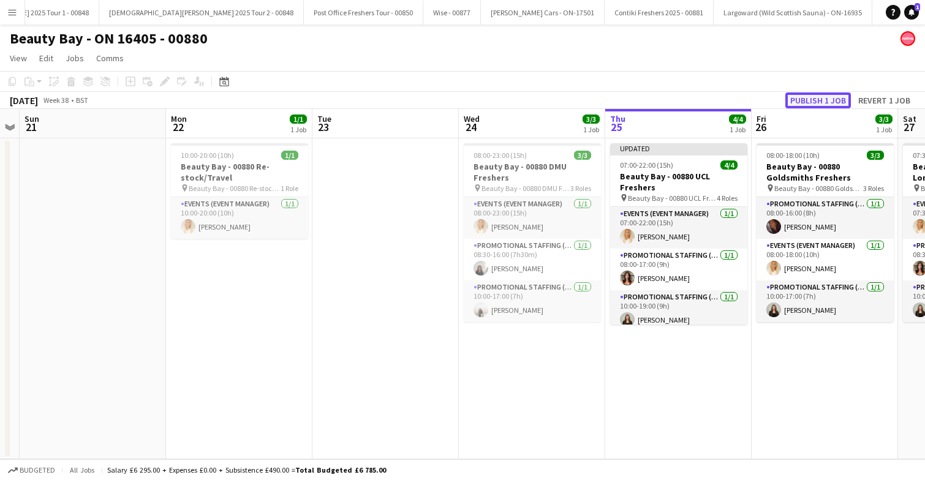
click at [823, 98] on button "Publish 1 job" at bounding box center [818, 100] width 66 height 16
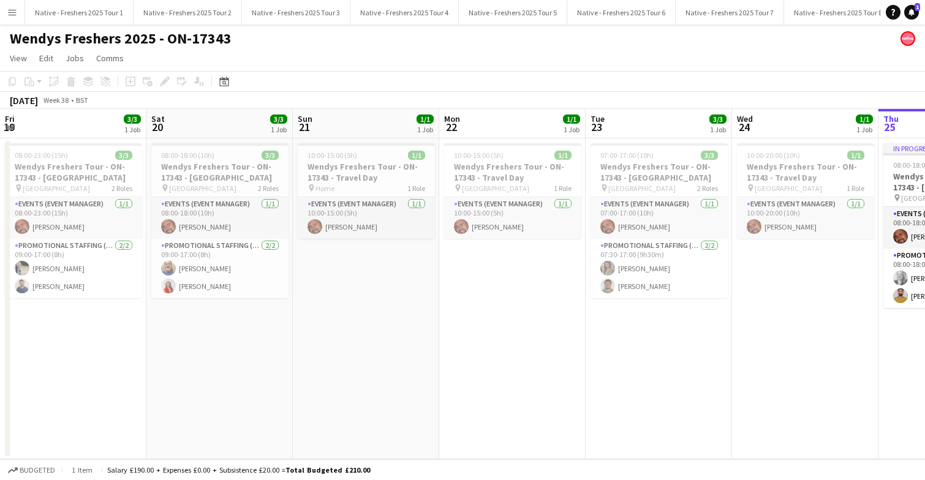
scroll to position [0, 424]
